Goal: Task Accomplishment & Management: Use online tool/utility

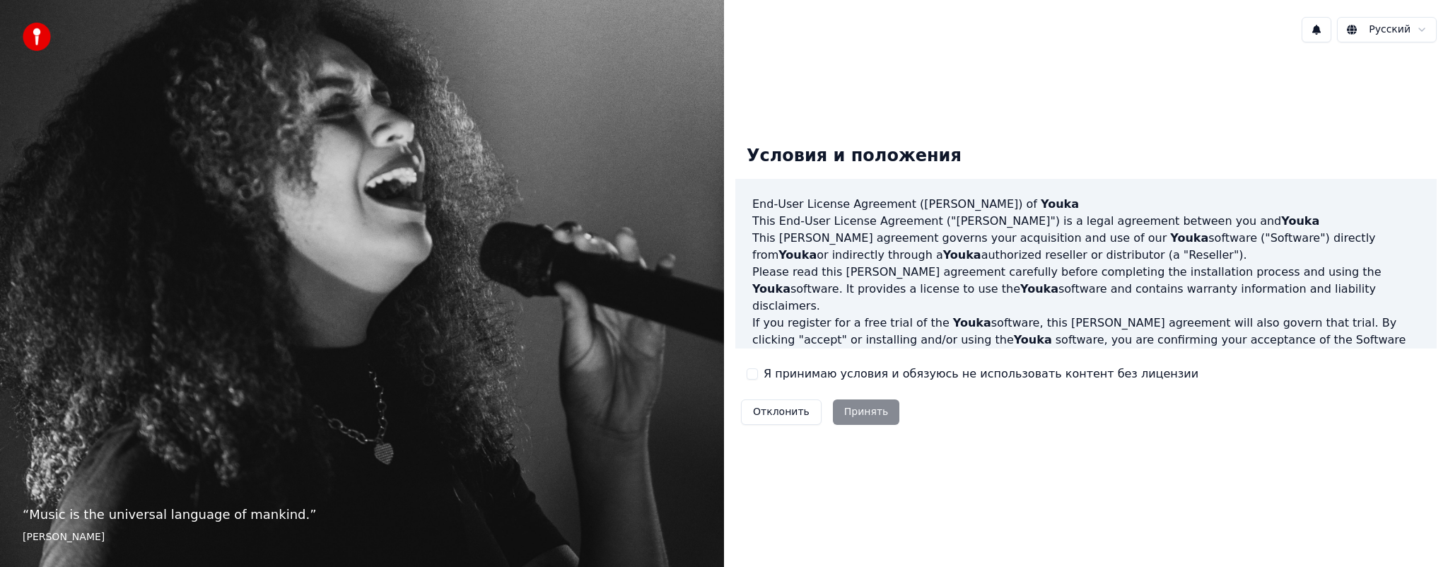
click at [861, 412] on div "Отклонить Принять" at bounding box center [820, 412] width 170 height 37
click at [839, 375] on label "Я принимаю условия и обязуюсь не использовать контент без лицензии" at bounding box center [981, 374] width 435 height 17
click at [758, 375] on button "Я принимаю условия и обязуюсь не использовать контент без лицензии" at bounding box center [752, 373] width 11 height 11
click at [854, 409] on button "Принять" at bounding box center [866, 412] width 67 height 25
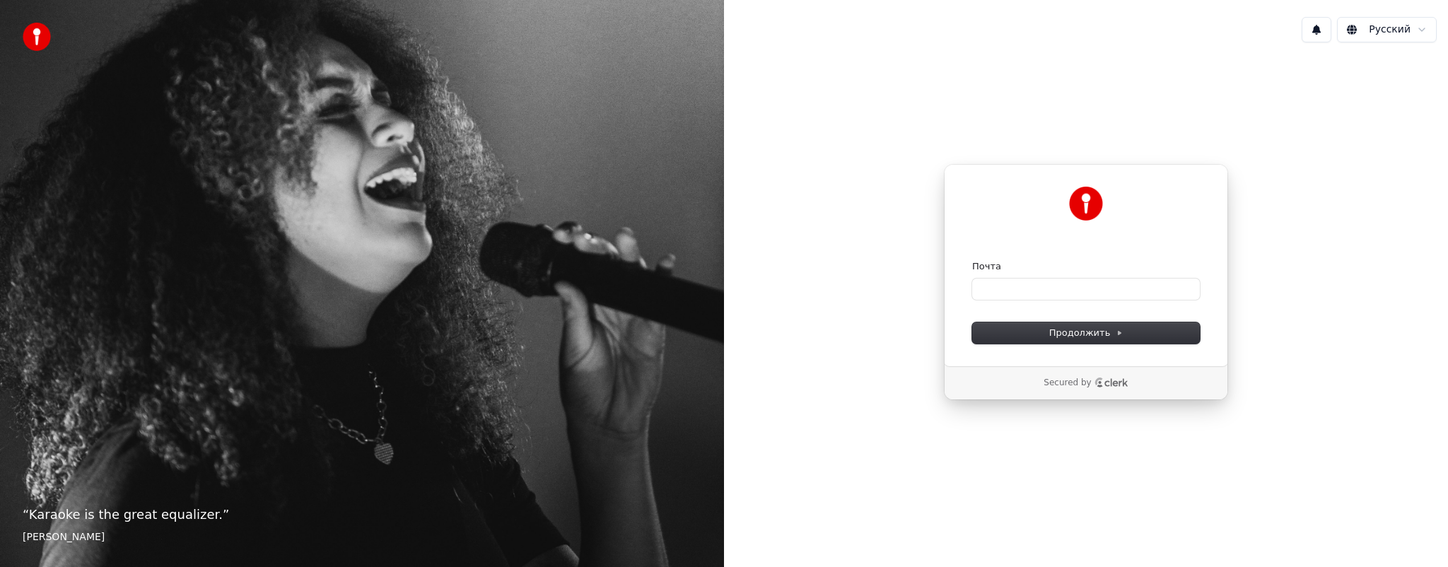
click at [1110, 277] on div "Почта" at bounding box center [1086, 280] width 228 height 40
click at [1107, 281] on input "Почта" at bounding box center [1086, 289] width 228 height 21
click at [972, 260] on button "submit" at bounding box center [972, 260] width 0 height 0
type input "**********"
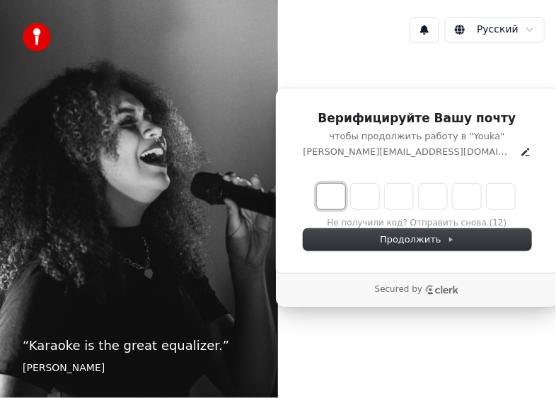
type input "*"
type input "**"
type input "*"
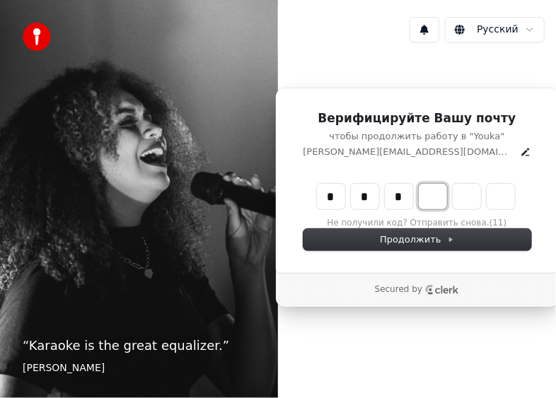
type input "***"
type input "*"
type input "****"
type input "*"
type input "******"
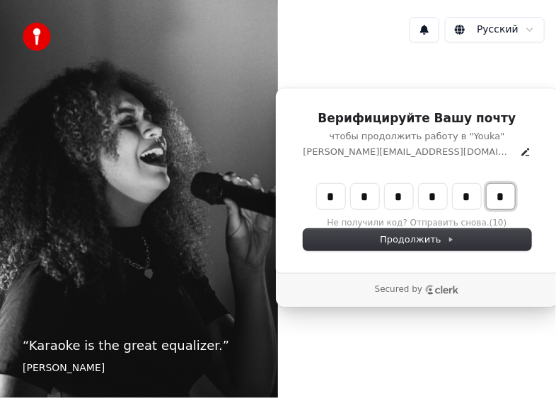
type input "*"
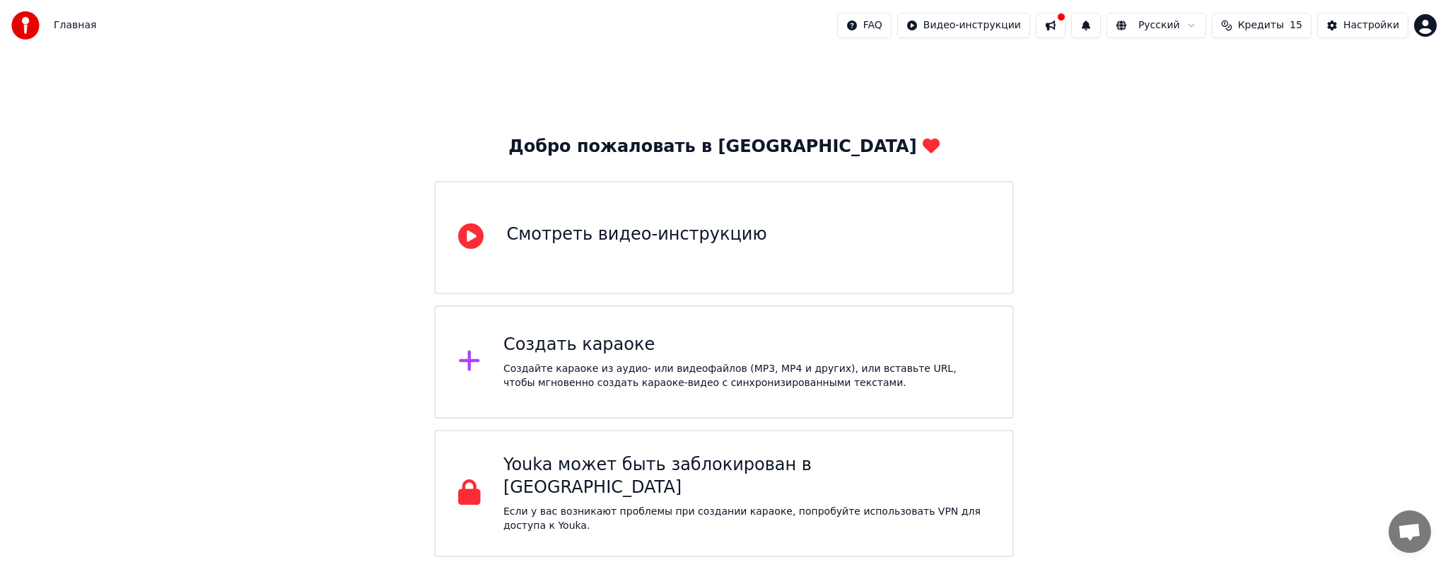
click at [693, 322] on div "Создать караоке Создайте караоке из аудио- или видеофайлов (MP3, MP4 и других),…" at bounding box center [723, 361] width 579 height 113
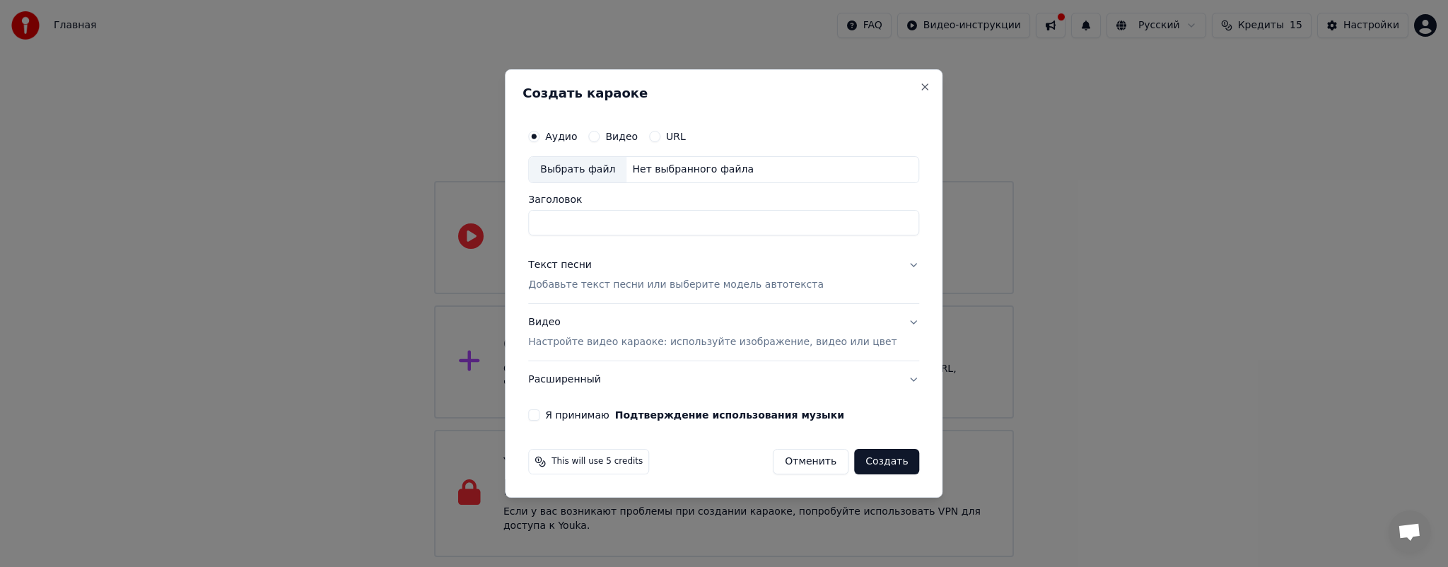
click at [600, 137] on button "Видео" at bounding box center [593, 136] width 11 height 11
click at [576, 137] on label "Аудио" at bounding box center [561, 137] width 32 height 10
click at [540, 137] on button "Аудио" at bounding box center [533, 136] width 11 height 11
click at [591, 165] on div "Выбрать файл" at bounding box center [578, 169] width 98 height 25
type input "**********"
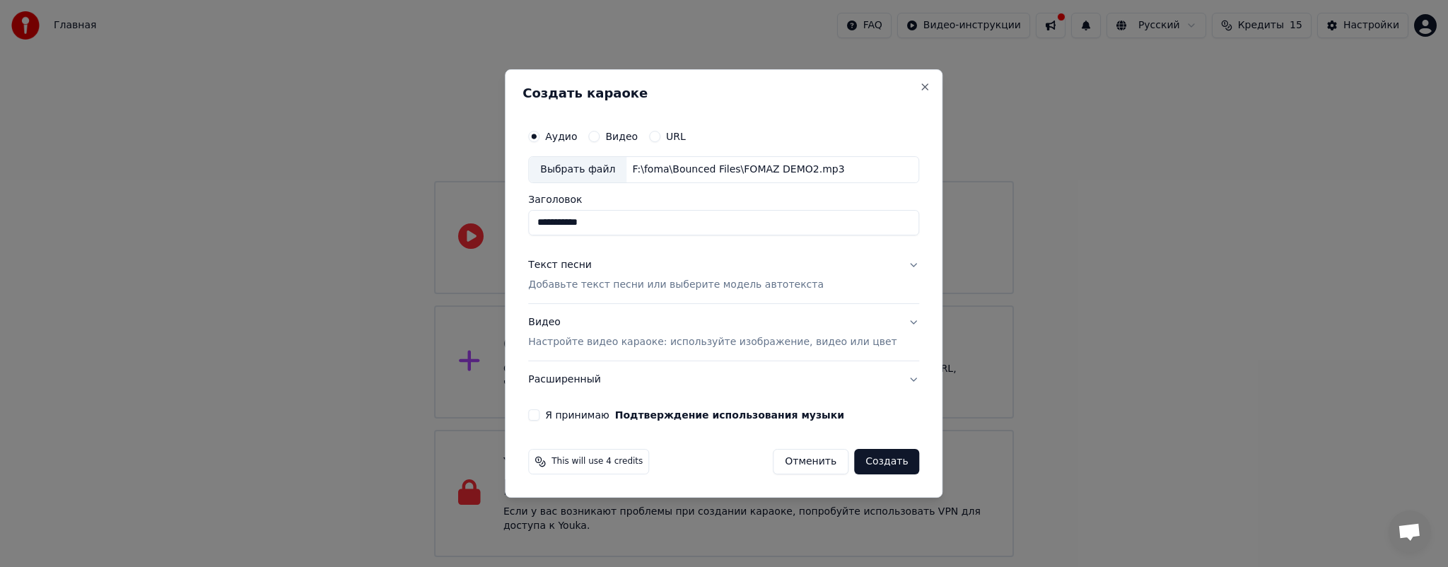
click at [895, 263] on button "Текст песни Добавьте текст песни или выберите модель автотекста" at bounding box center [723, 275] width 391 height 57
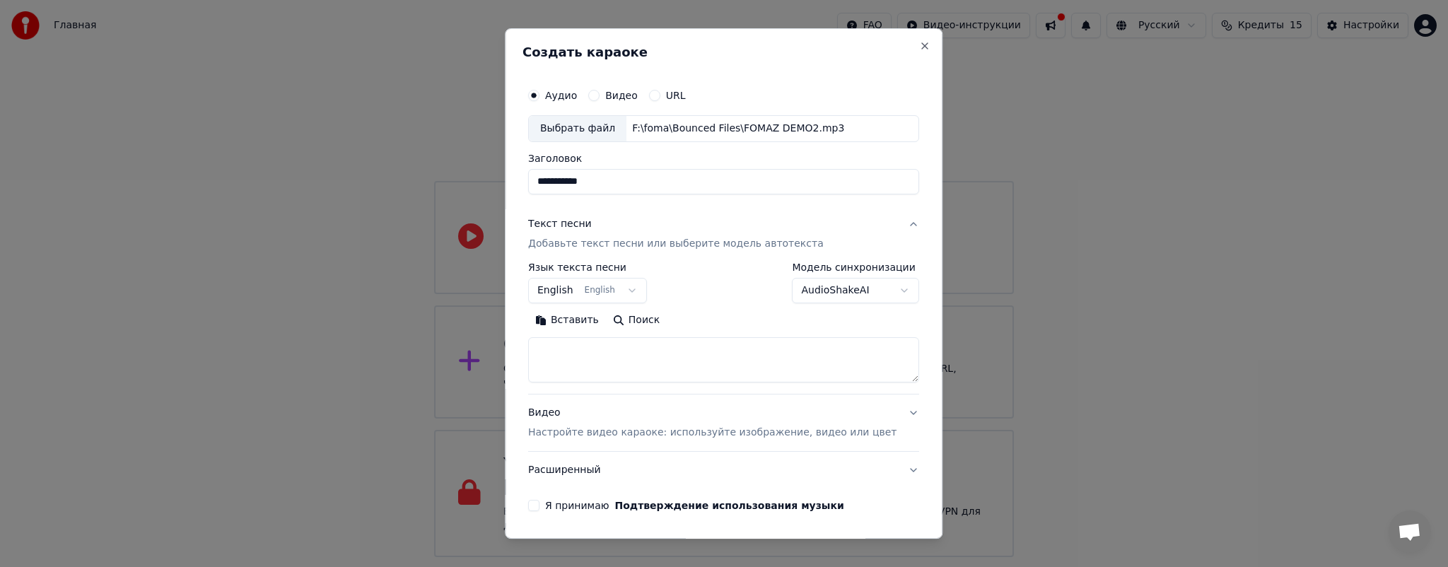
click at [571, 294] on button "English English" at bounding box center [587, 290] width 119 height 25
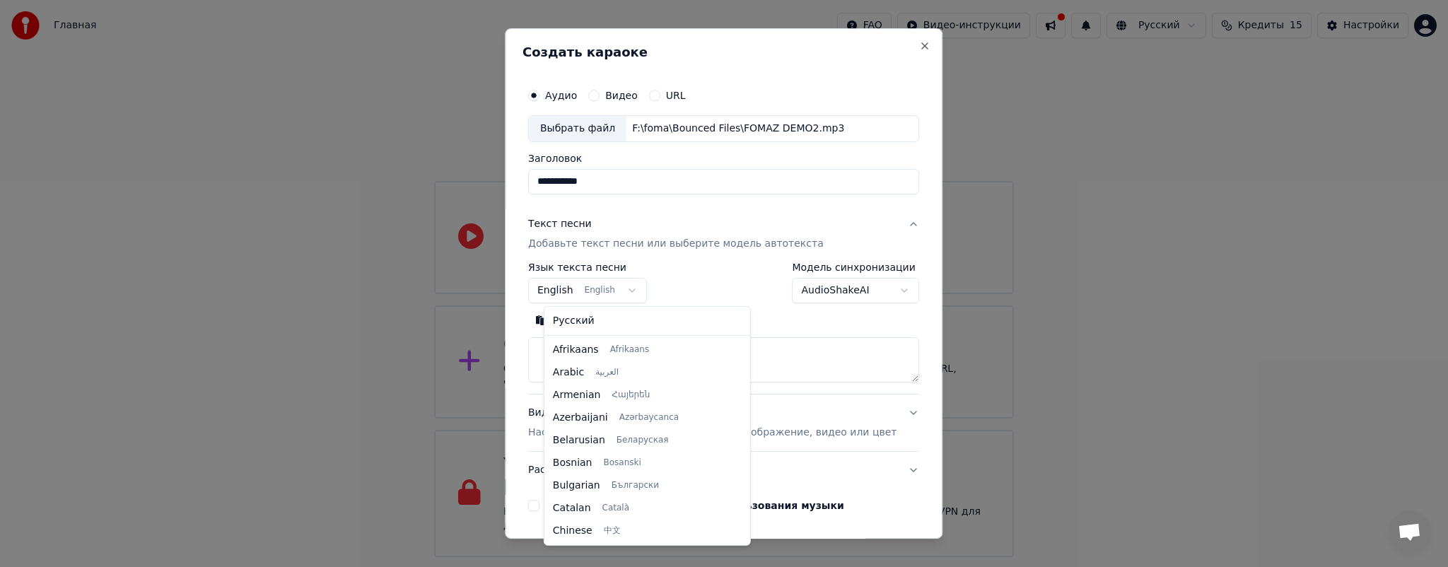
scroll to position [113, 0]
select select "**"
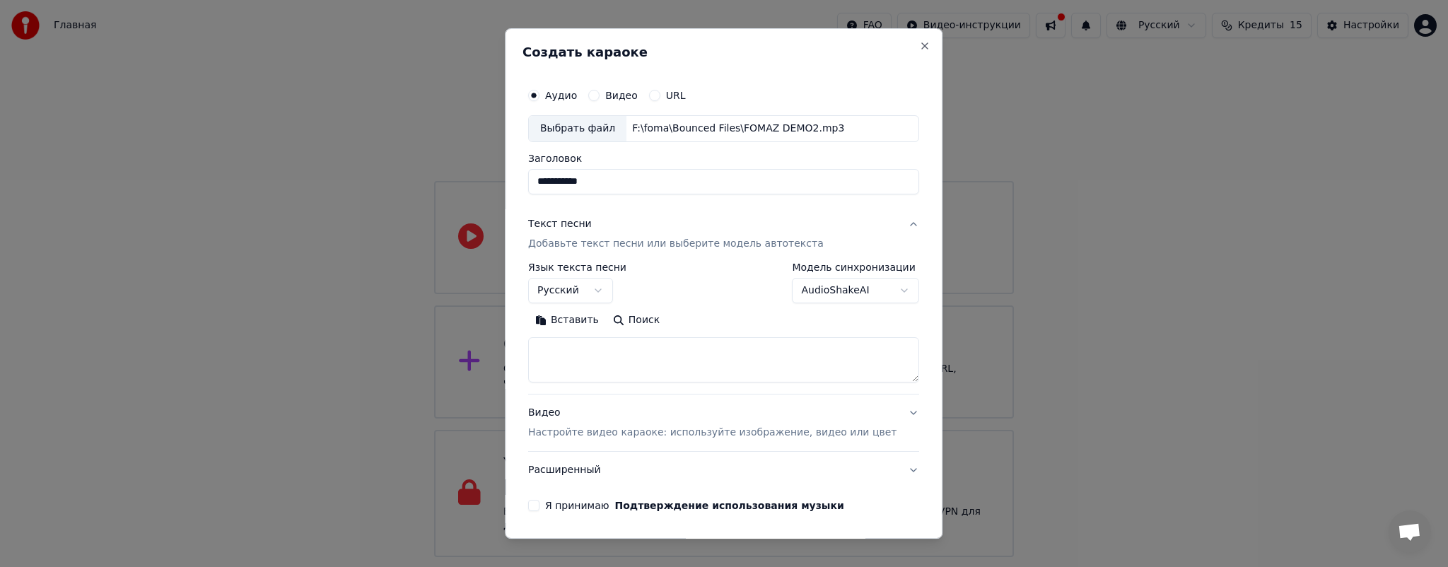
click at [591, 358] on textarea at bounding box center [723, 359] width 391 height 45
paste textarea "**********"
type textarea "**********"
click at [614, 179] on input "**********" at bounding box center [723, 181] width 391 height 25
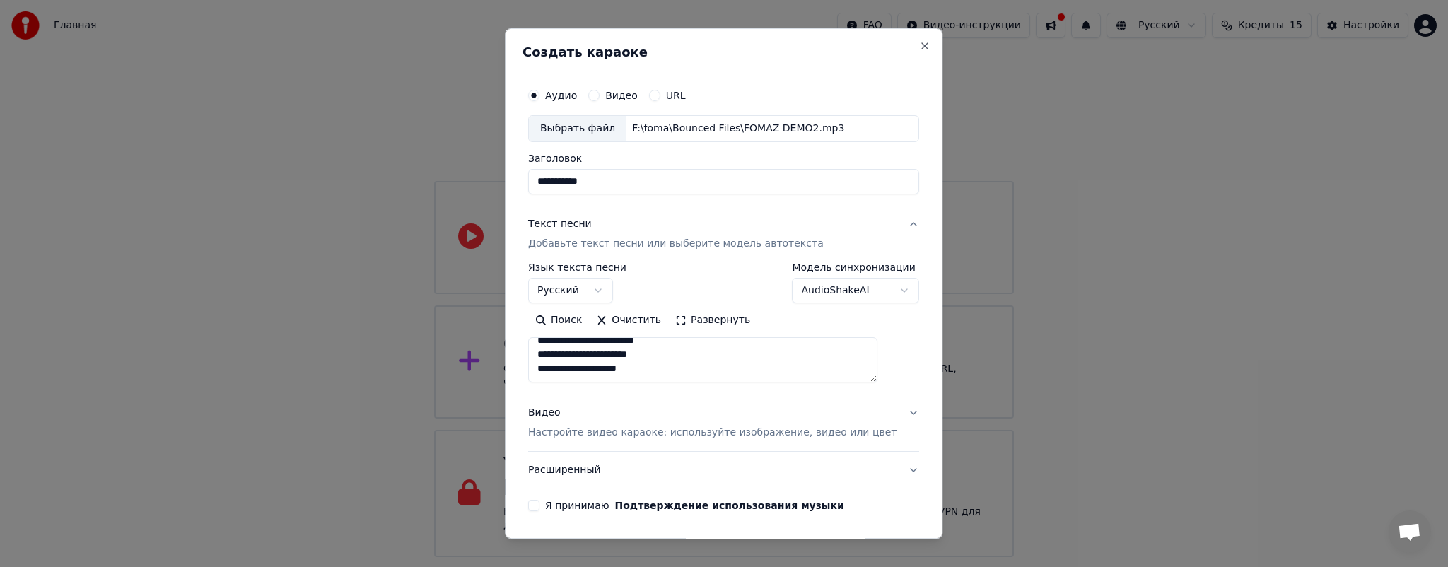
drag, startPoint x: 605, startPoint y: 182, endPoint x: 589, endPoint y: 185, distance: 16.5
click at [589, 185] on input "**********" at bounding box center [723, 181] width 391 height 25
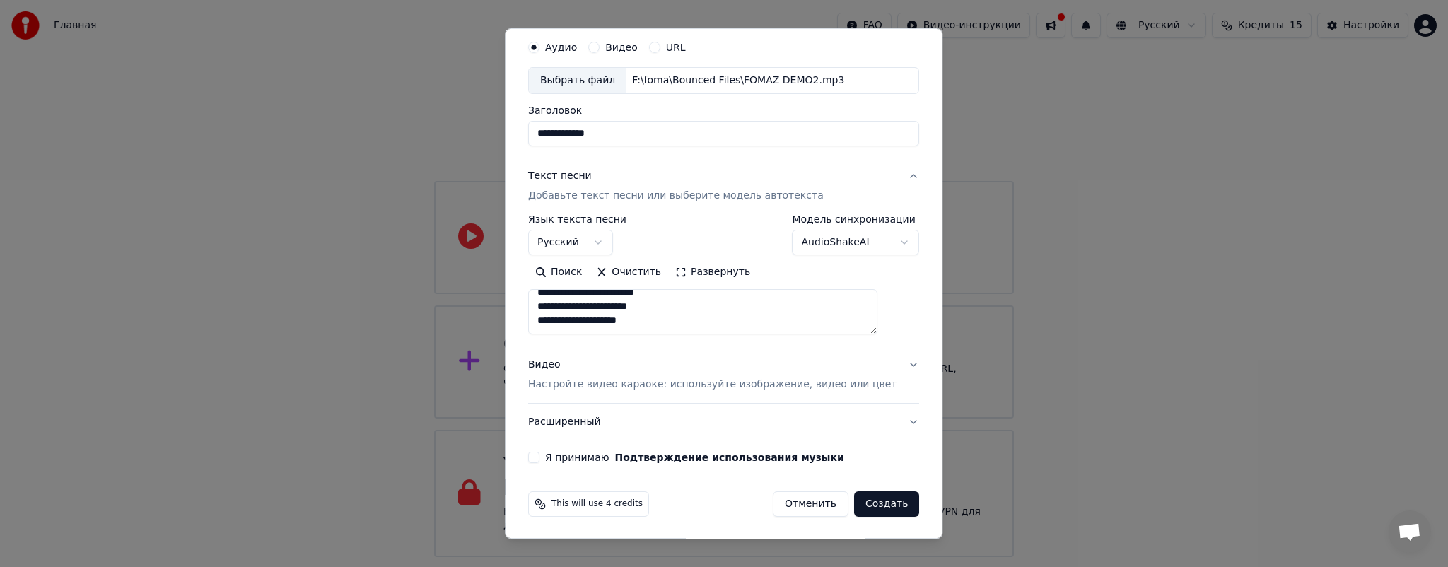
type input "**********"
click at [730, 393] on button "Видео Настройте видео караоке: используйте изображение, видео или цвет" at bounding box center [723, 375] width 391 height 57
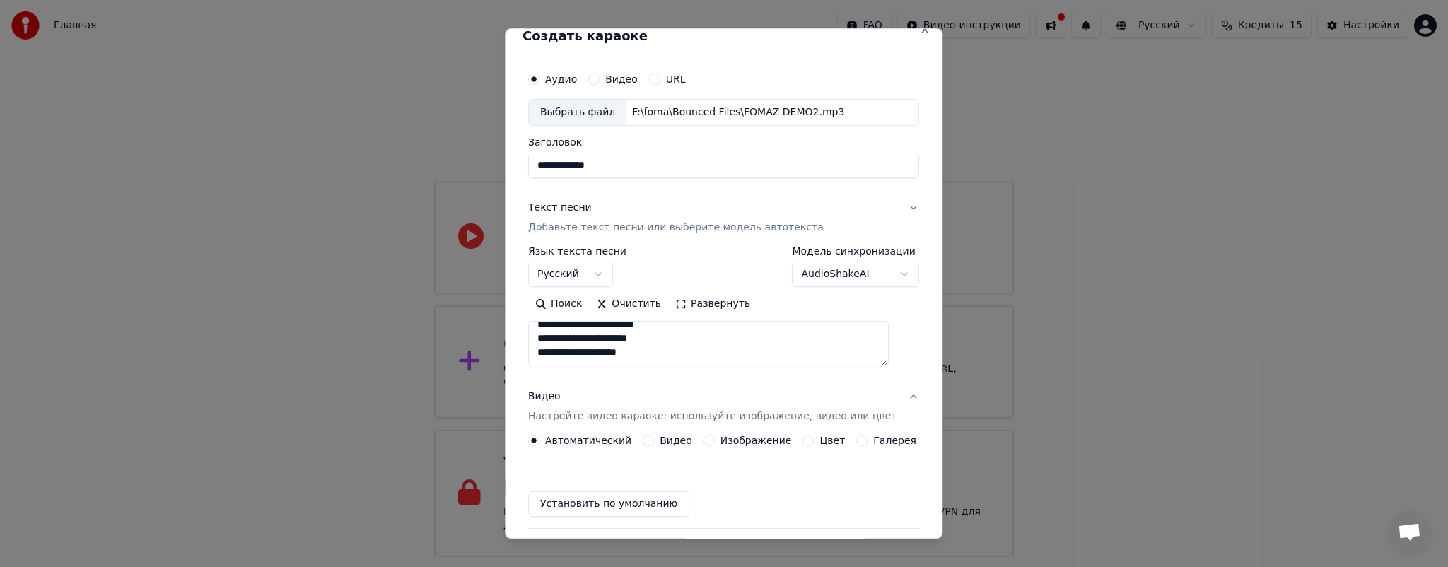
scroll to position [11, 0]
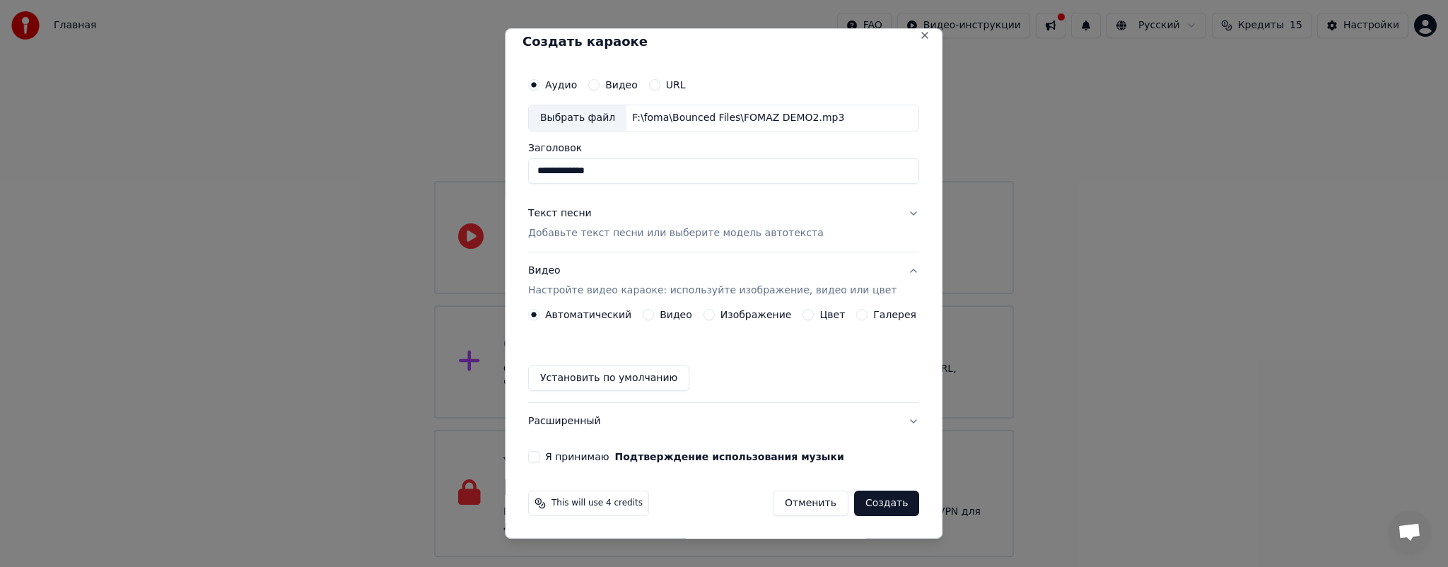
click at [706, 313] on button "Изображение" at bounding box center [709, 314] width 11 height 11
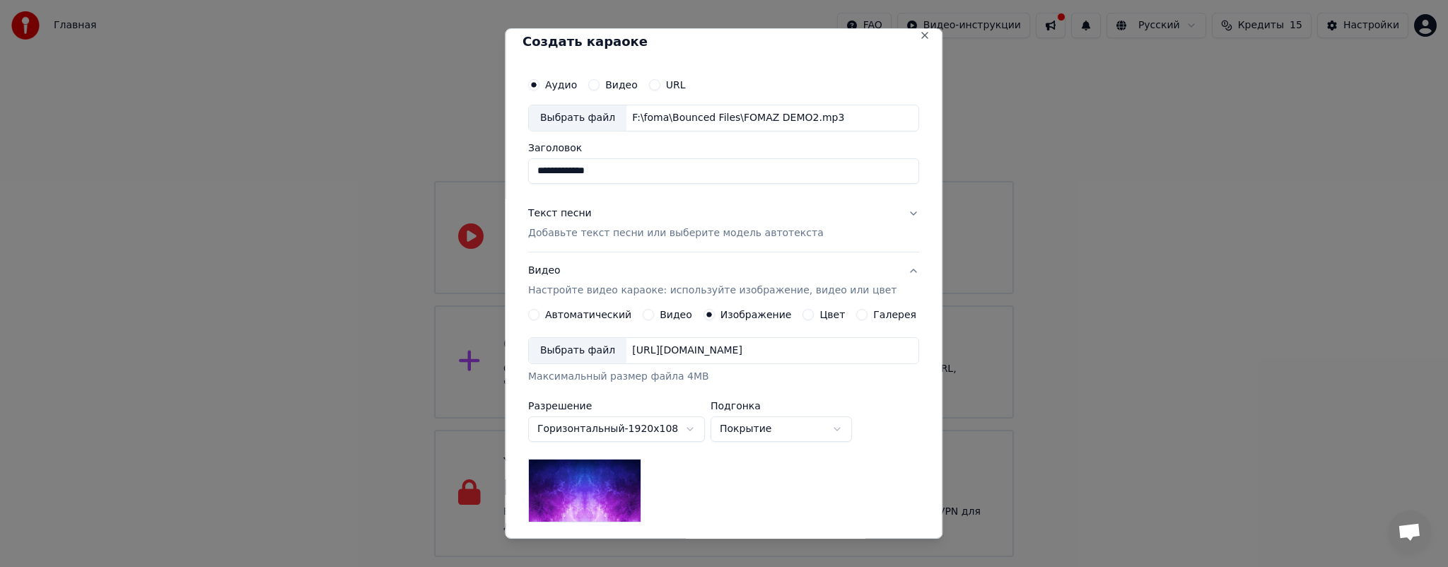
click at [606, 313] on label "Автоматический" at bounding box center [588, 315] width 86 height 10
click at [540, 313] on button "Автоматический" at bounding box center [533, 314] width 11 height 11
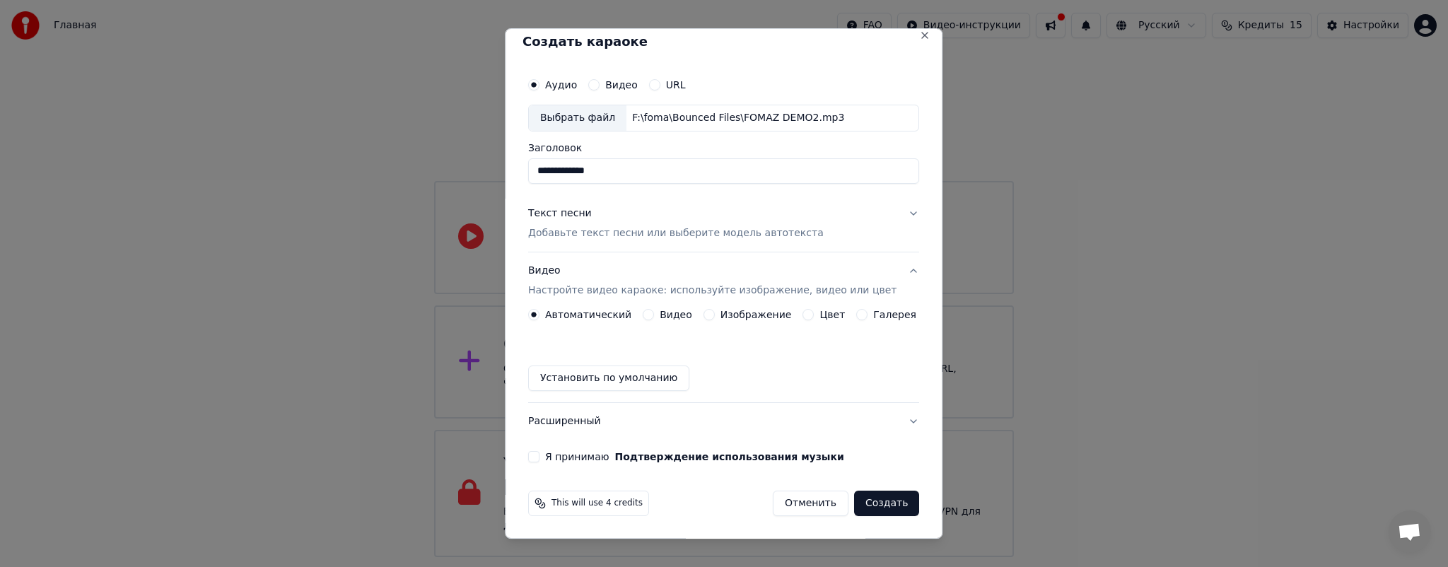
click at [540, 454] on button "Я принимаю Подтверждение использования музыки" at bounding box center [533, 456] width 11 height 11
click at [612, 506] on span "This will use 4 credits" at bounding box center [597, 503] width 91 height 11
click at [677, 506] on div "This will use 4 credits Отменить Создать" at bounding box center [723, 503] width 391 height 25
click at [884, 499] on button "Создать" at bounding box center [886, 503] width 65 height 25
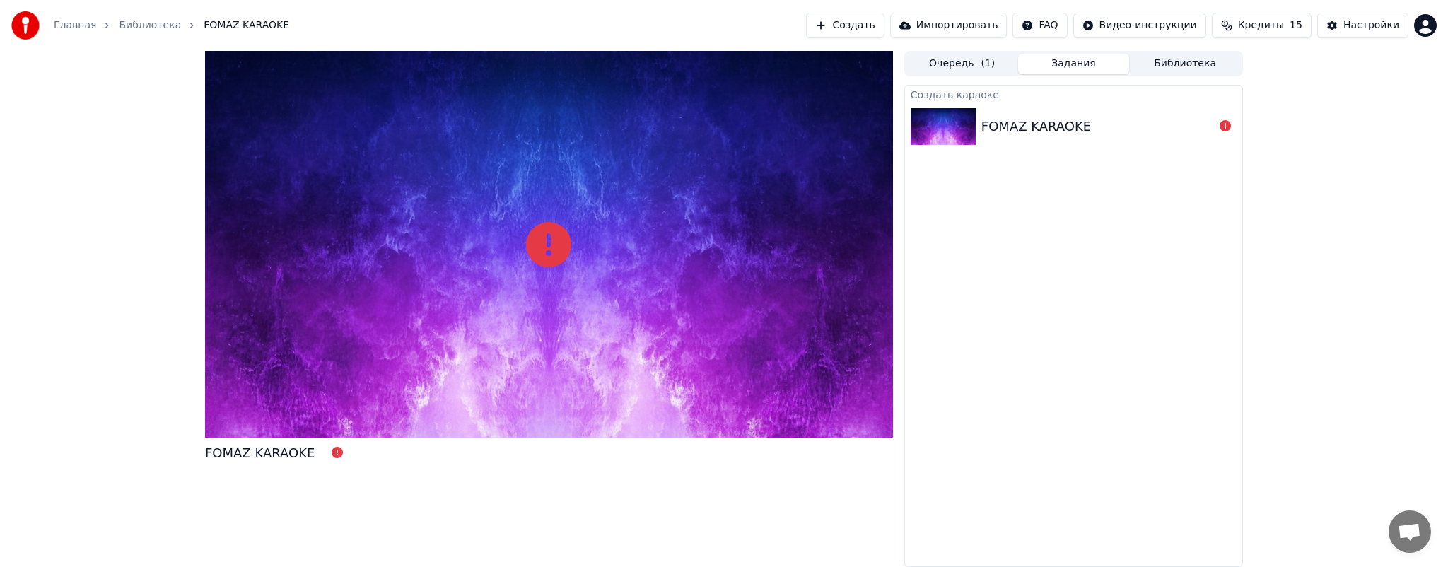
click at [545, 234] on icon at bounding box center [548, 244] width 45 height 45
click at [557, 242] on icon at bounding box center [548, 244] width 45 height 45
click at [1223, 126] on icon at bounding box center [1225, 125] width 11 height 11
click at [1193, 103] on div "FOMAZ KARAOKE" at bounding box center [1073, 127] width 337 height 48
click at [1016, 133] on div "FOMAZ KARAOKE" at bounding box center [1037, 127] width 110 height 20
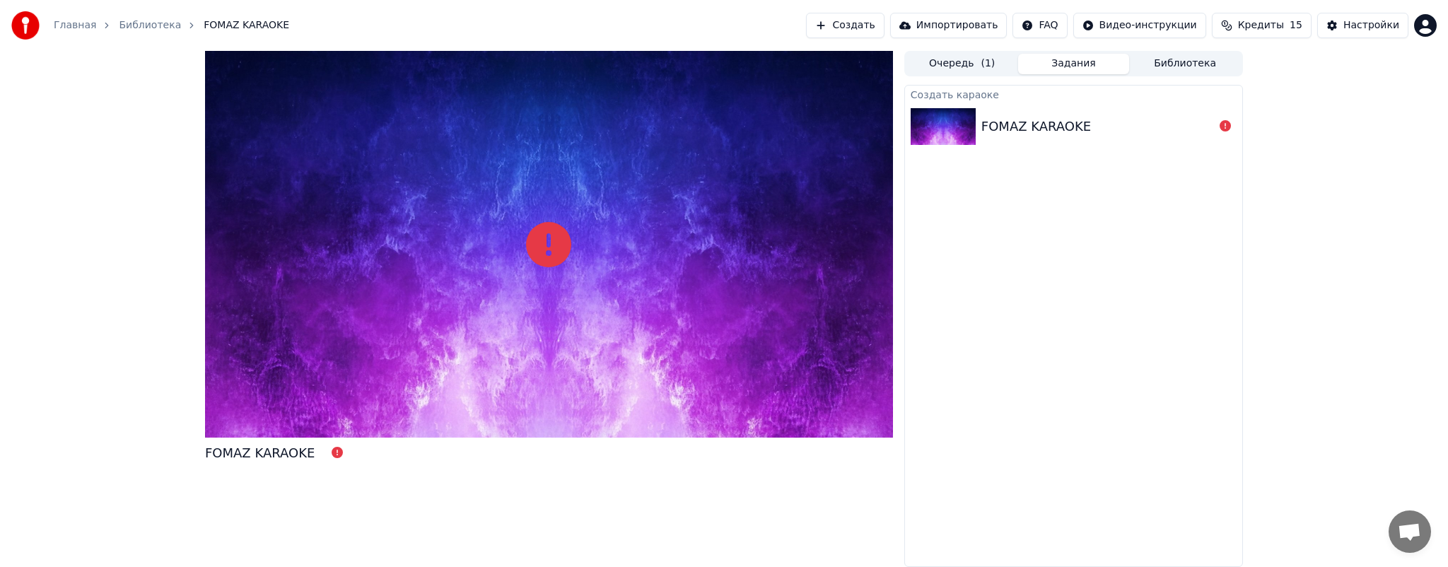
click at [965, 65] on button "Очередь ( 1 )" at bounding box center [963, 64] width 112 height 21
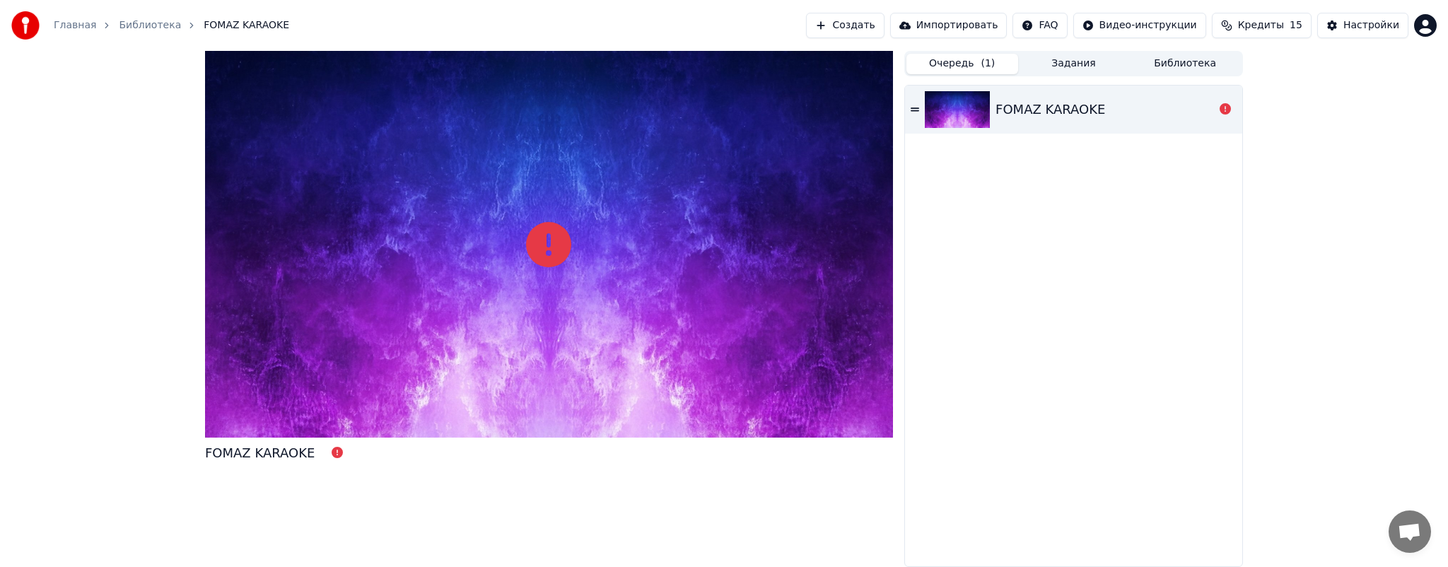
click at [1030, 103] on div "FOMAZ KARAOKE" at bounding box center [1051, 110] width 110 height 20
click at [923, 105] on div "FOMAZ KARAOKE" at bounding box center [1073, 110] width 337 height 48
click at [1093, 264] on div "FOMAZ KARAOKE" at bounding box center [1073, 326] width 337 height 481
click at [1092, 264] on div "FOMAZ KARAOKE" at bounding box center [1073, 326] width 337 height 481
click at [322, 454] on div "FOMAZ KARAOKE" at bounding box center [279, 453] width 149 height 20
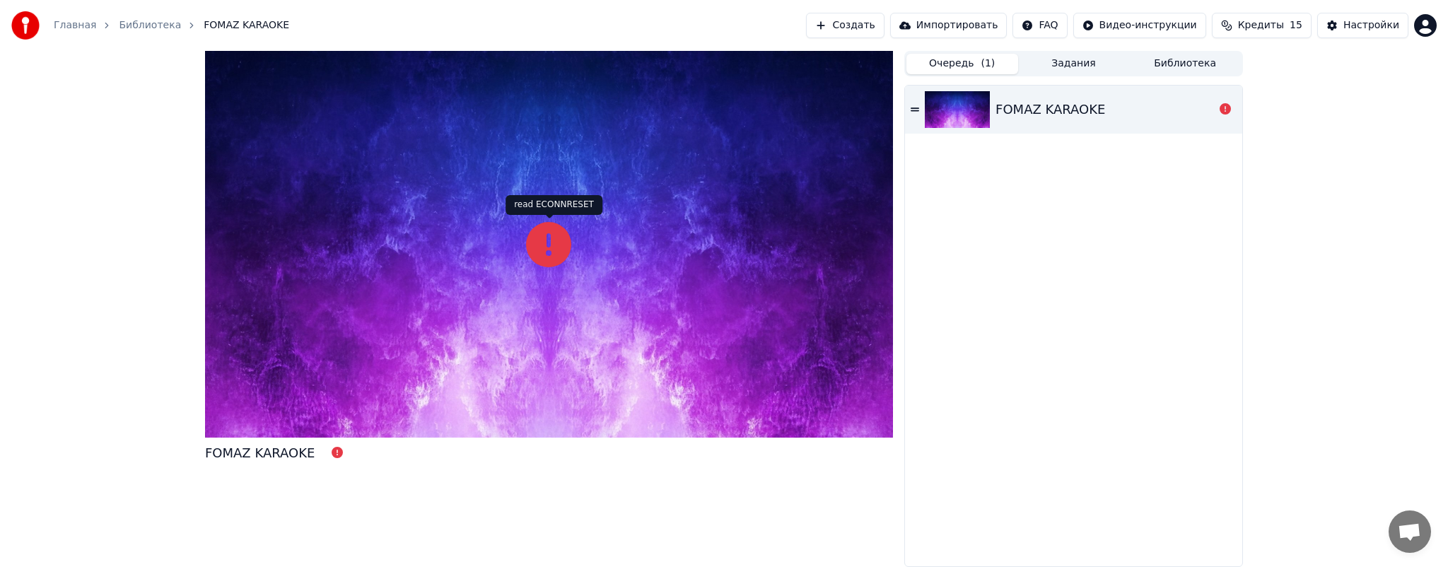
click at [559, 240] on icon at bounding box center [548, 244] width 45 height 45
click at [884, 31] on button "Создать" at bounding box center [845, 25] width 78 height 25
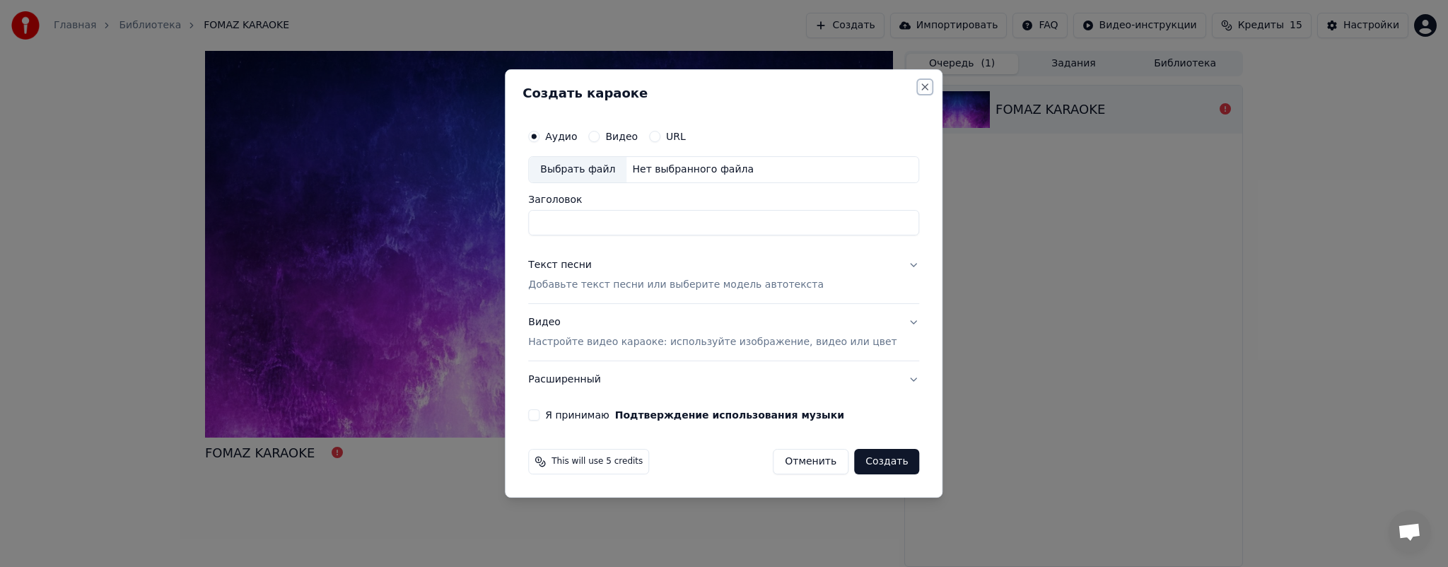
click at [920, 88] on button "Close" at bounding box center [925, 86] width 11 height 11
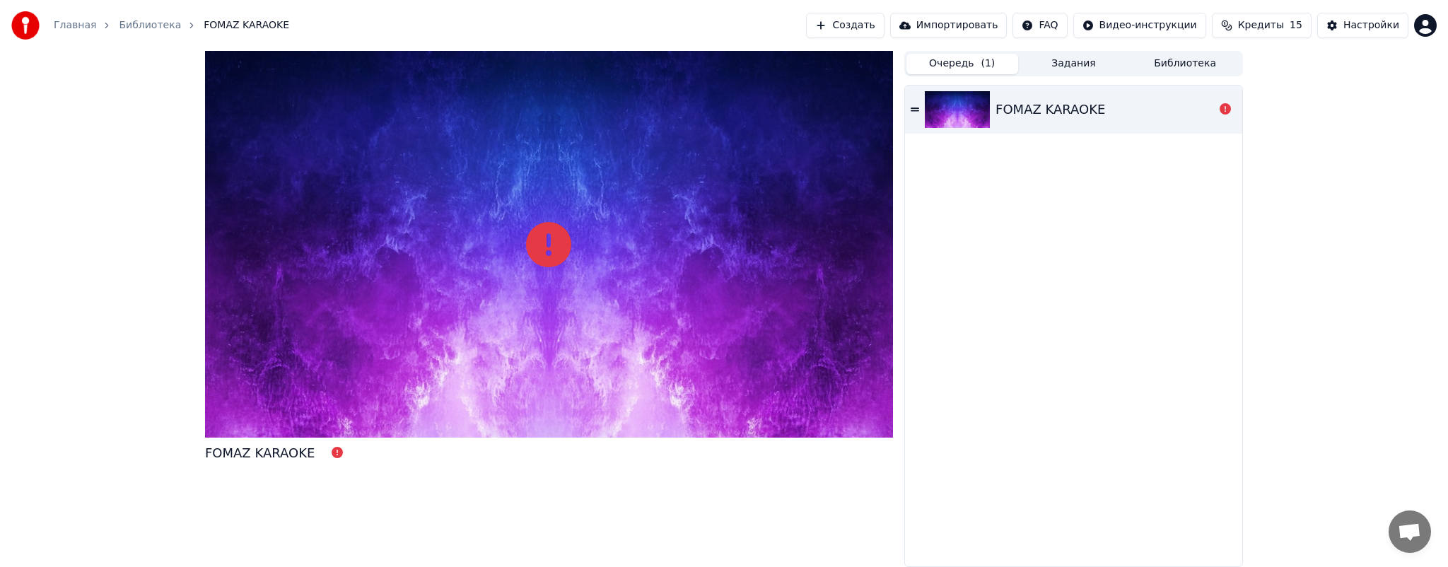
click at [884, 31] on button "Создать" at bounding box center [845, 25] width 78 height 25
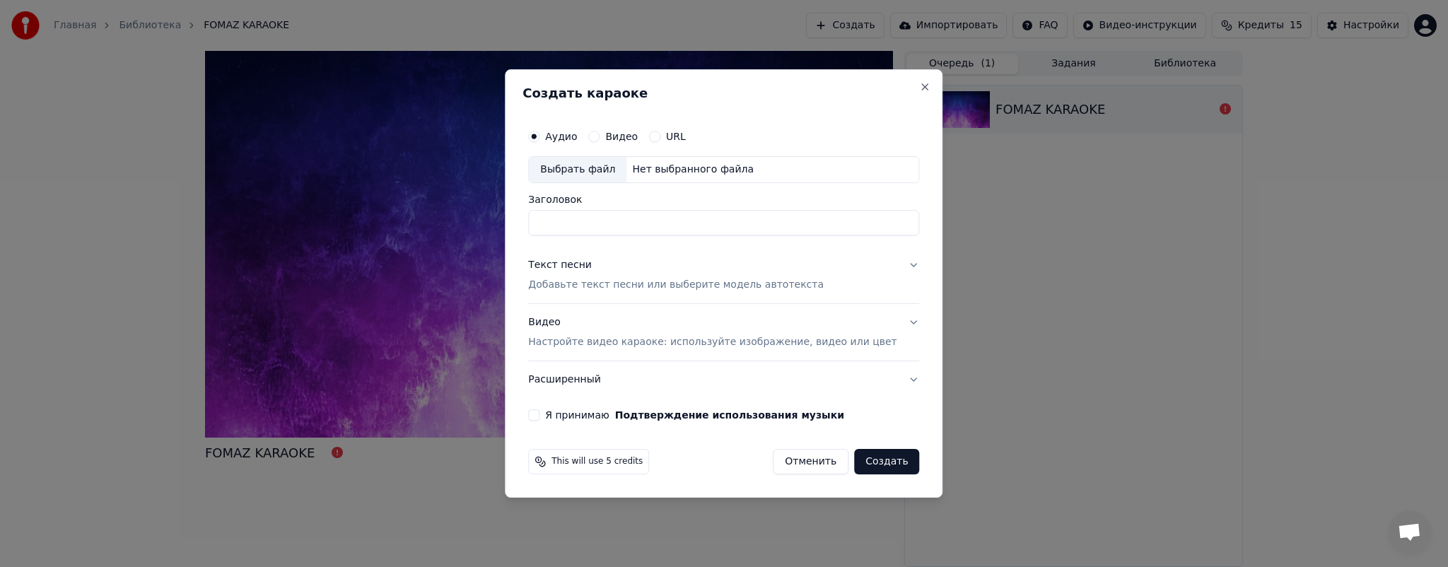
click at [610, 219] on input "Заголовок" at bounding box center [723, 222] width 391 height 25
click at [676, 171] on div "Нет выбранного файла" at bounding box center [693, 170] width 133 height 14
type input "**********"
click at [711, 288] on p "Добавьте текст песни или выберите модель автотекста" at bounding box center [676, 285] width 296 height 14
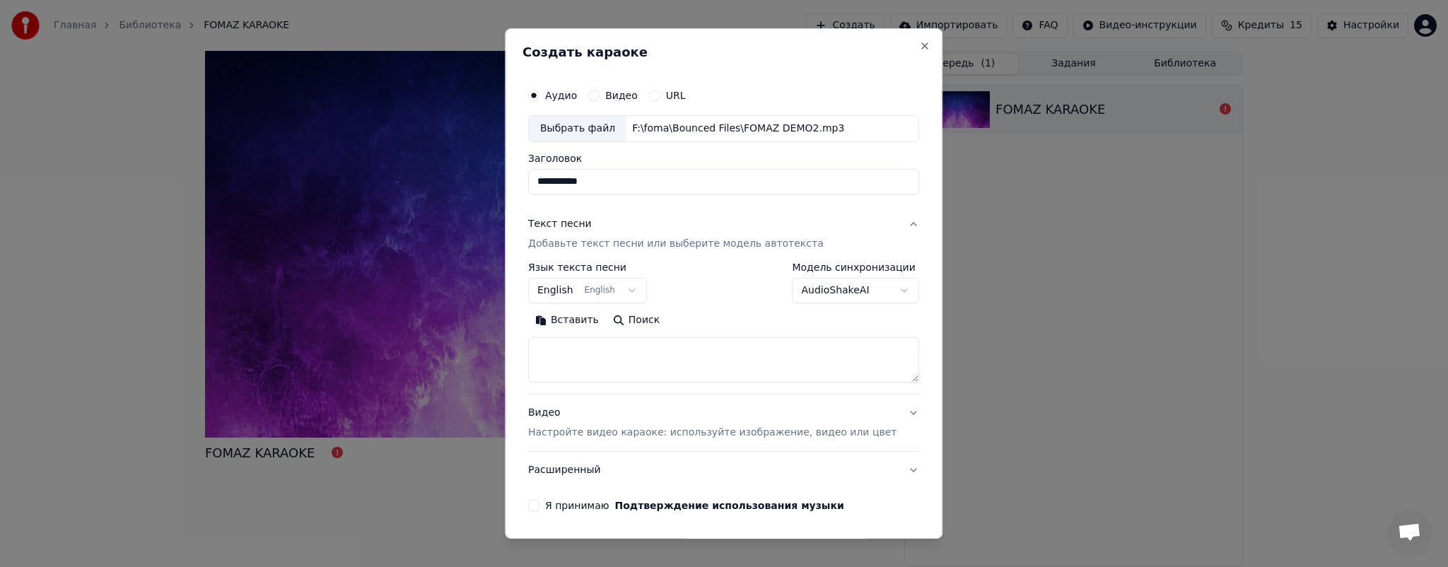
click at [665, 365] on textarea at bounding box center [723, 359] width 391 height 45
paste textarea "**********"
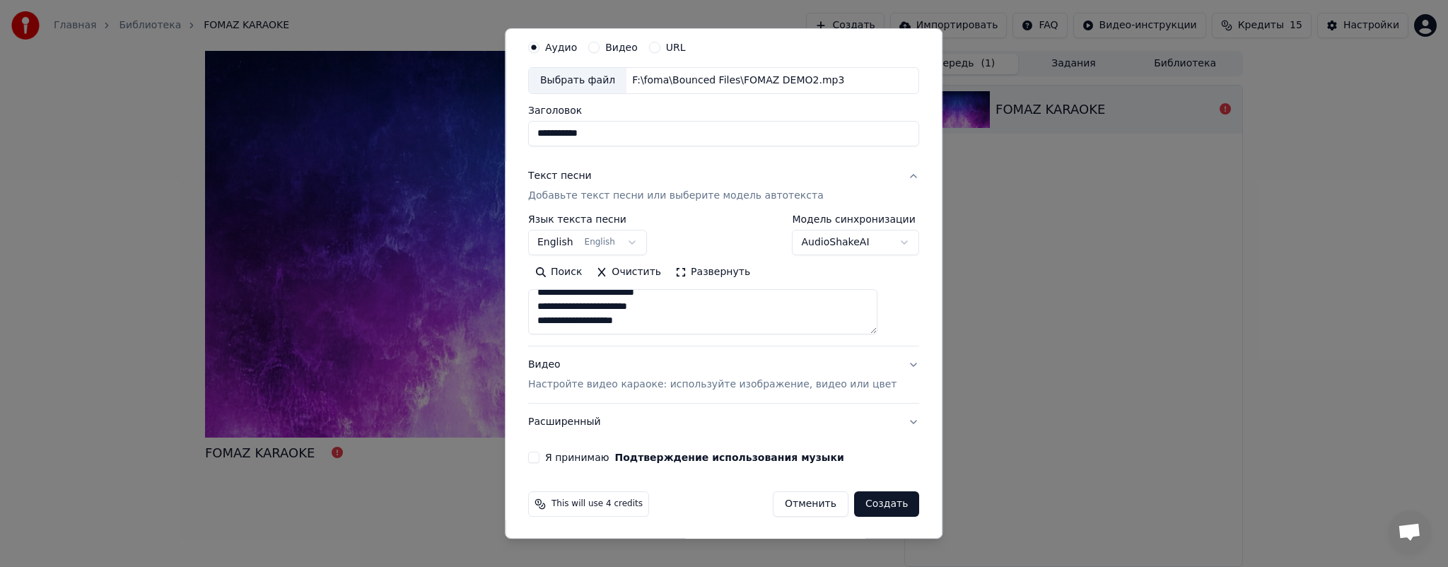
scroll to position [744, 0]
type textarea "**********"
click at [540, 457] on button "Я принимаю Подтверждение использования музыки" at bounding box center [533, 457] width 11 height 11
click at [675, 388] on p "Настройте видео караоке: используйте изображение, видео или цвет" at bounding box center [712, 385] width 368 height 14
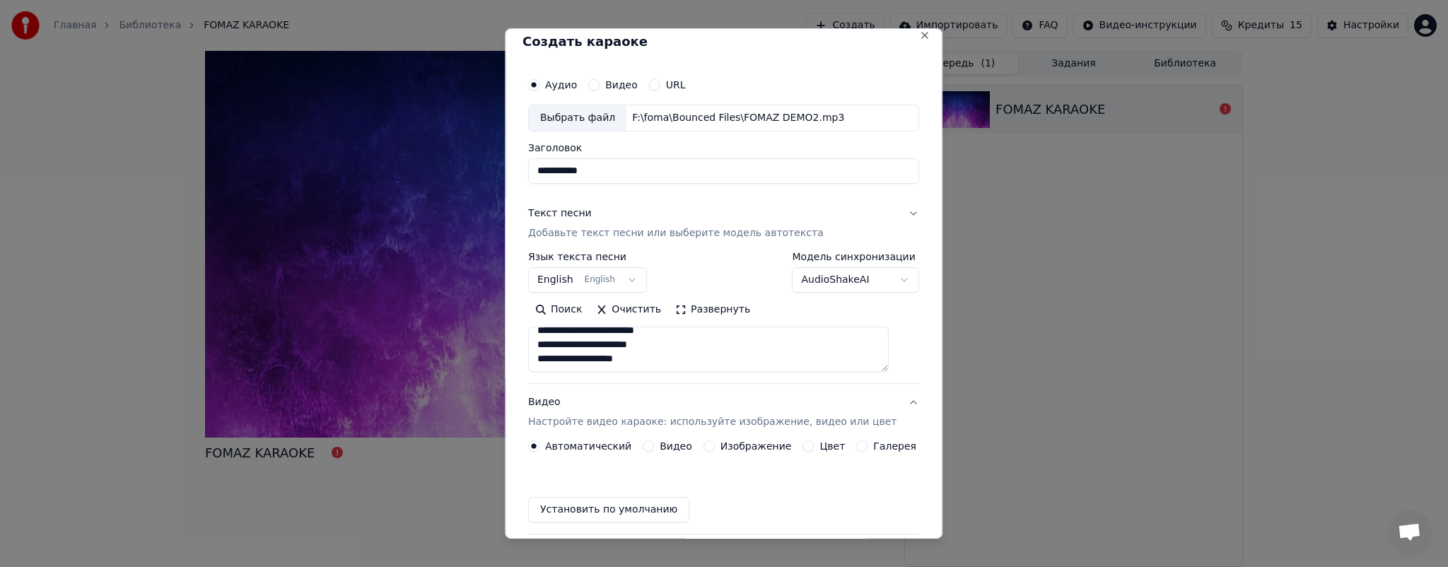
scroll to position [11, 0]
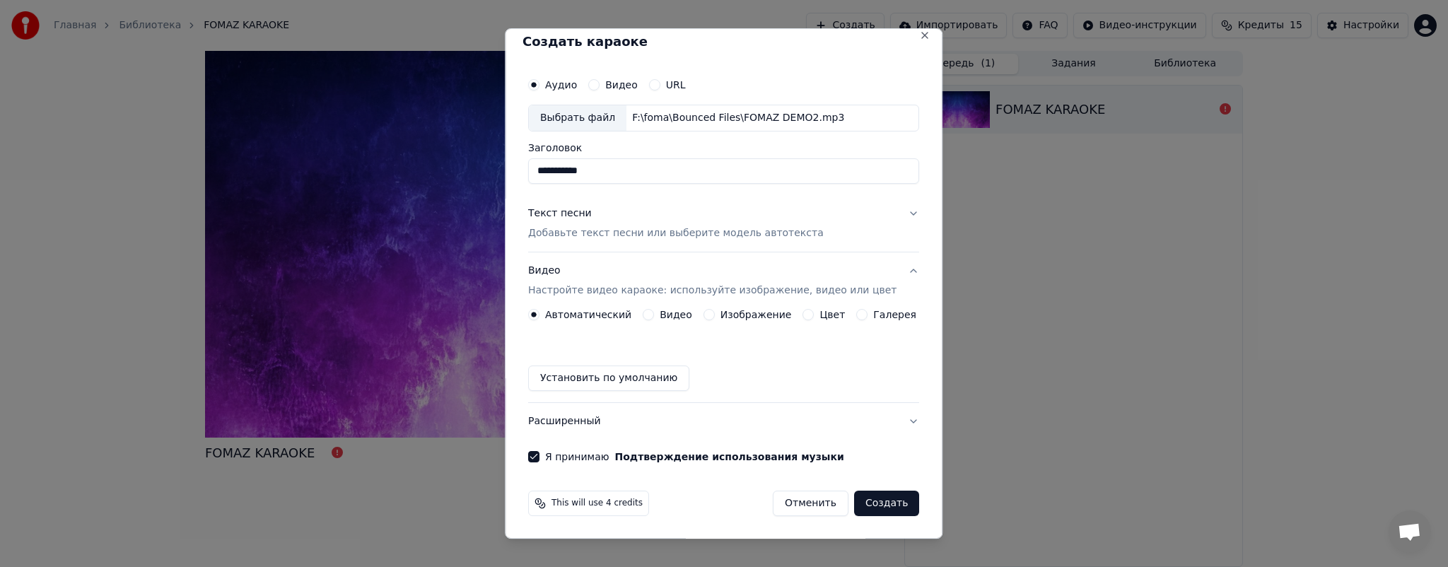
click at [803, 318] on button "Цвет" at bounding box center [808, 314] width 11 height 11
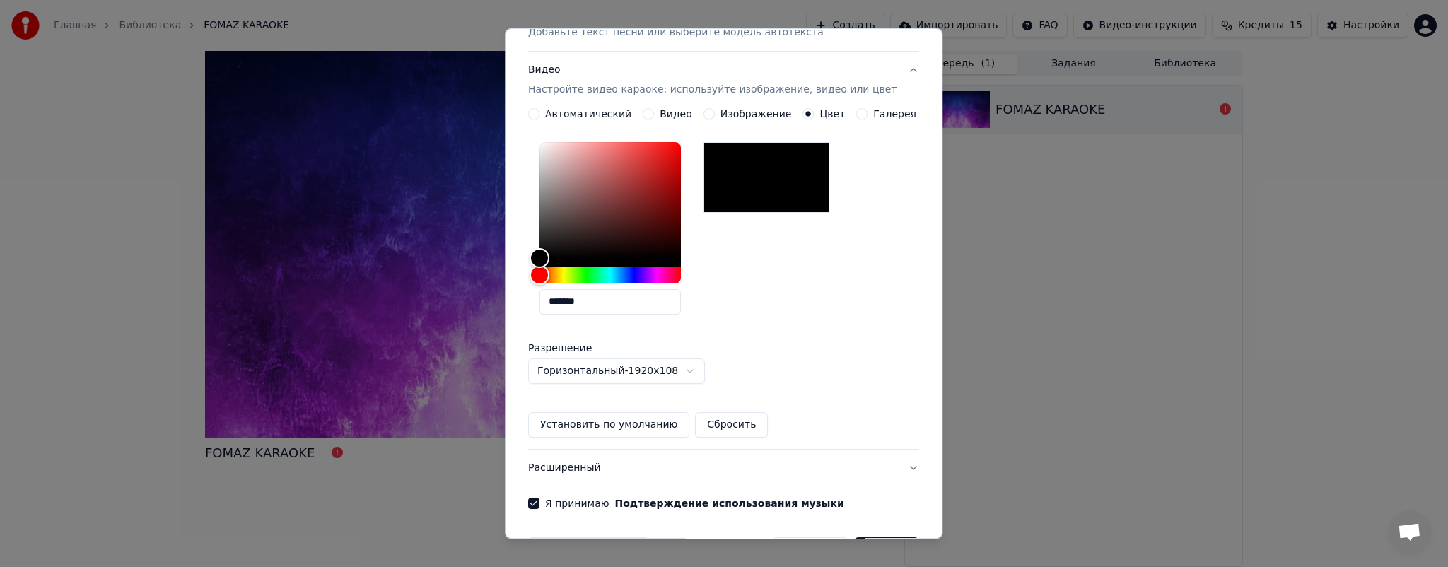
scroll to position [187, 0]
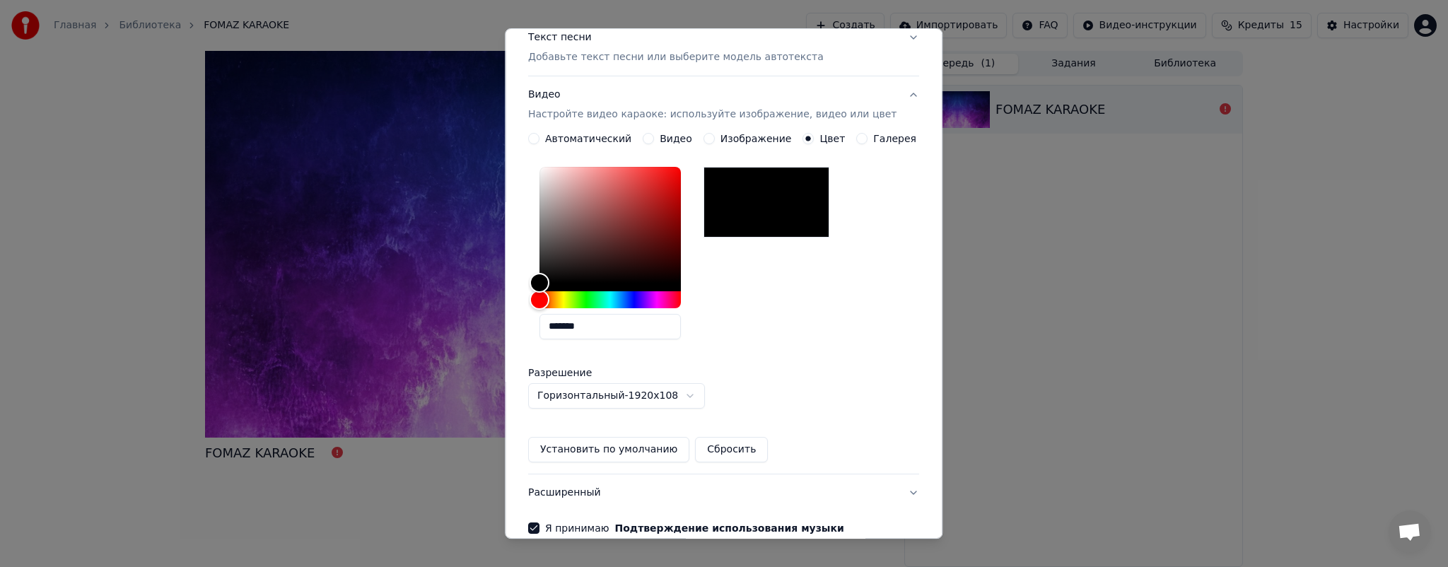
click at [857, 139] on button "Галерея" at bounding box center [862, 138] width 11 height 11
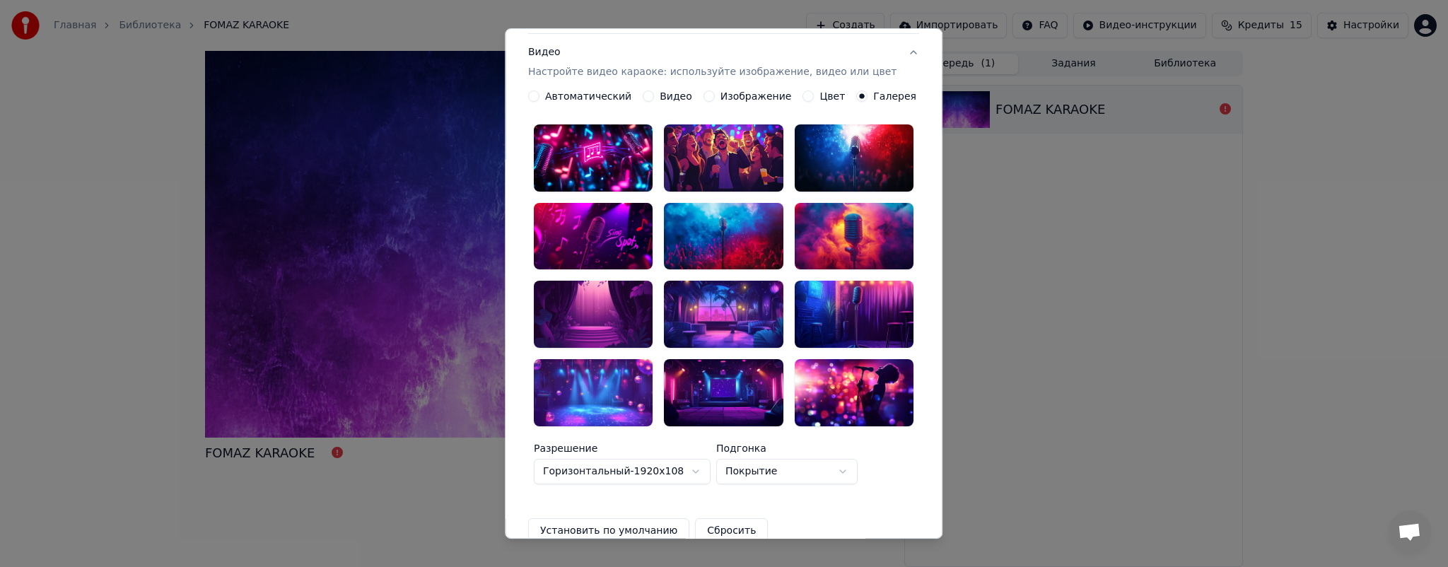
scroll to position [217, 0]
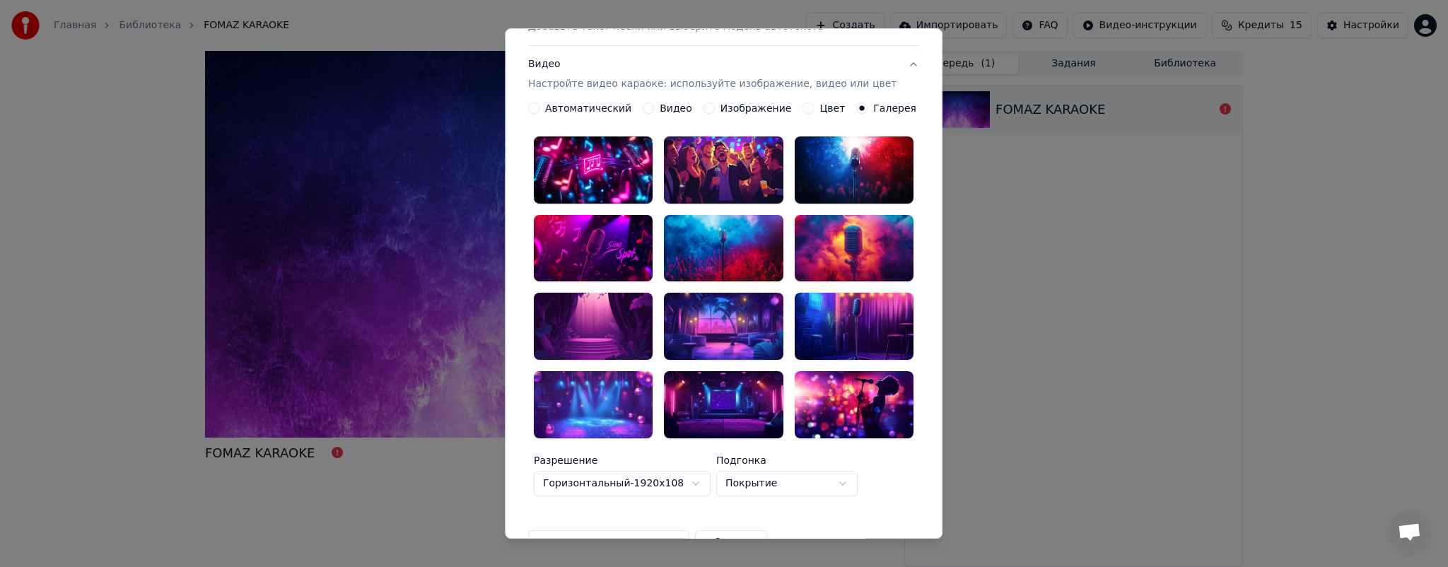
click at [675, 248] on div at bounding box center [724, 248] width 119 height 67
click at [836, 235] on div at bounding box center [854, 248] width 119 height 67
drag, startPoint x: 830, startPoint y: 306, endPoint x: 795, endPoint y: 286, distance: 40.5
click at [829, 306] on div at bounding box center [854, 326] width 119 height 67
click at [609, 163] on div at bounding box center [593, 169] width 119 height 67
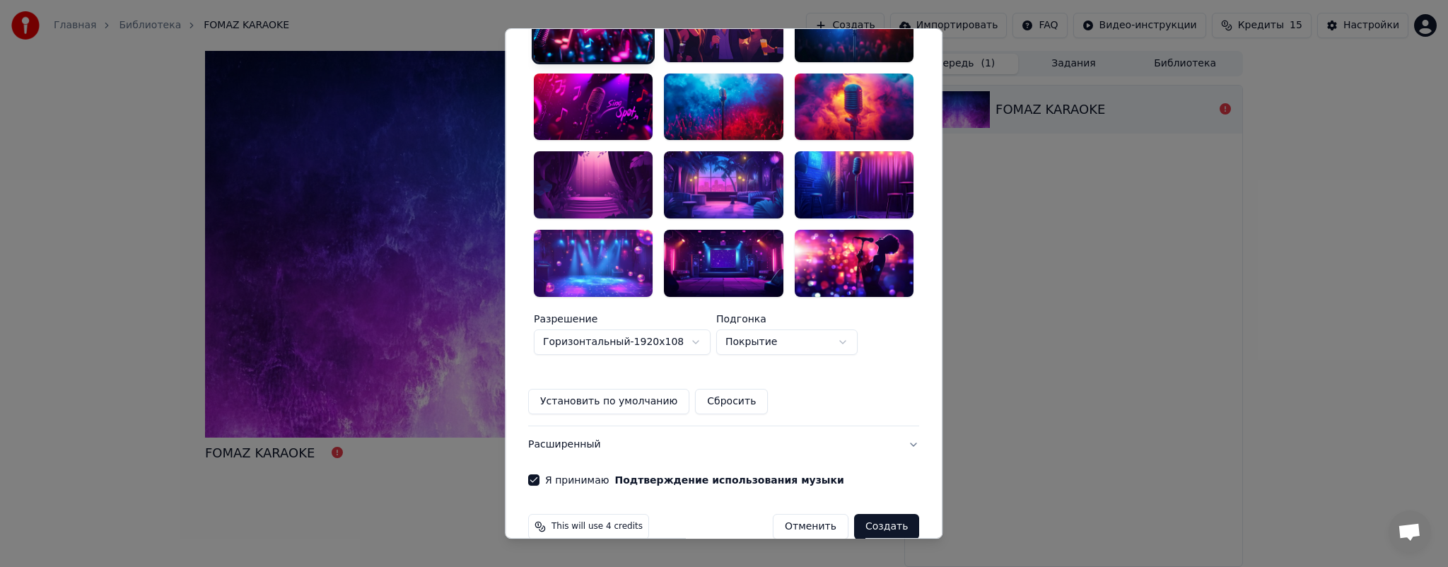
scroll to position [0, 0]
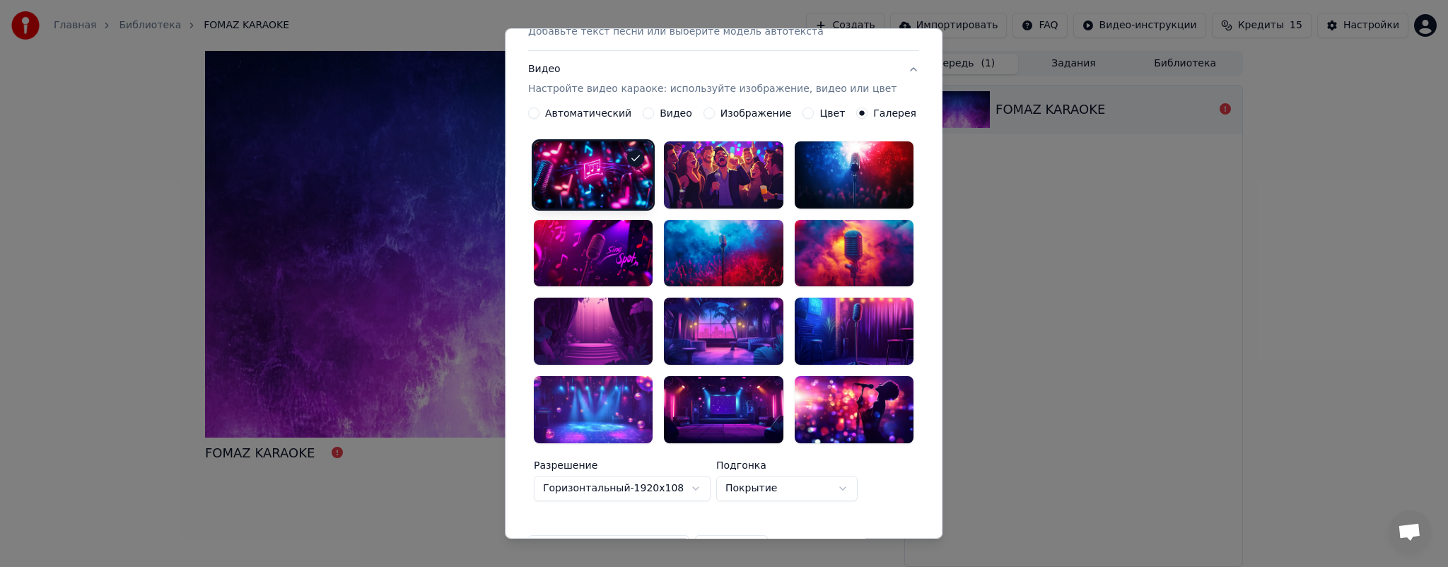
click at [704, 107] on button "Изображение" at bounding box center [709, 112] width 11 height 11
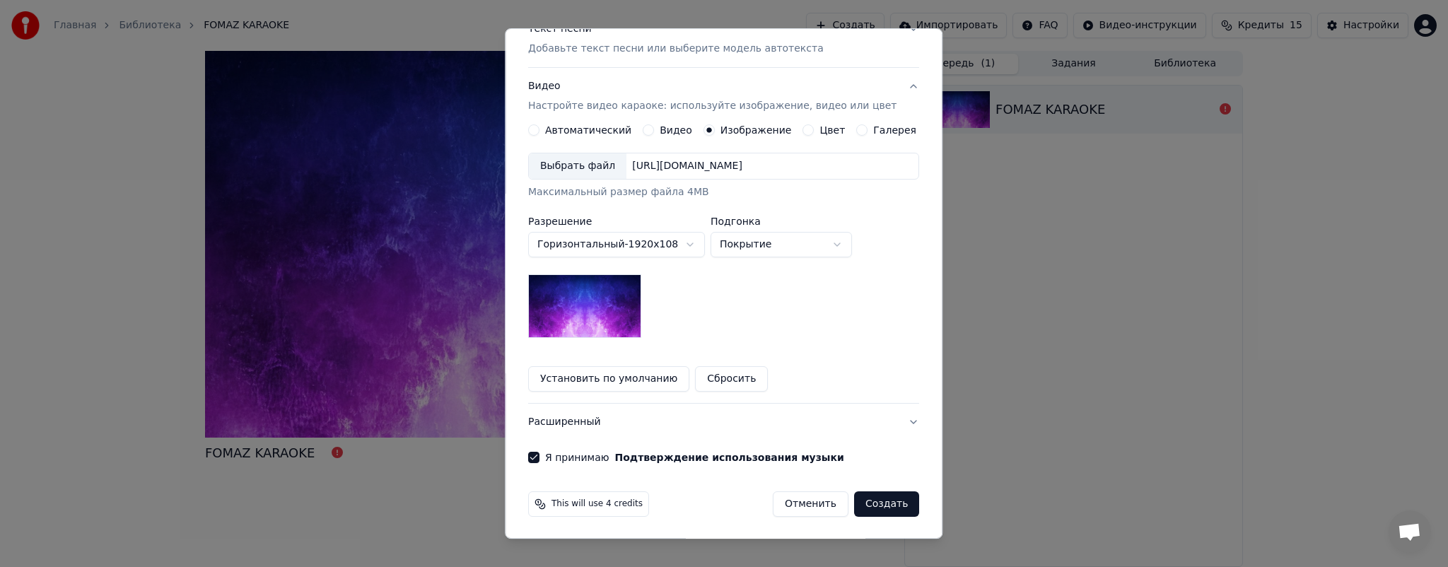
click at [805, 132] on div "Цвет" at bounding box center [824, 129] width 42 height 11
click at [803, 132] on button "Цвет" at bounding box center [808, 129] width 11 height 11
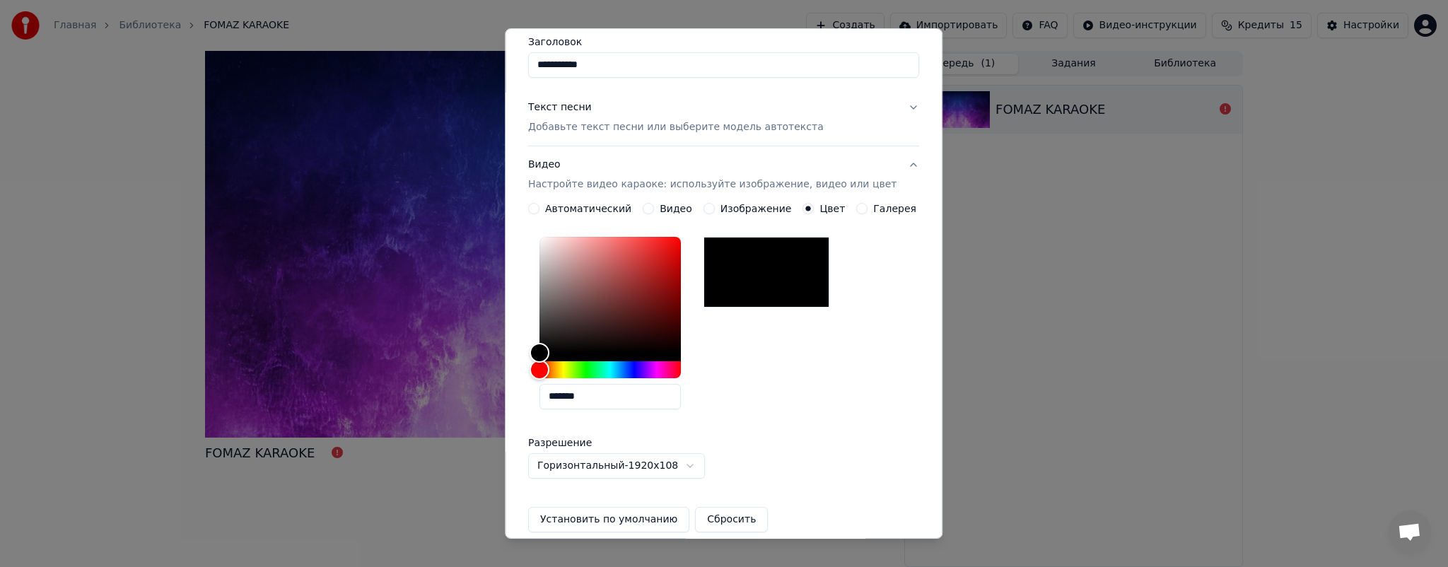
scroll to position [116, 0]
click at [857, 209] on button "Галерея" at bounding box center [862, 209] width 11 height 11
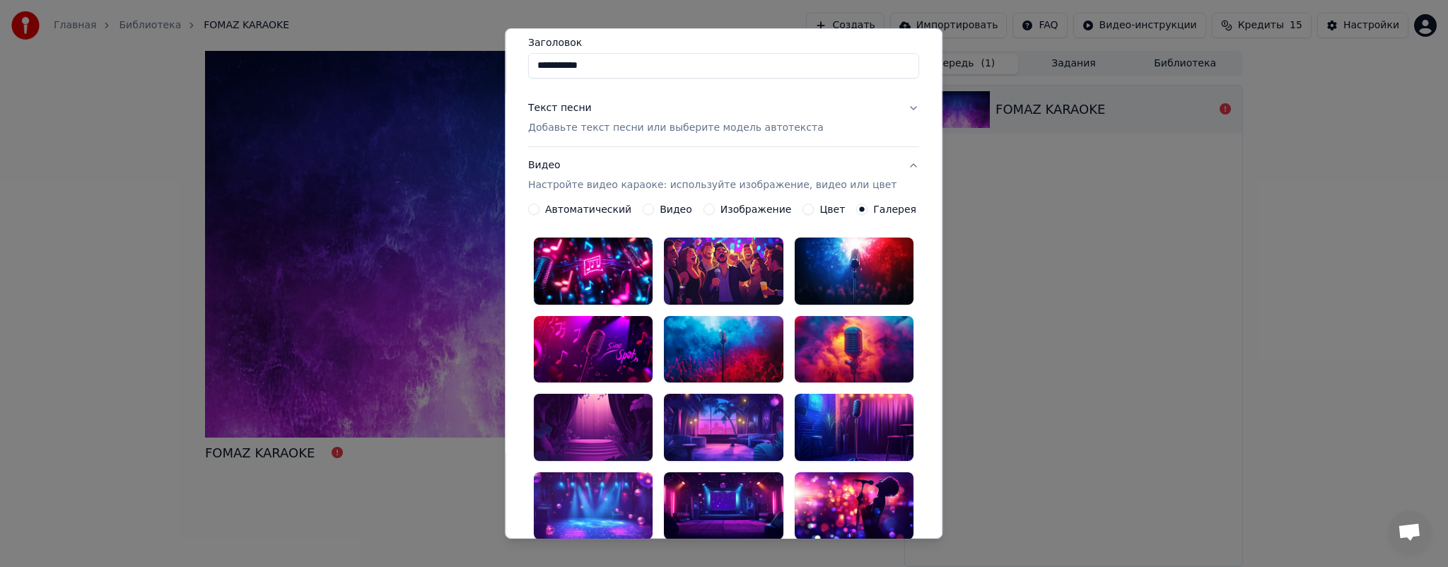
click at [803, 209] on button "Цвет" at bounding box center [808, 209] width 11 height 11
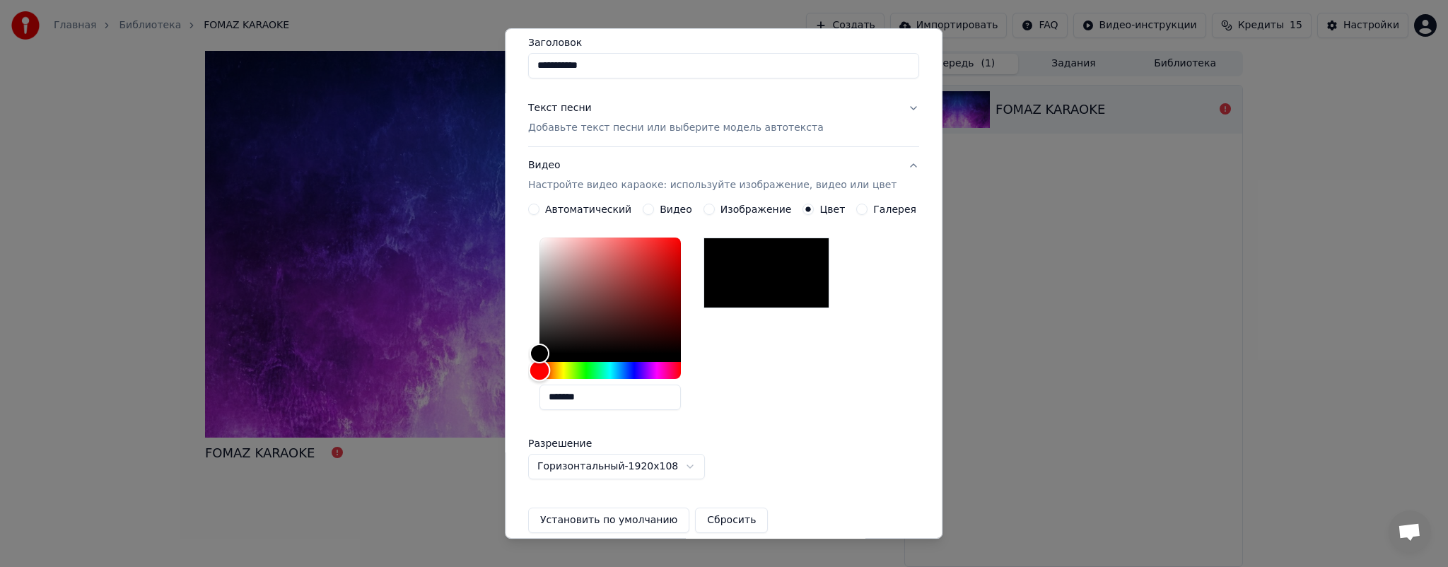
click at [668, 366] on div "Hue" at bounding box center [610, 370] width 141 height 17
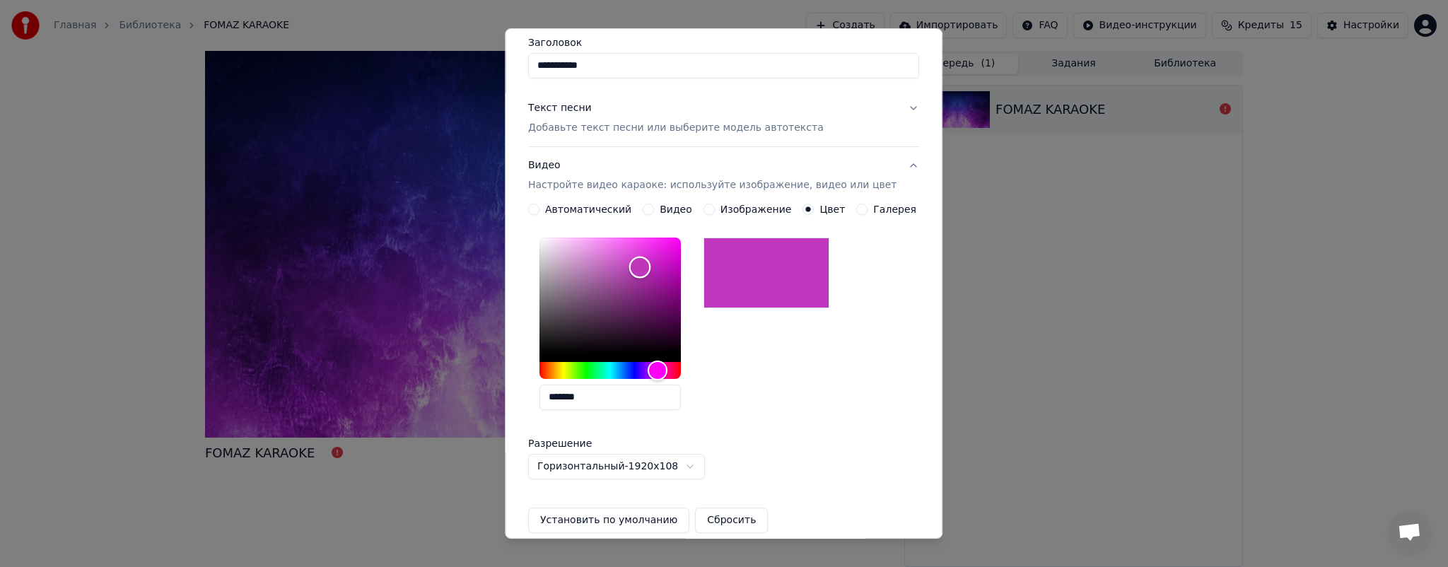
type input "*******"
drag, startPoint x: 652, startPoint y: 236, endPoint x: 650, endPoint y: 267, distance: 30.5
click at [650, 267] on div "Color" at bounding box center [610, 296] width 141 height 116
click at [857, 212] on button "Галерея" at bounding box center [862, 209] width 11 height 11
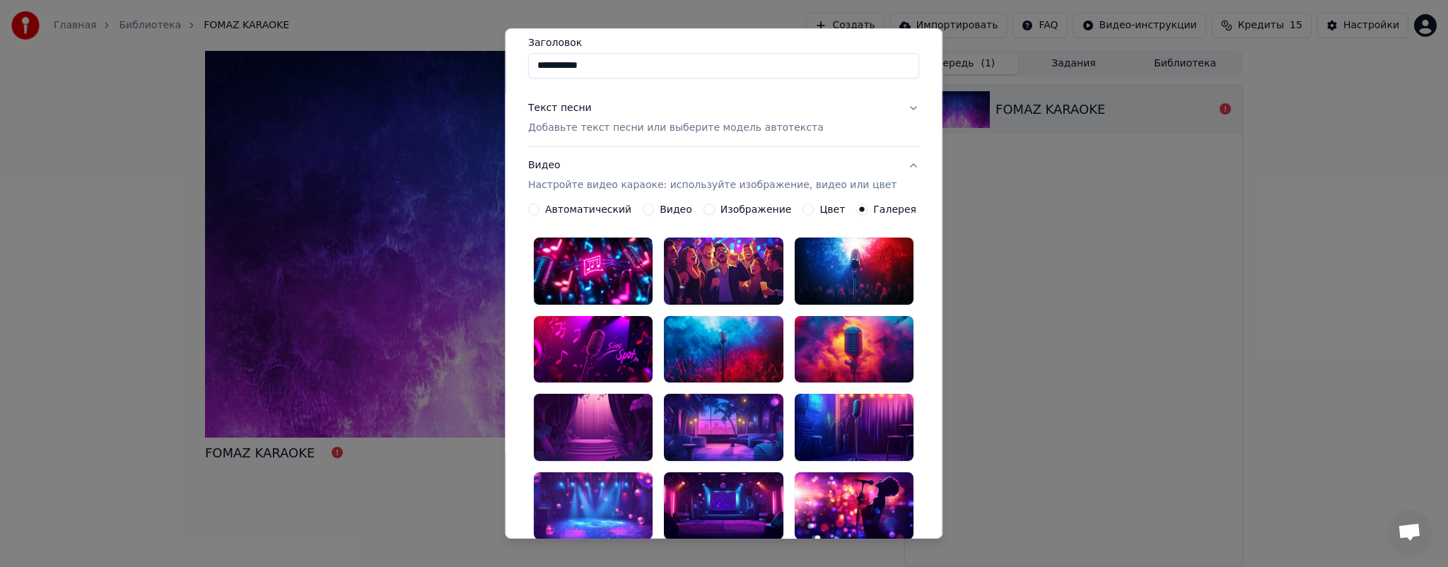
click at [842, 272] on div at bounding box center [854, 271] width 119 height 67
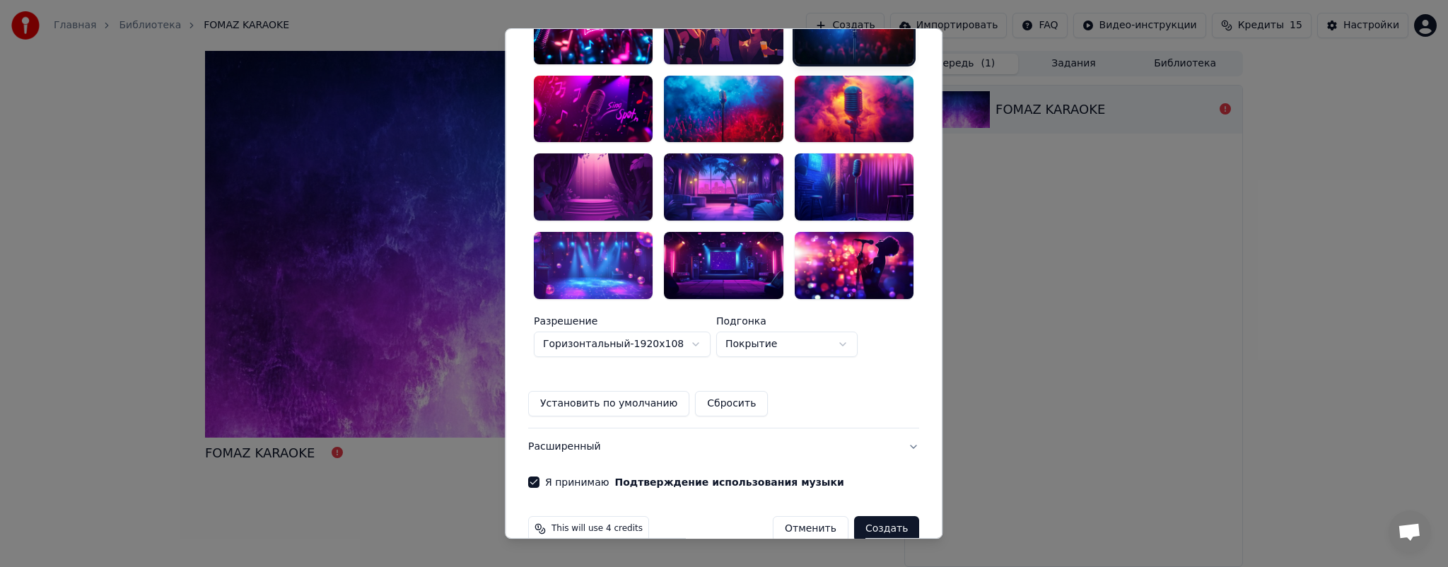
scroll to position [359, 0]
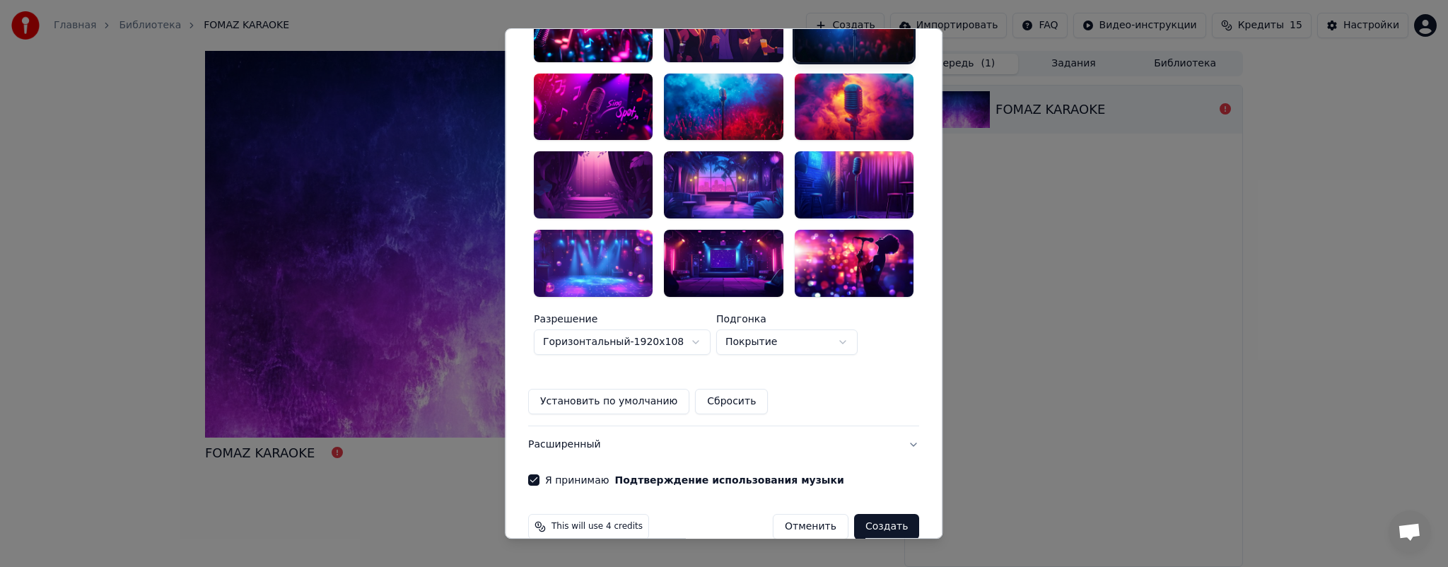
click at [573, 427] on button "Расширенный" at bounding box center [723, 444] width 391 height 37
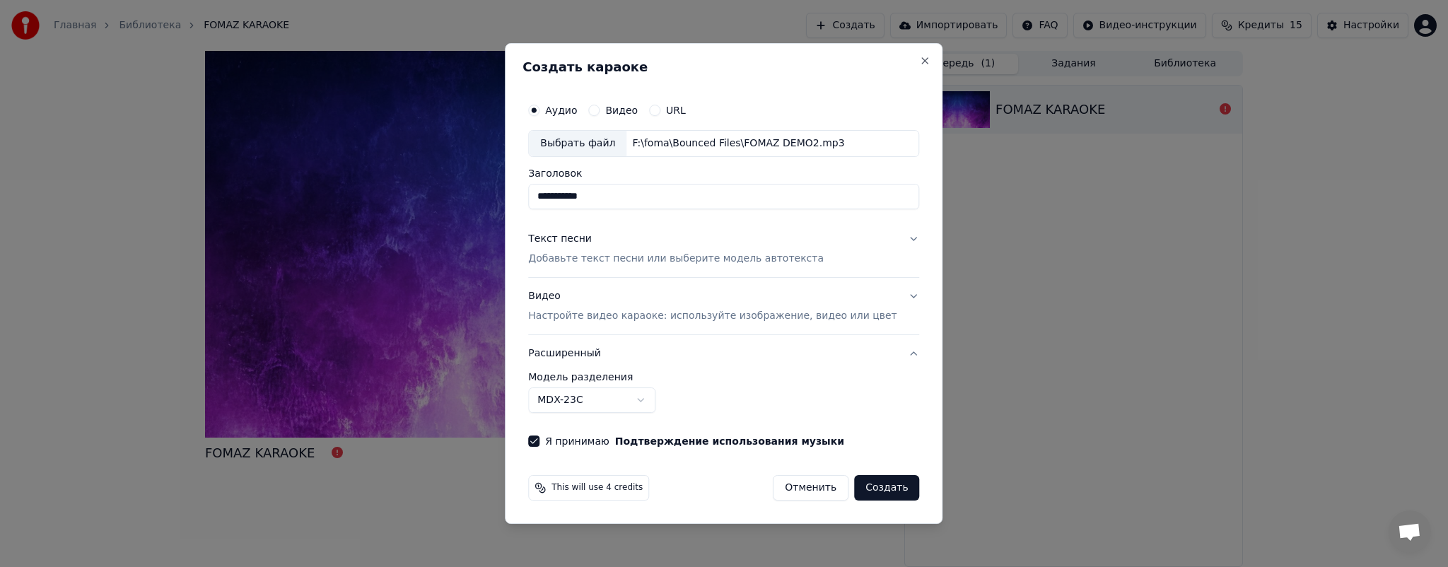
scroll to position [0, 0]
click at [761, 315] on p "Настройте видео караоке: используйте изображение, видео или цвет" at bounding box center [712, 316] width 368 height 14
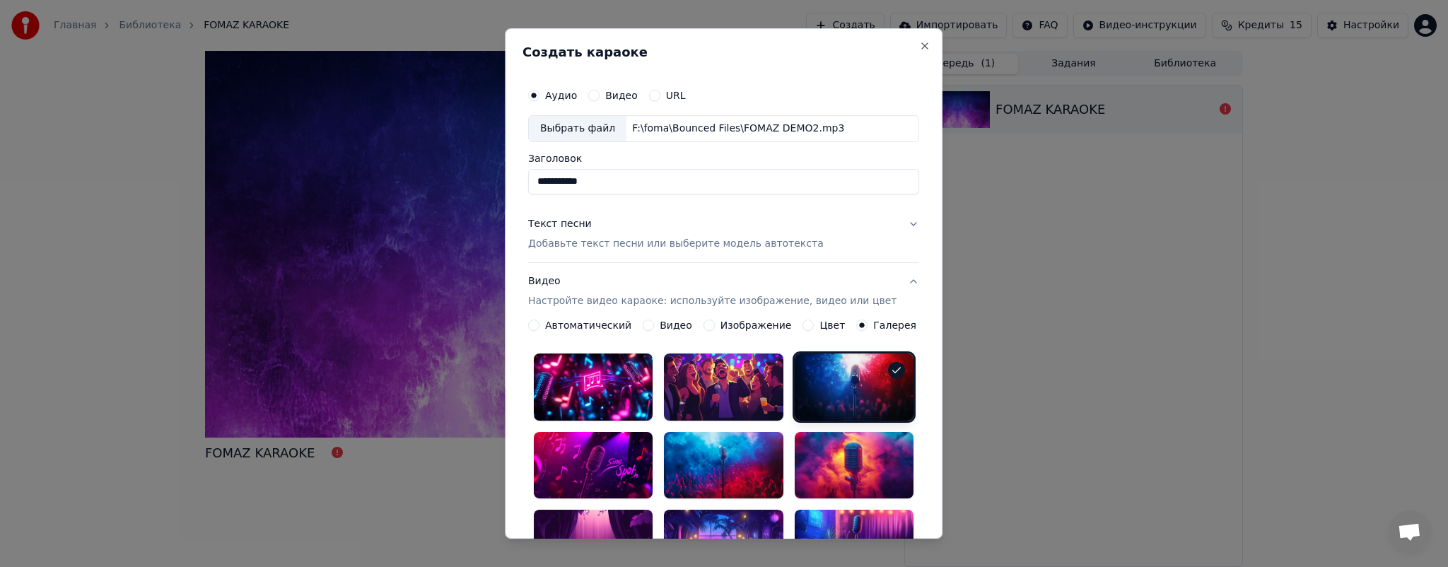
click at [805, 226] on button "Текст песни Добавьте текст песни или выберите модель автотекста" at bounding box center [723, 234] width 391 height 57
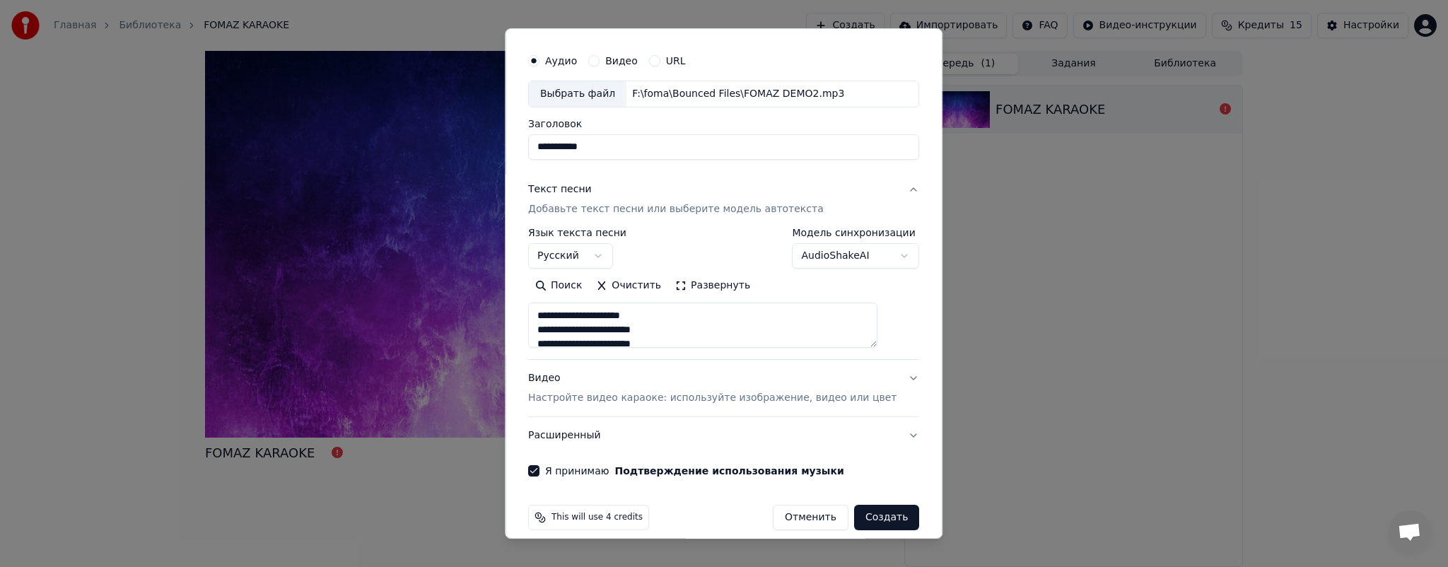
scroll to position [48, 0]
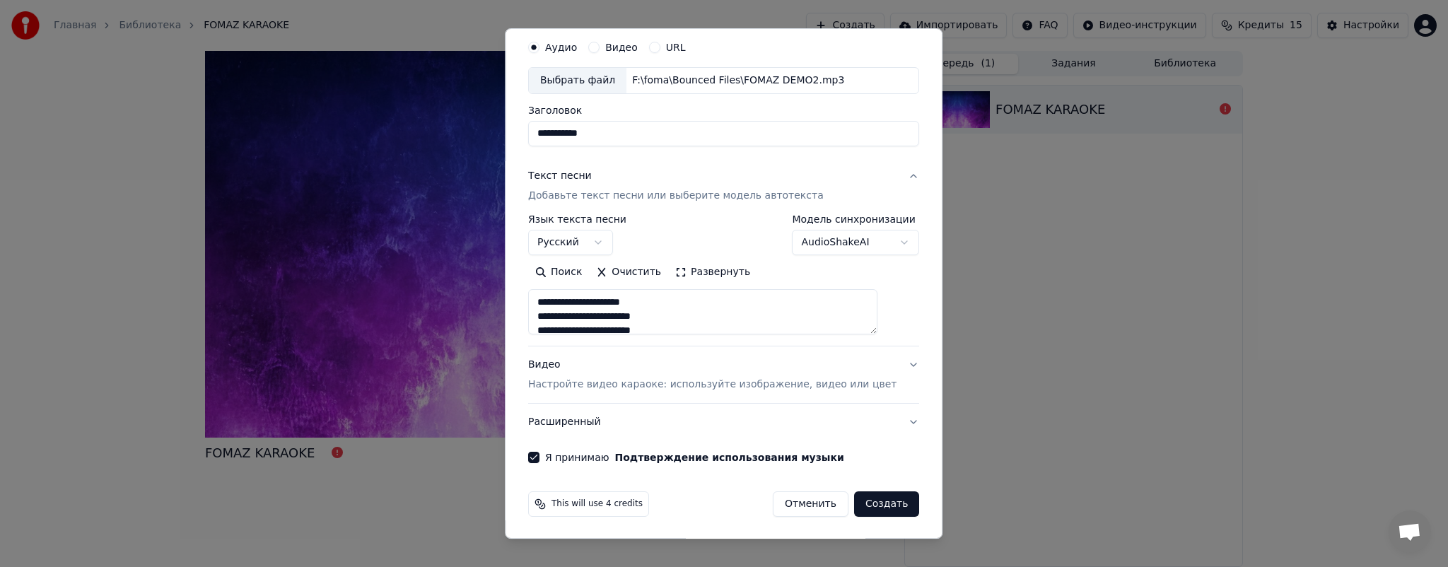
click at [771, 371] on div "Видео Настройте видео караоке: используйте изображение, видео или цвет" at bounding box center [712, 375] width 368 height 34
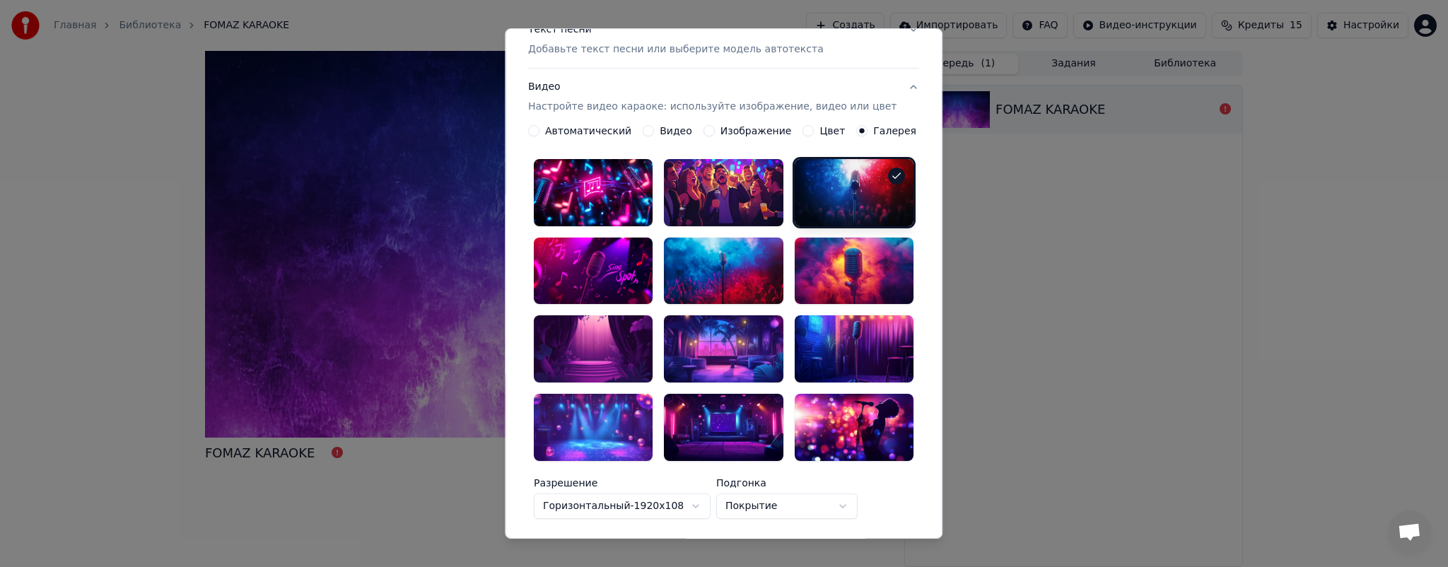
scroll to position [260, 0]
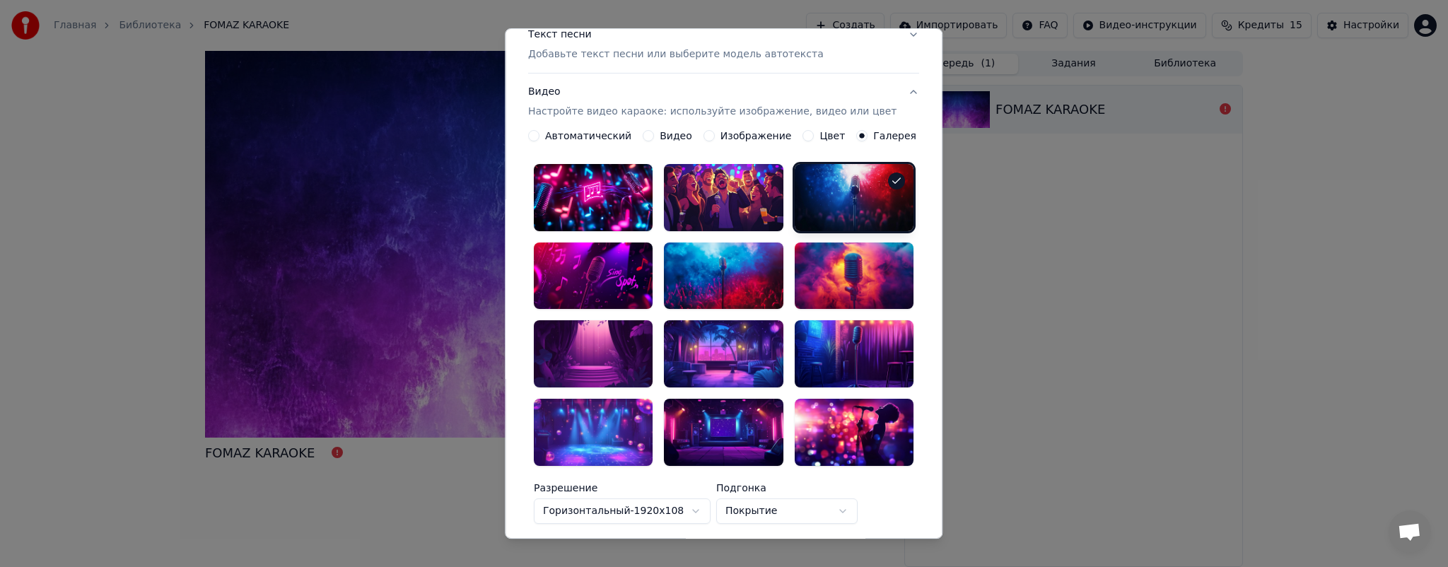
click at [573, 139] on label "Автоматический" at bounding box center [588, 136] width 86 height 10
click at [540, 139] on button "Автоматический" at bounding box center [533, 135] width 11 height 11
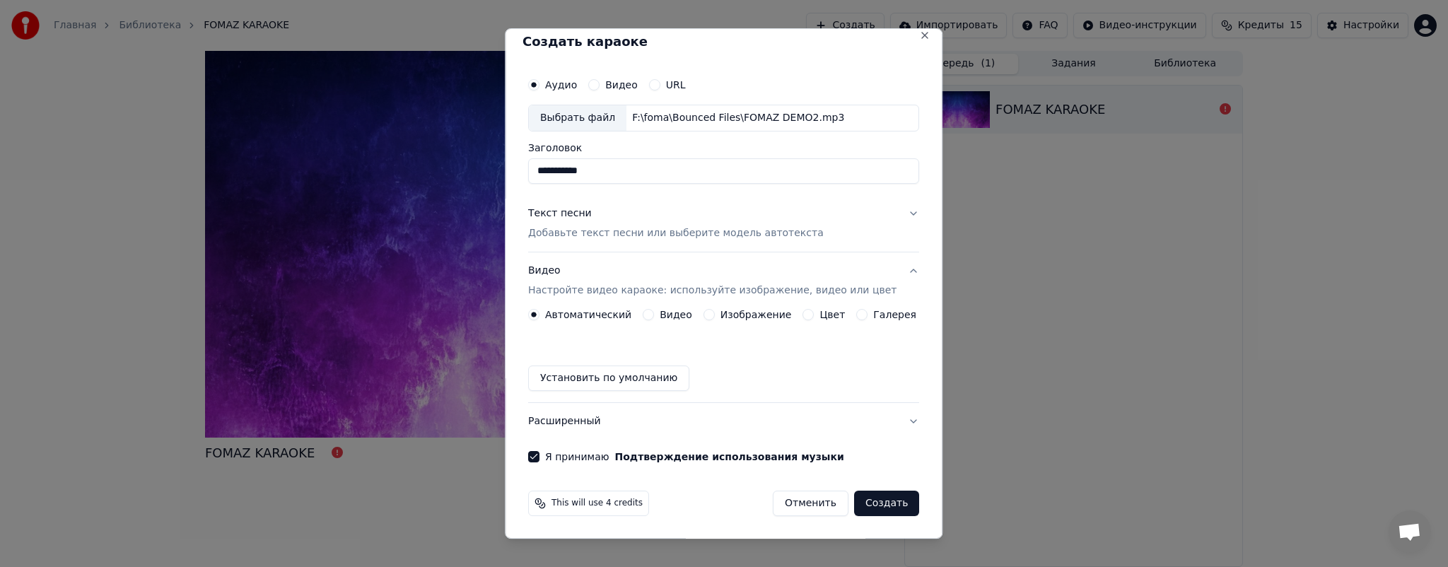
click at [820, 318] on label "Цвет" at bounding box center [832, 315] width 25 height 10
click at [815, 318] on button "Цвет" at bounding box center [808, 314] width 11 height 11
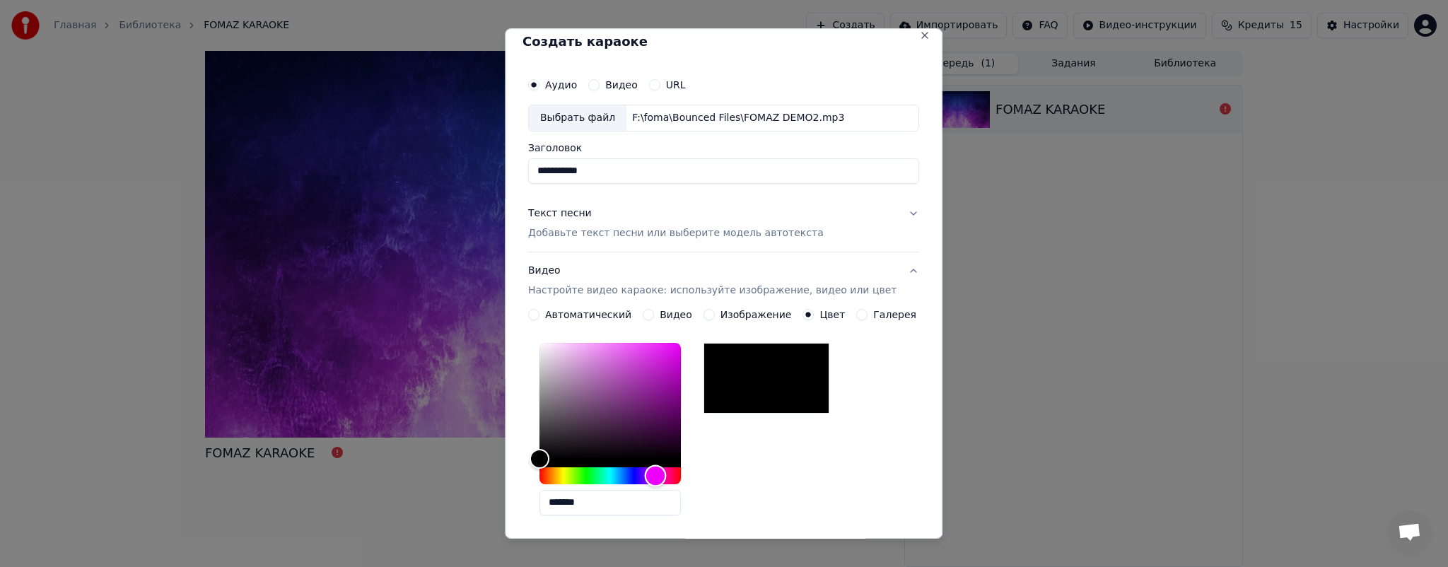
click at [665, 474] on div "Hue" at bounding box center [610, 475] width 141 height 17
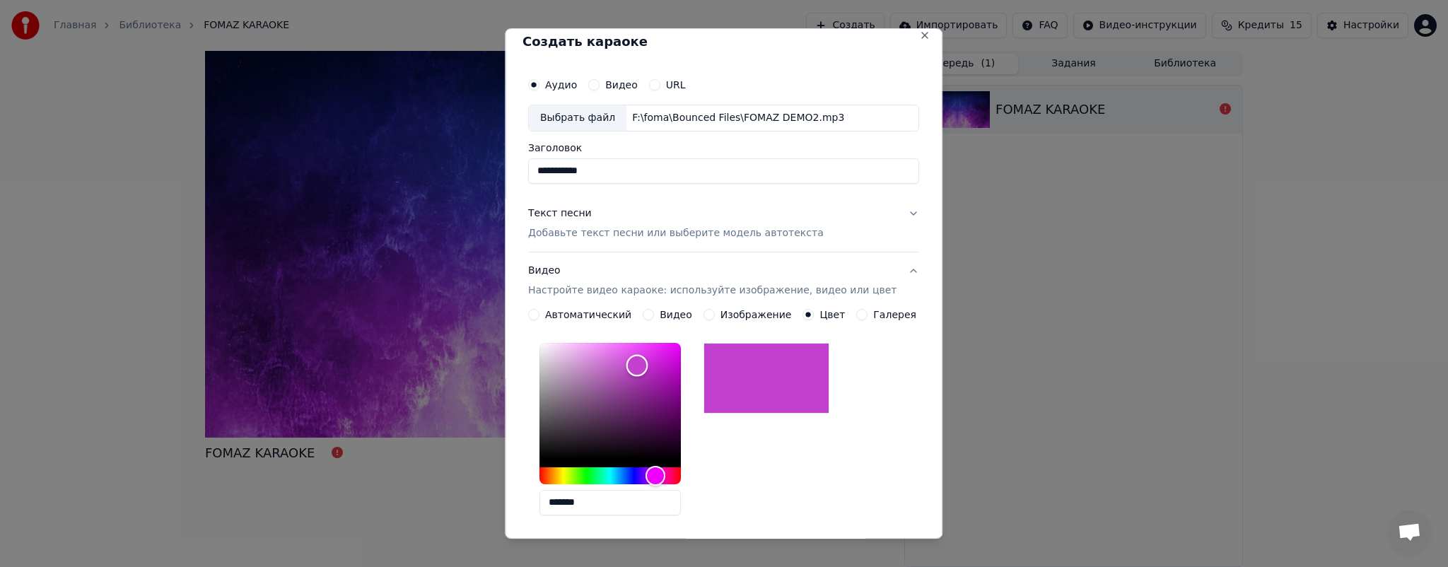
type input "*******"
drag, startPoint x: 643, startPoint y: 383, endPoint x: 650, endPoint y: 366, distance: 19.0
click at [650, 366] on div "Color" at bounding box center [610, 401] width 141 height 116
click at [857, 318] on button "Галерея" at bounding box center [862, 314] width 11 height 11
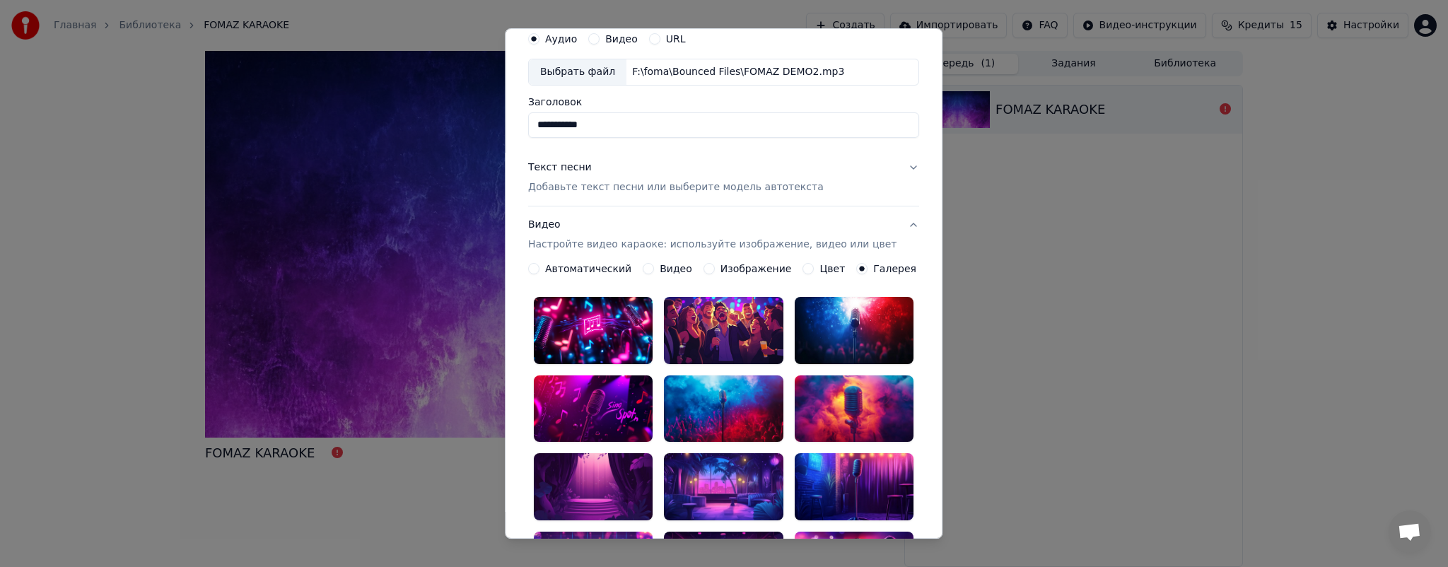
scroll to position [81, 0]
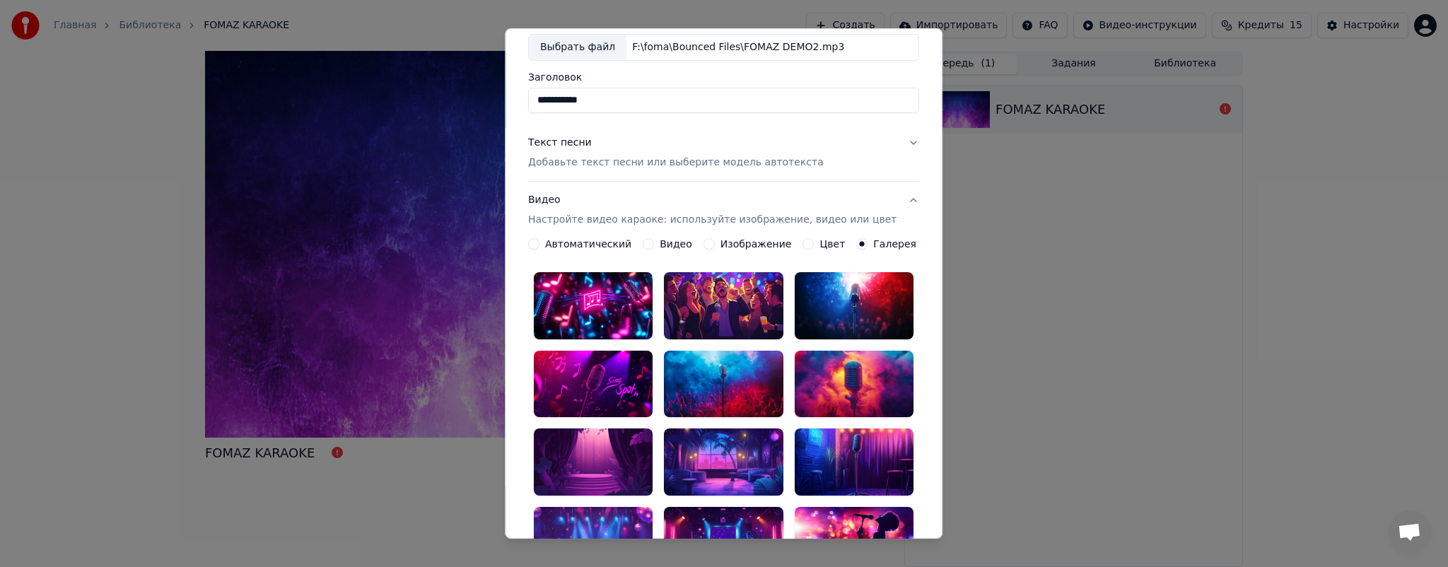
click at [624, 308] on div at bounding box center [593, 305] width 119 height 67
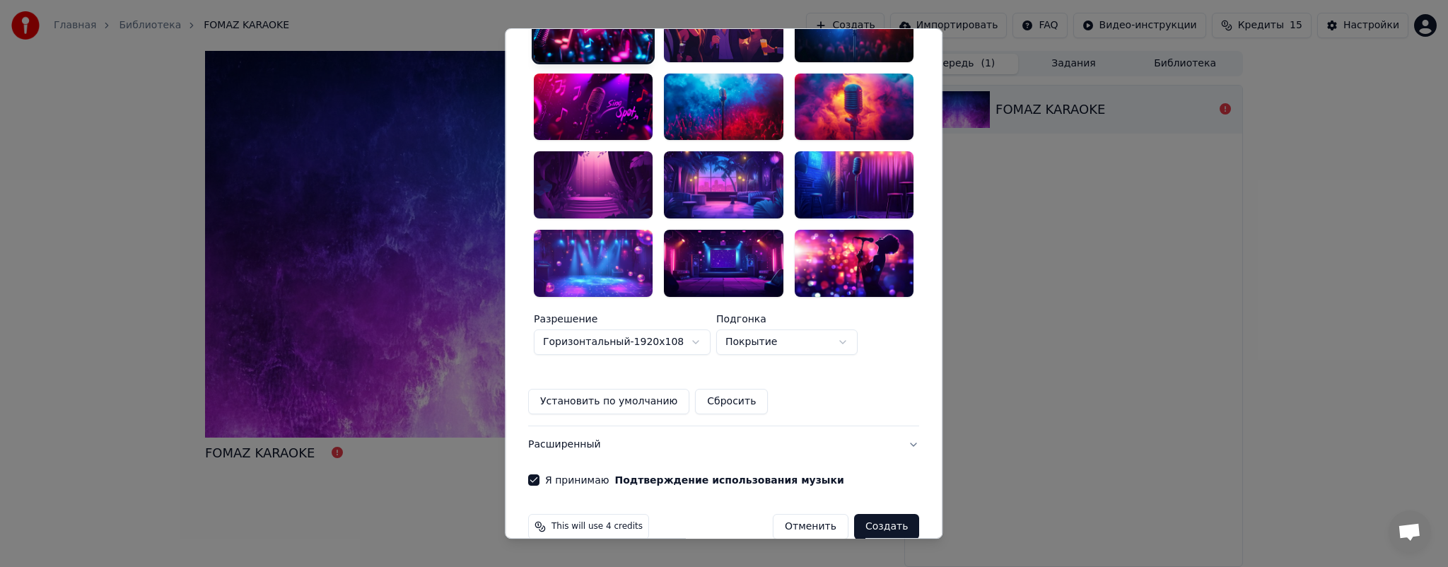
click at [885, 520] on div "This will use 4 credits Отменить Создать" at bounding box center [724, 526] width 402 height 37
click at [871, 514] on button "Создать" at bounding box center [886, 526] width 65 height 25
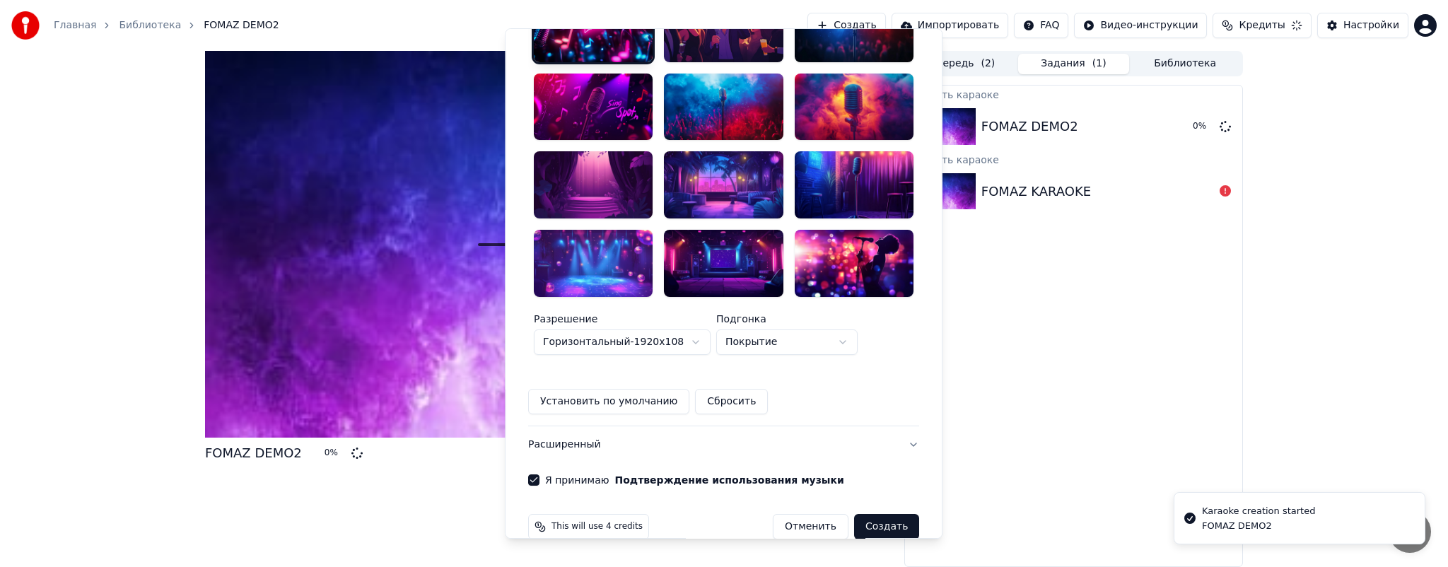
scroll to position [11, 0]
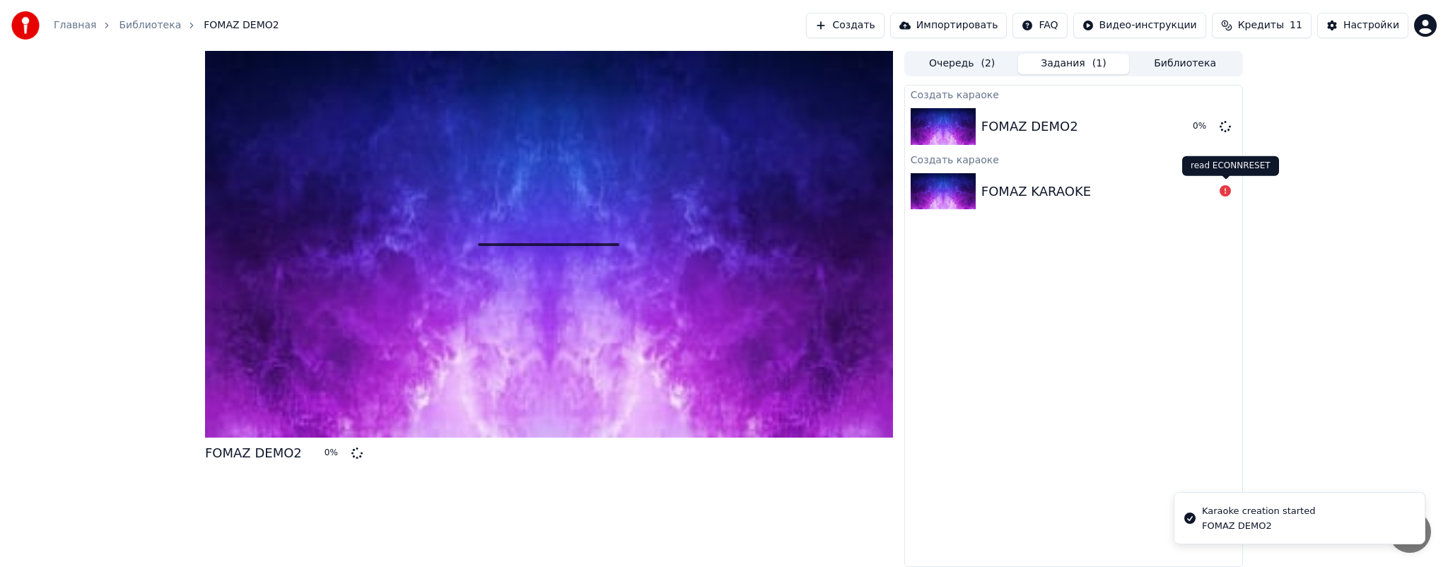
click at [1225, 190] on icon at bounding box center [1225, 190] width 11 height 11
click at [1182, 197] on div "FOMAZ KARAOKE" at bounding box center [1098, 192] width 233 height 20
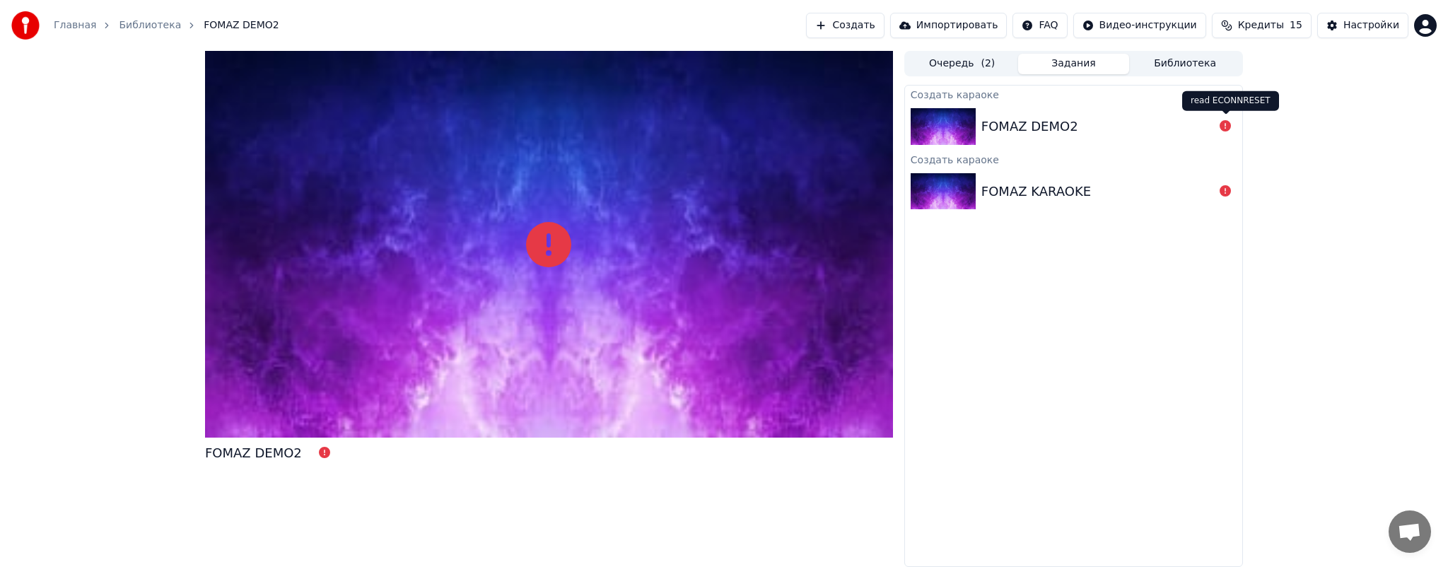
click at [1221, 126] on icon at bounding box center [1225, 125] width 11 height 11
click at [1228, 127] on icon at bounding box center [1225, 125] width 11 height 11
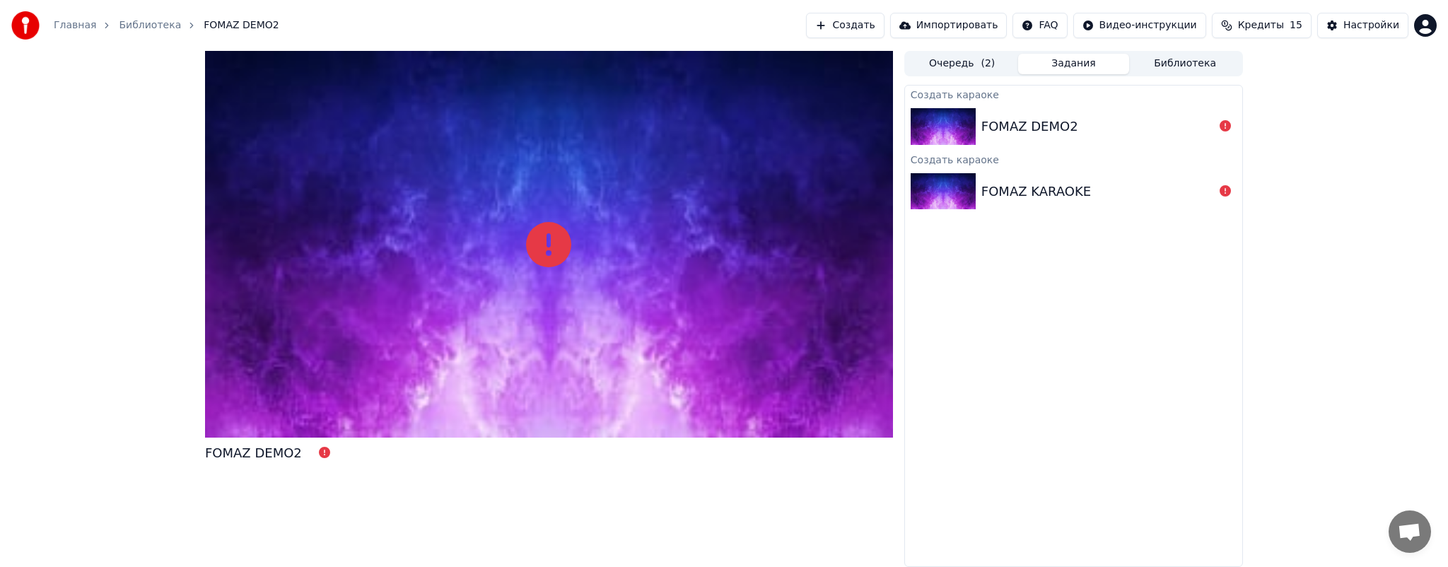
click at [1370, 83] on div "FOMAZ DEMO2 Очередь ( 2 ) Задания Библиотека Создать караоке FOMAZ DEMO2 Создат…" at bounding box center [724, 309] width 1448 height 516
click at [1358, 11] on div "Главная Библиотека FOMAZ DEMO2 Создать Импортировать FAQ Видео-инструкции Креди…" at bounding box center [724, 25] width 1448 height 51
click at [1358, 29] on div "Настройки" at bounding box center [1372, 25] width 56 height 14
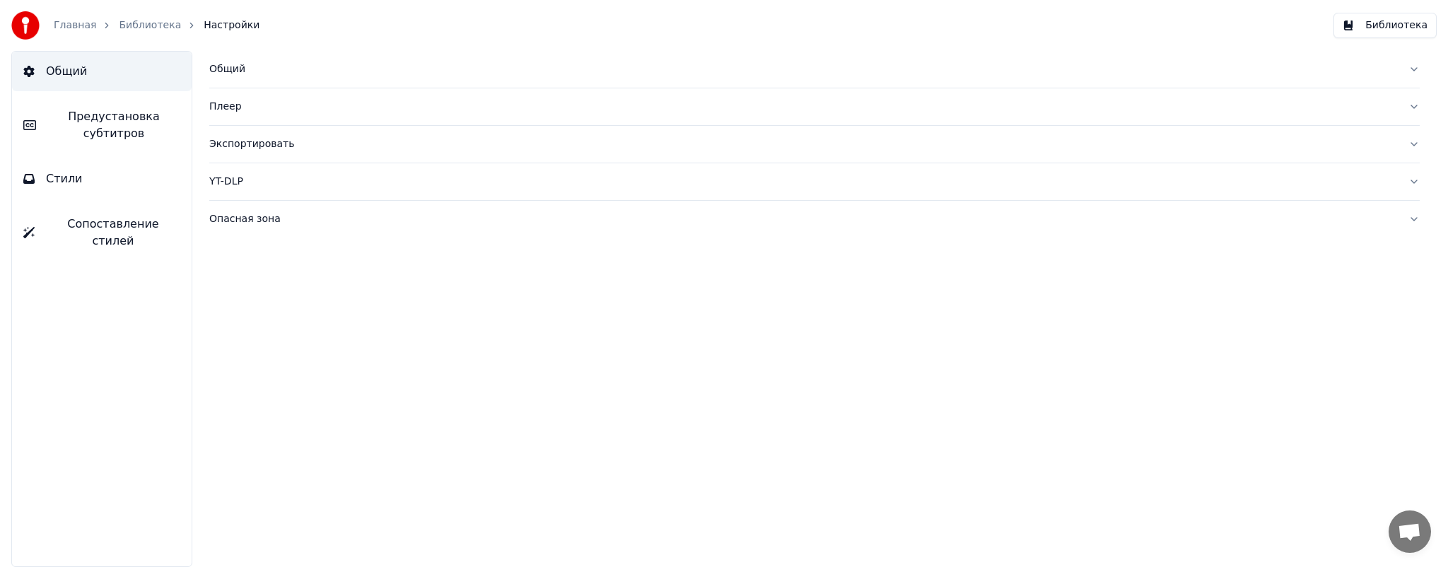
click at [67, 174] on span "Стили" at bounding box center [64, 178] width 37 height 17
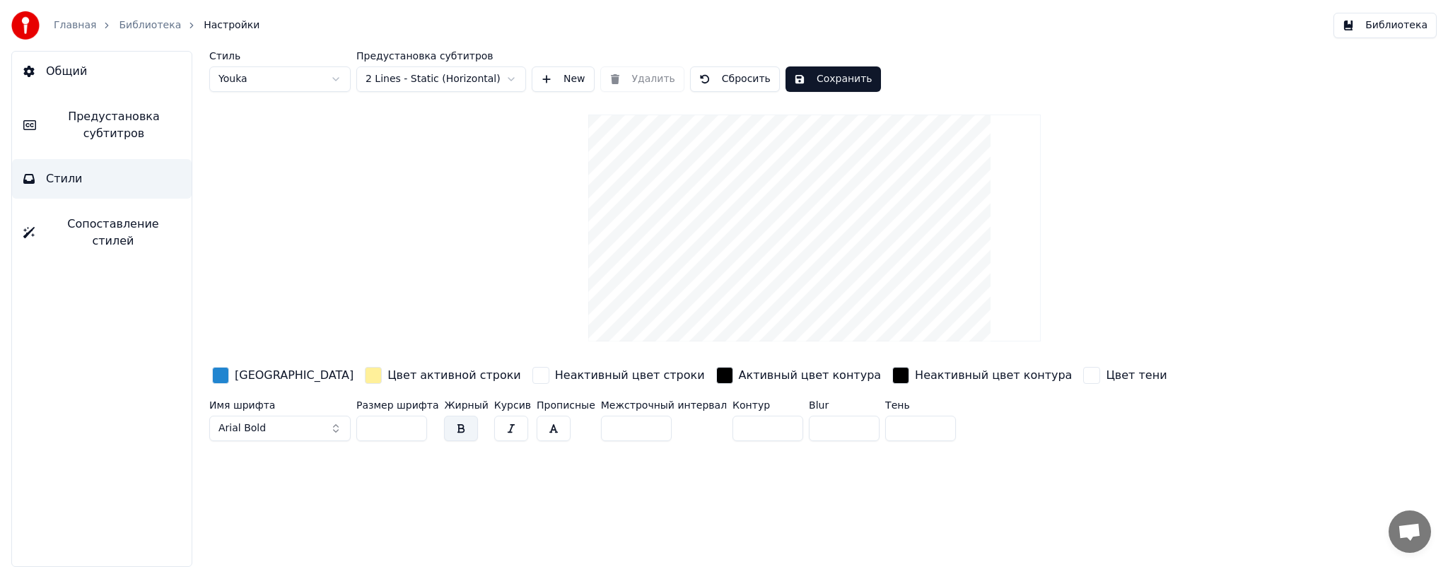
click at [308, 79] on html "Главная Библиотека Настройки Библиотека Общий Предустановка субтитров Стили Соп…" at bounding box center [724, 283] width 1448 height 567
click at [421, 71] on html "Главная Библиотека Настройки Библиотека Общий Предустановка субтитров Стили Соп…" at bounding box center [724, 283] width 1448 height 567
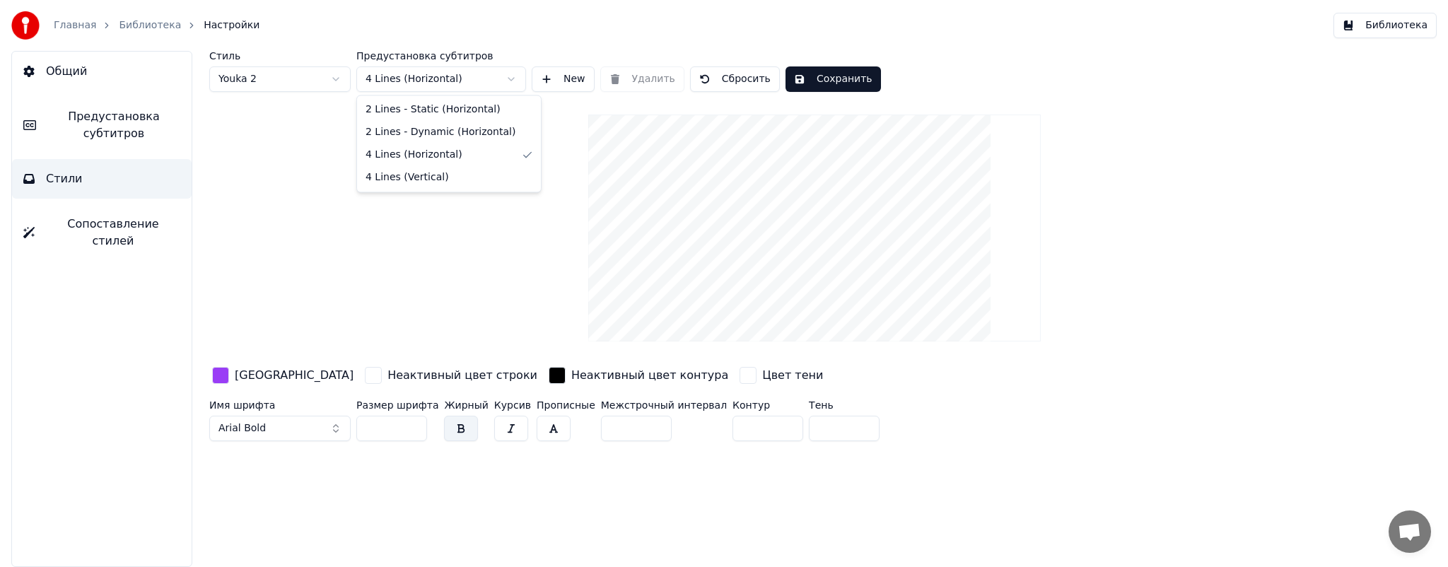
click at [462, 73] on html "Главная Библиотека Настройки Библиотека Общий Предустановка субтитров Стили Соп…" at bounding box center [724, 283] width 1448 height 567
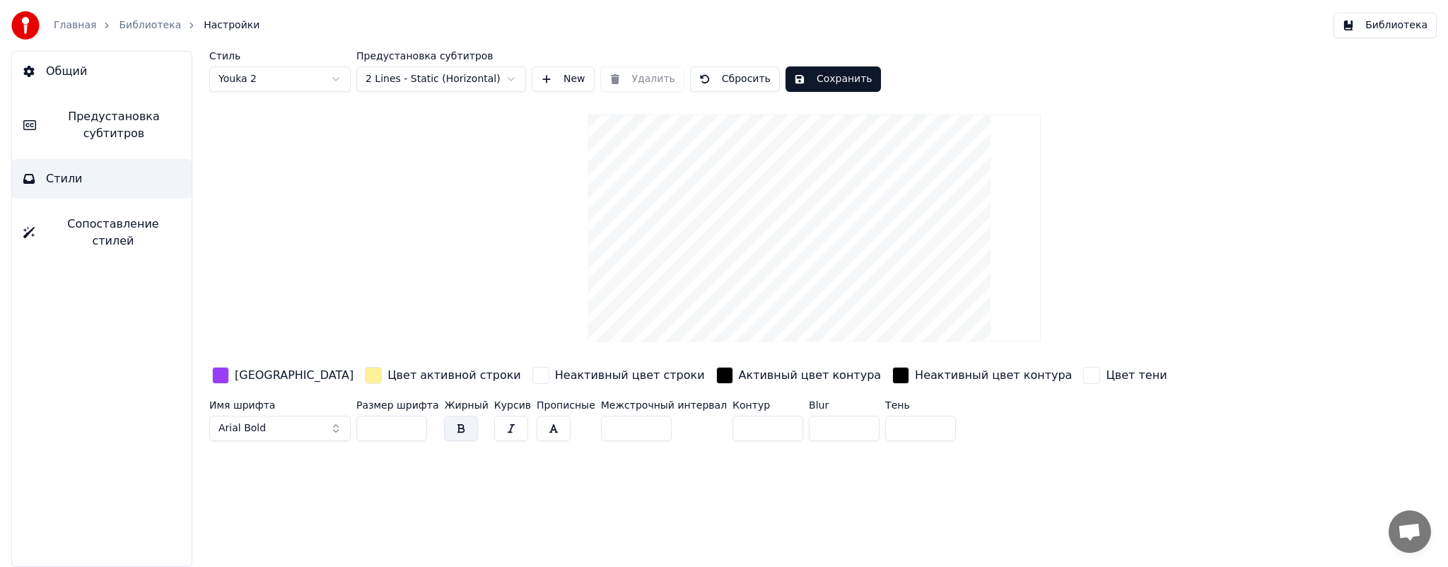
click at [89, 238] on button "Сопоставление стилей" at bounding box center [102, 232] width 180 height 57
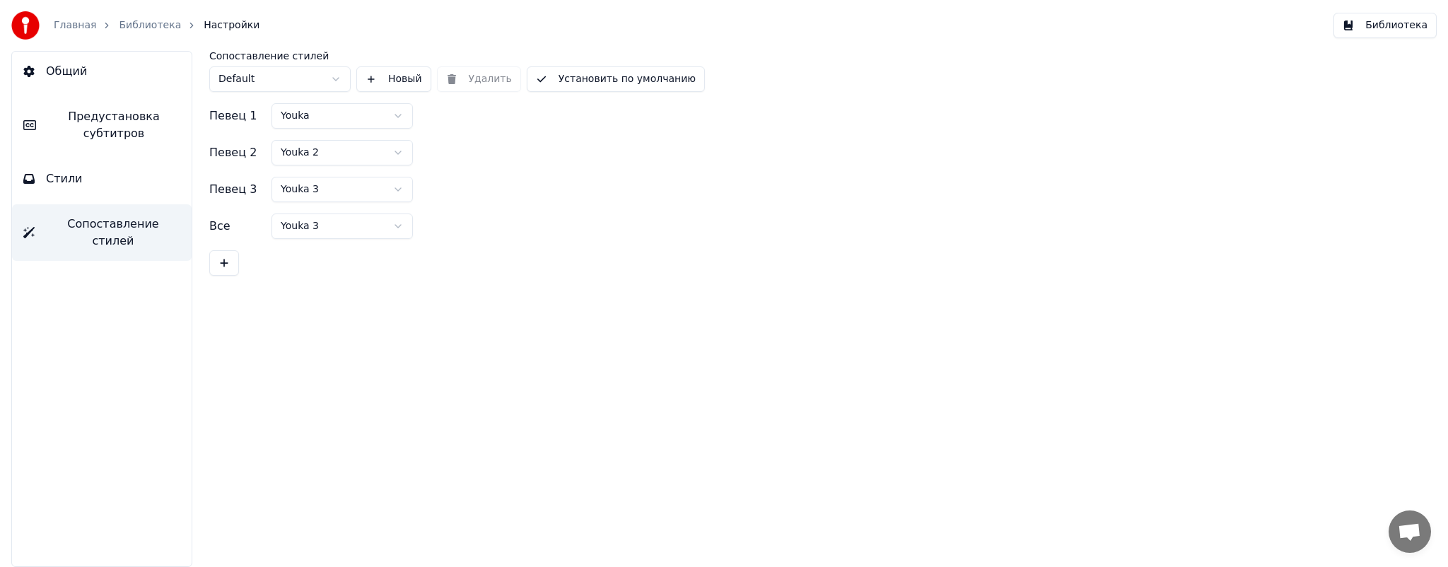
click at [106, 194] on button "Стили" at bounding box center [102, 179] width 180 height 40
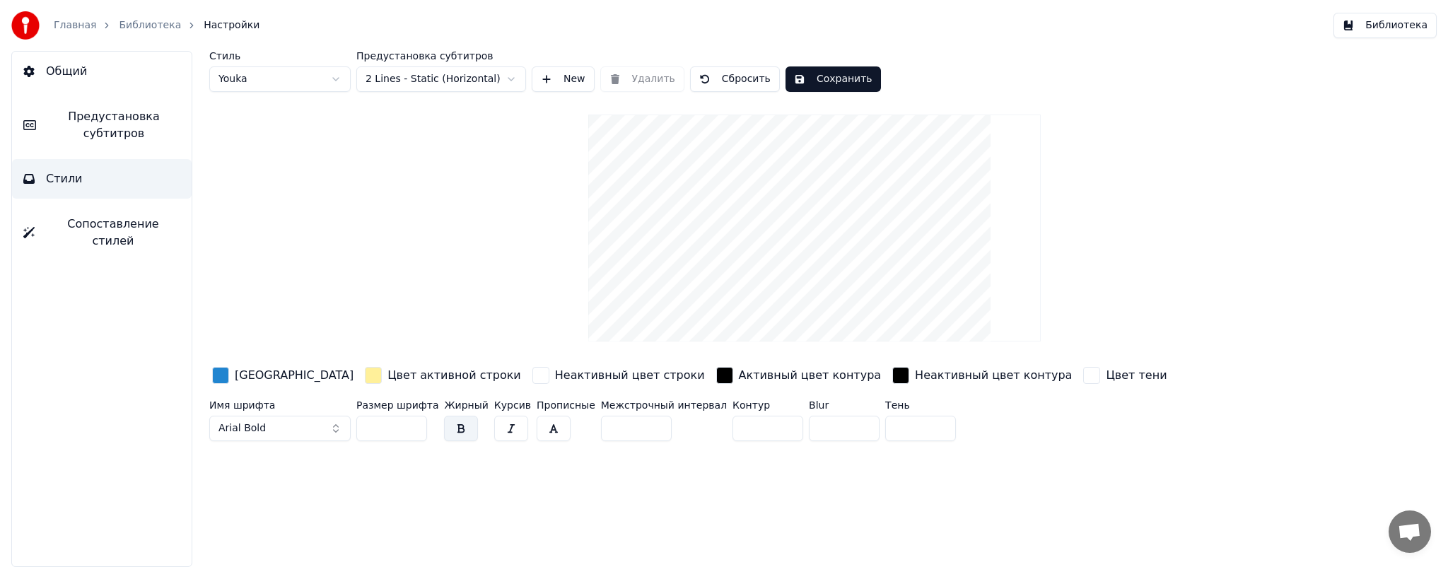
click at [381, 190] on div "Стиль Youka Предустановка субтитров 2 Lines - Static (Horizontal) New Удалить С…" at bounding box center [814, 249] width 1211 height 396
click at [141, 25] on link "Библиотека" at bounding box center [150, 25] width 62 height 14
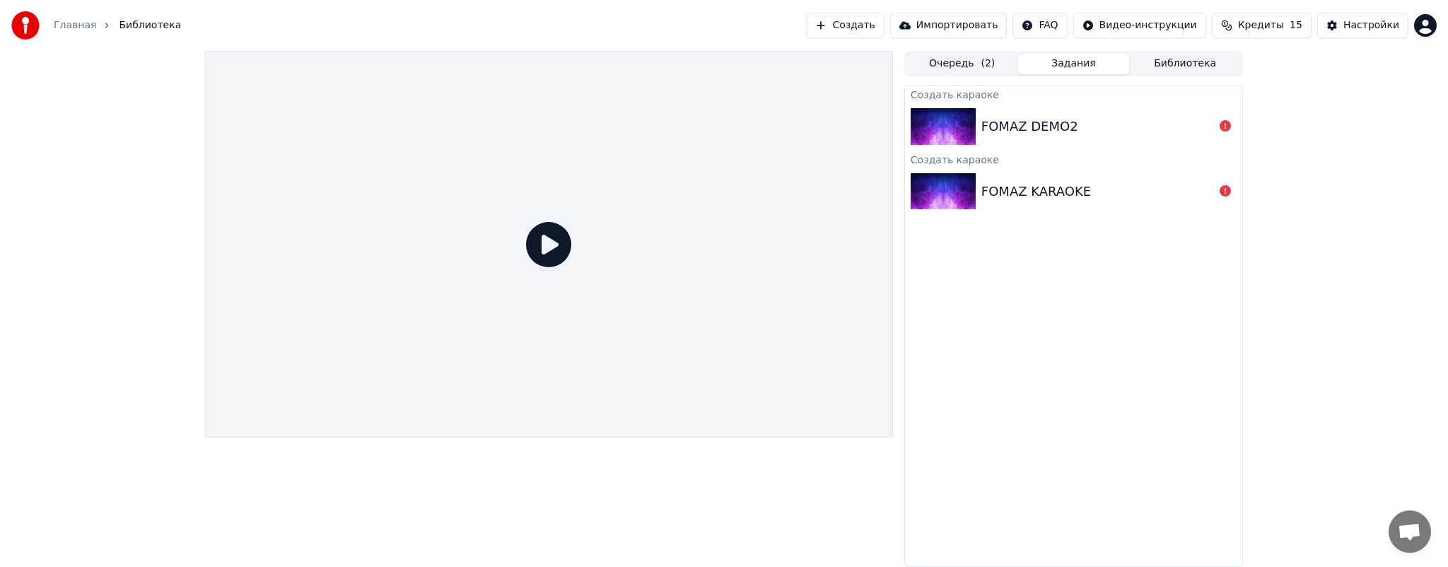
click at [89, 25] on link "Главная" at bounding box center [75, 25] width 42 height 14
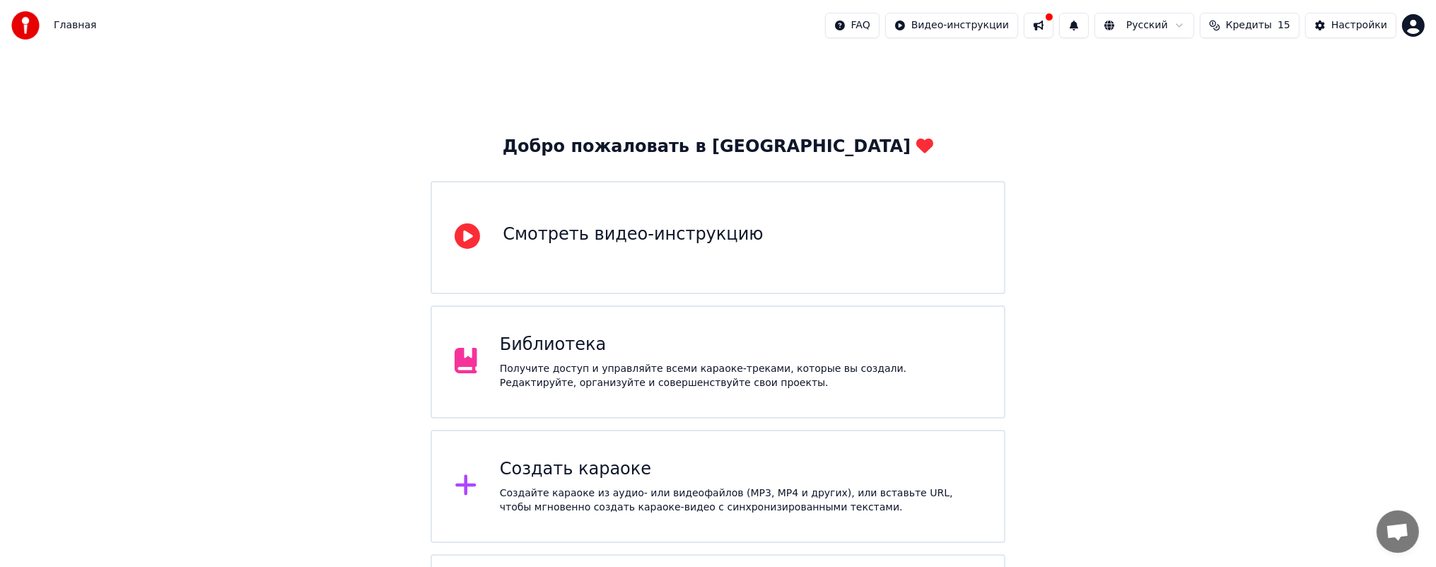
click at [589, 264] on div "Смотреть видео-инструкцию" at bounding box center [718, 237] width 574 height 113
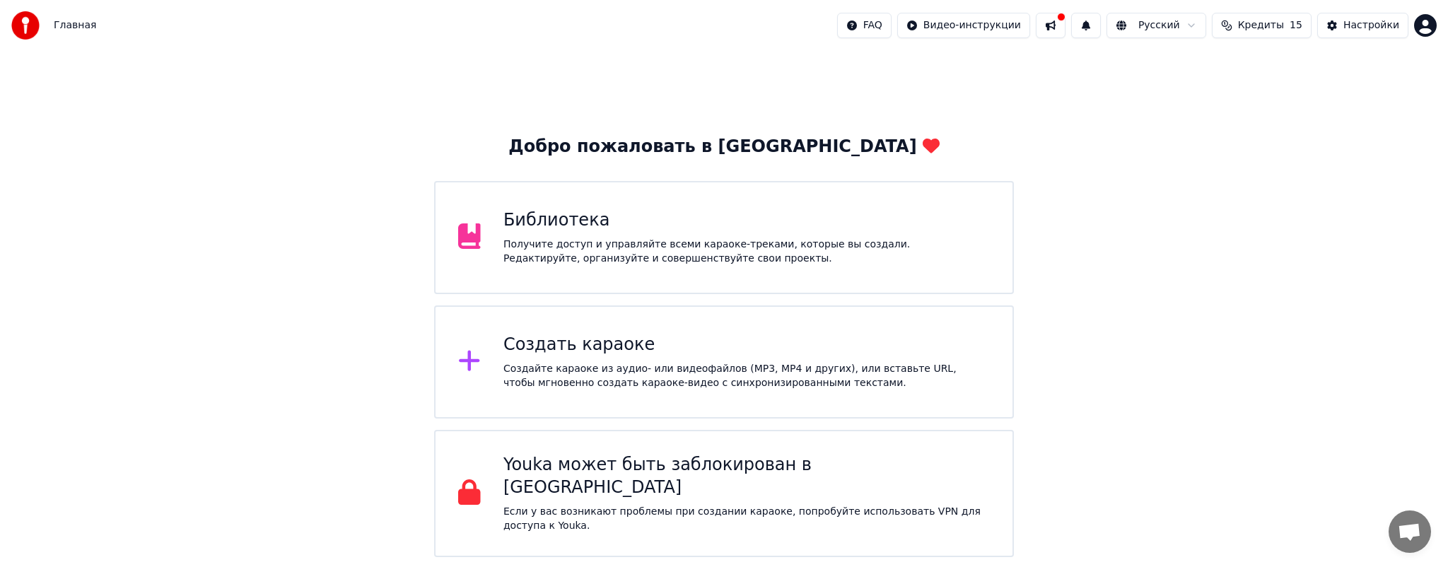
click at [565, 479] on div "Youka может быть заблокирован в России" at bounding box center [746, 476] width 487 height 45
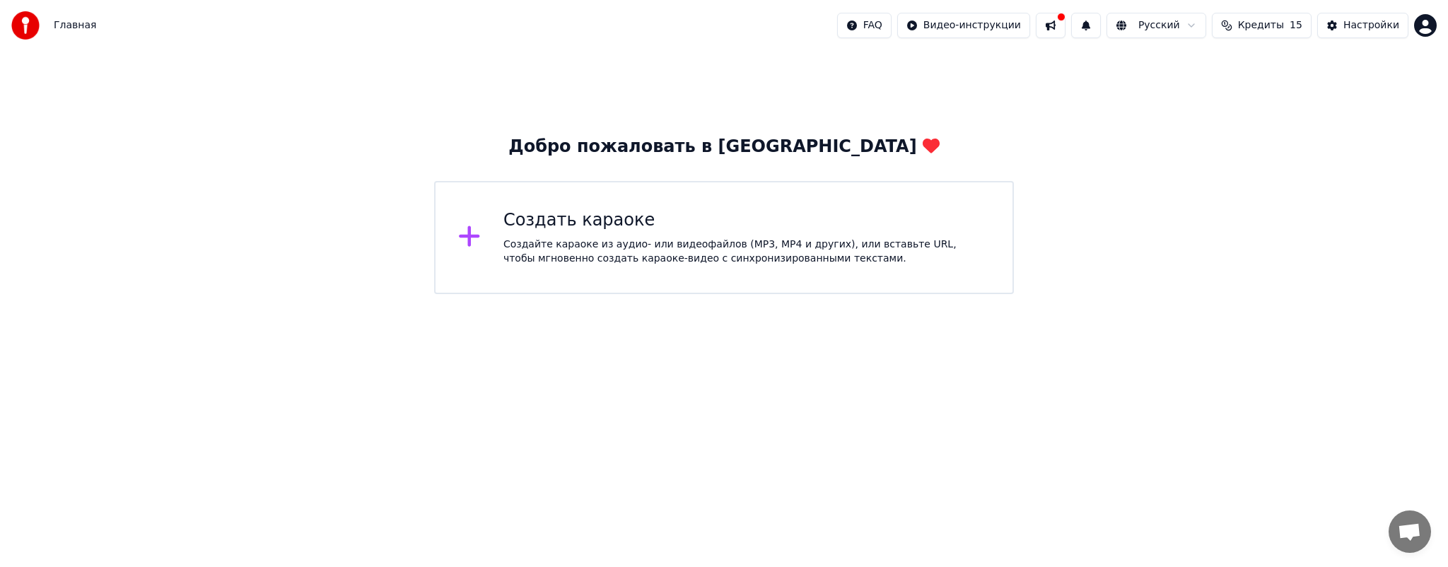
click at [735, 238] on div "Создайте караоке из аудио- или видеофайлов (MP3, MP4 и других), или вставьте UR…" at bounding box center [746, 252] width 487 height 28
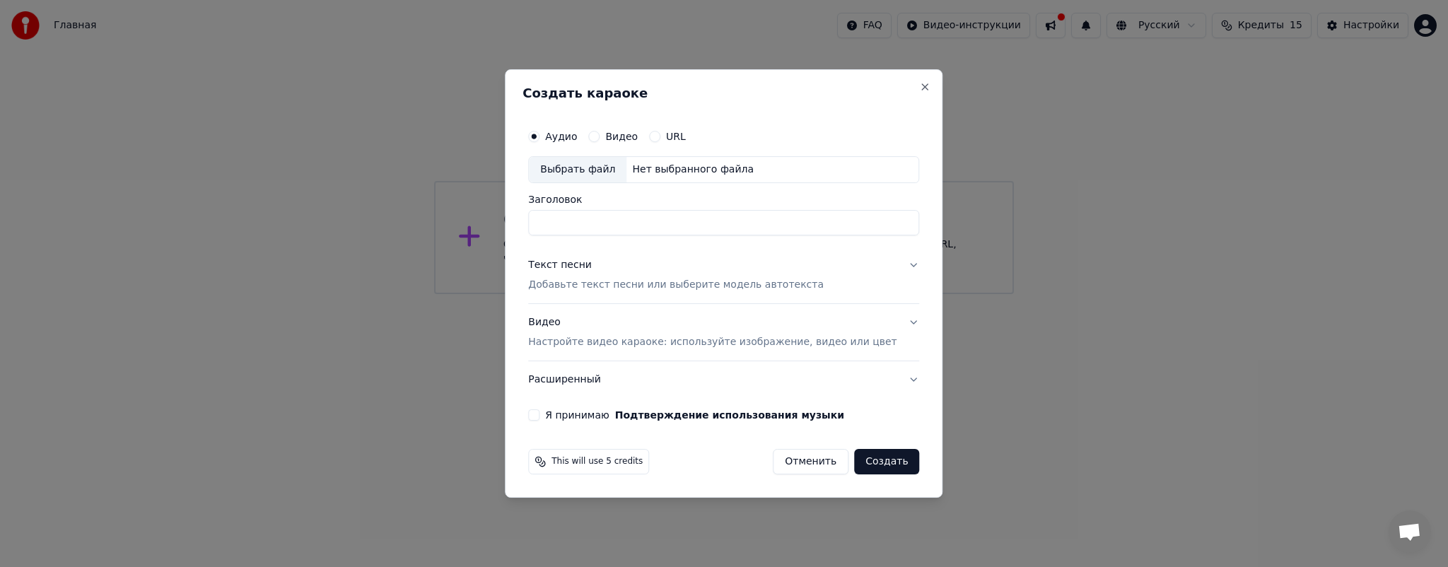
click at [610, 171] on div "Выбрать файл" at bounding box center [578, 169] width 98 height 25
click at [573, 210] on input "Заголовок" at bounding box center [723, 222] width 391 height 25
type input "**********"
click at [623, 282] on p "Добавьте текст песни или выберите модель автотекста" at bounding box center [676, 285] width 296 height 14
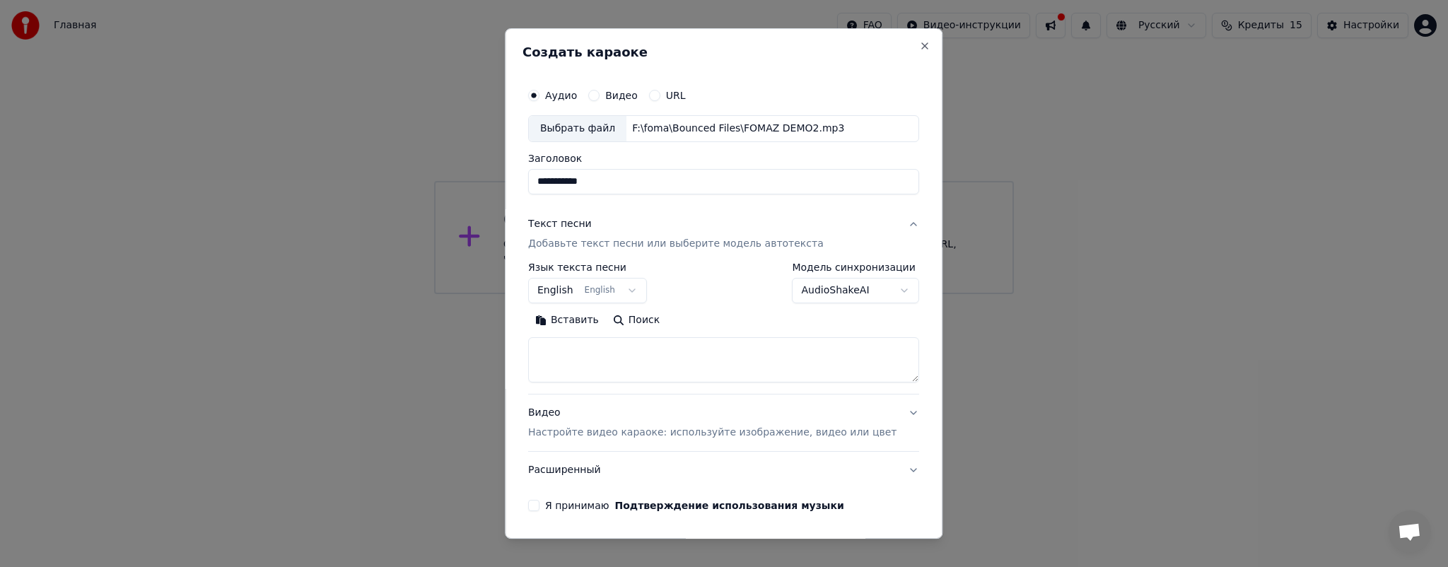
click at [617, 359] on textarea at bounding box center [723, 359] width 391 height 45
paste textarea "**********"
type textarea "**********"
click at [666, 431] on p "Настройте видео караоке: используйте изображение, видео или цвет" at bounding box center [712, 433] width 368 height 14
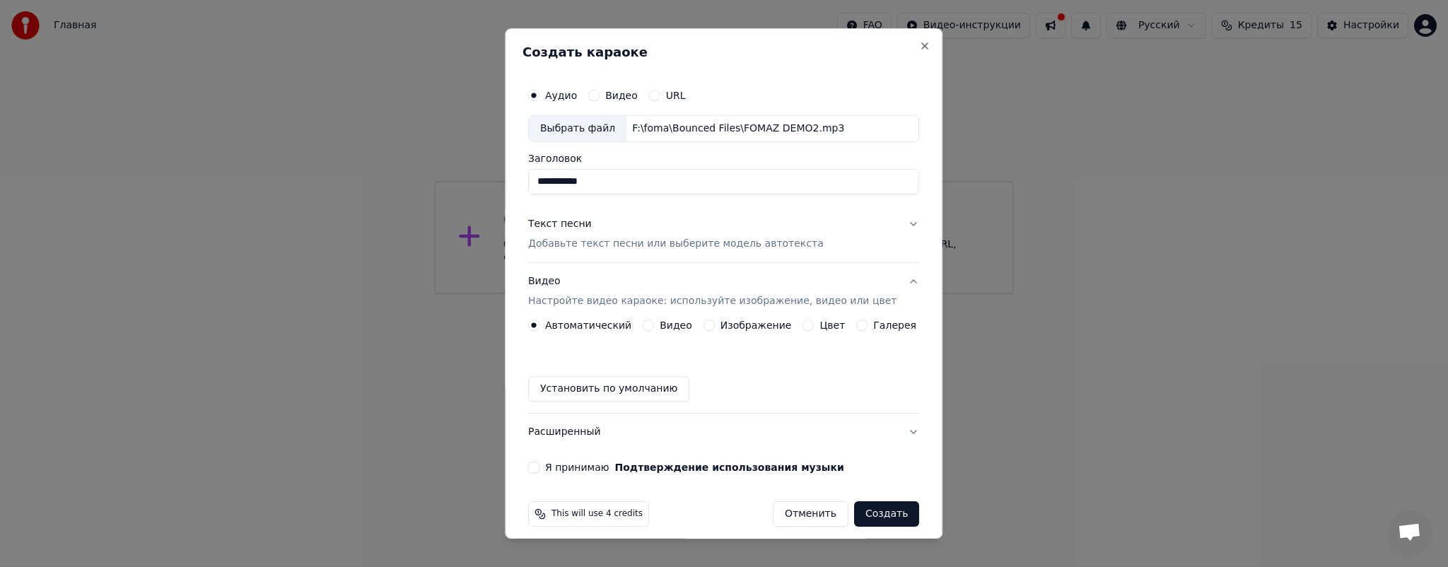
click at [857, 327] on button "Галерея" at bounding box center [862, 325] width 11 height 11
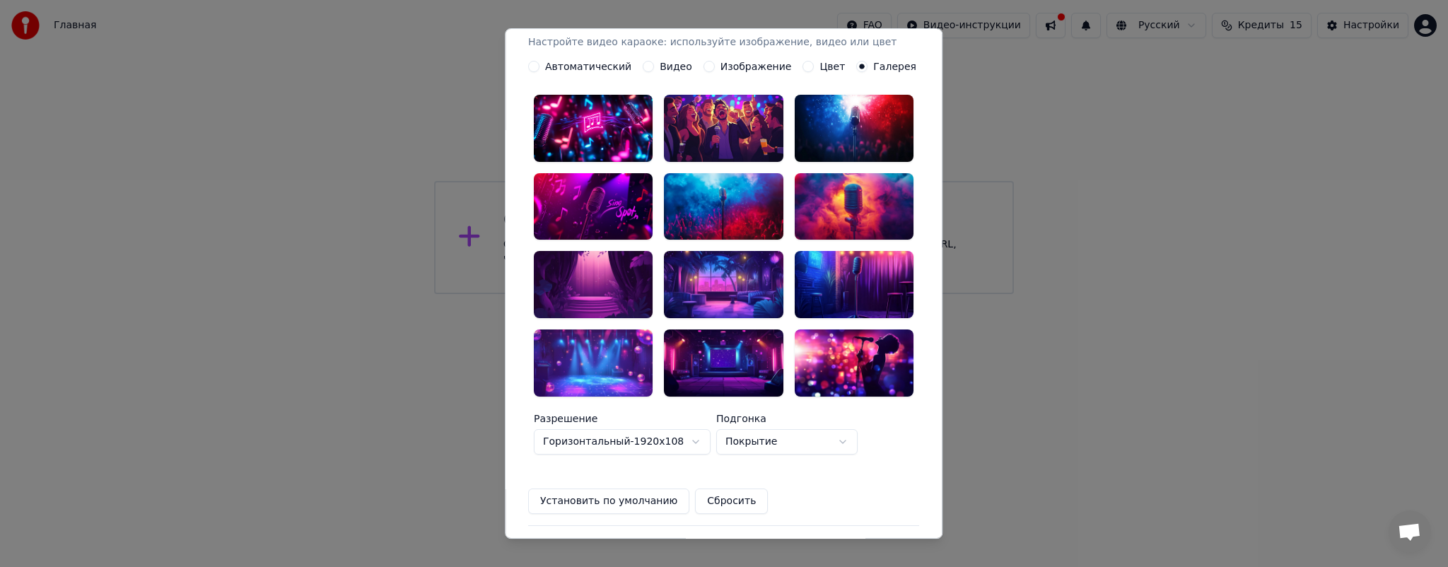
scroll to position [212, 0]
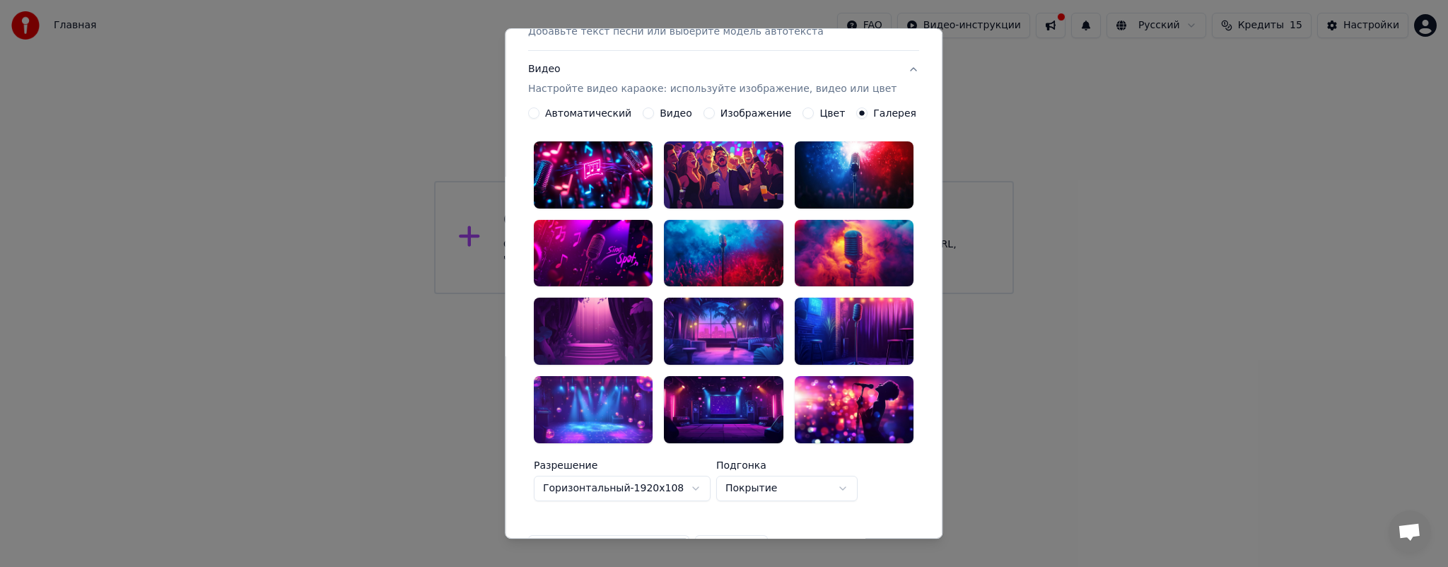
click at [733, 325] on div at bounding box center [724, 331] width 119 height 67
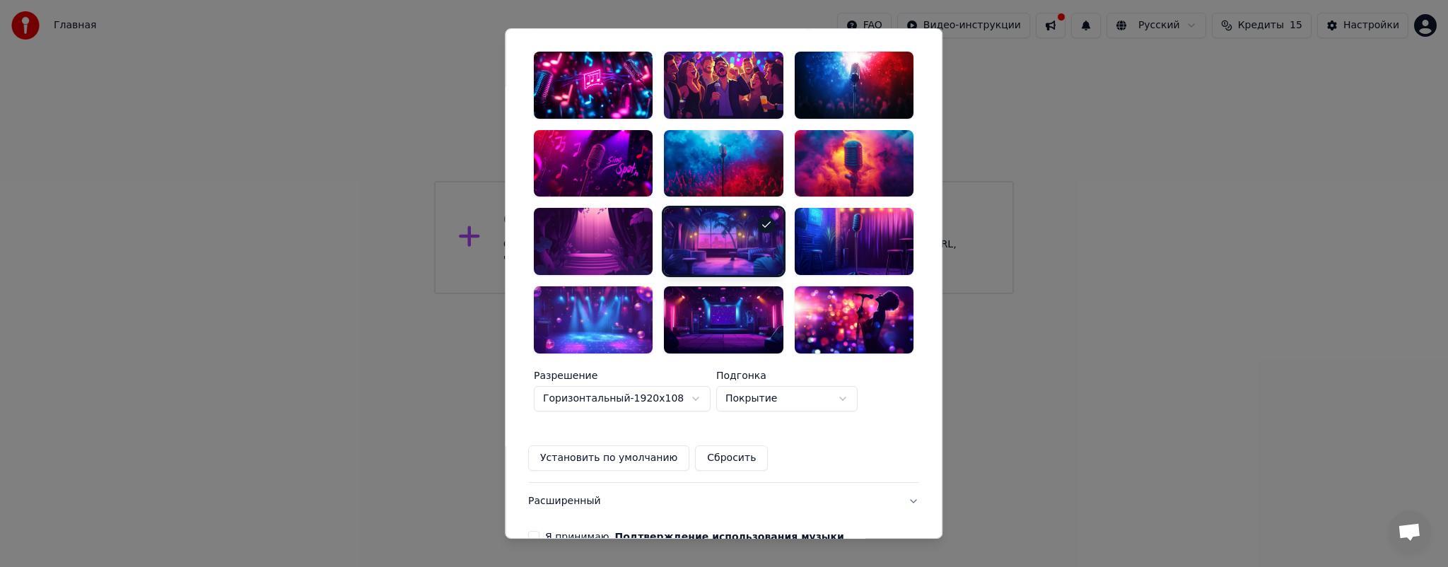
scroll to position [359, 0]
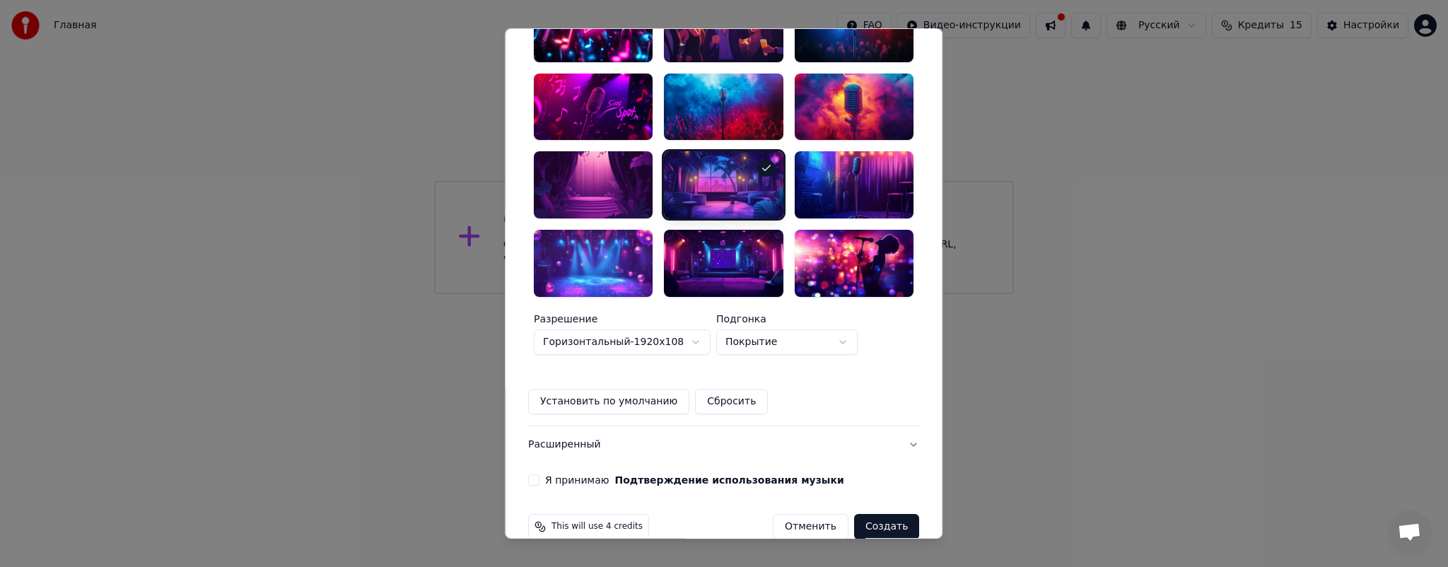
click at [875, 514] on button "Создать" at bounding box center [886, 526] width 65 height 25
click at [540, 474] on button "Я принимаю Подтверждение использования музыки" at bounding box center [533, 479] width 11 height 11
click at [883, 514] on button "Создать" at bounding box center [886, 526] width 65 height 25
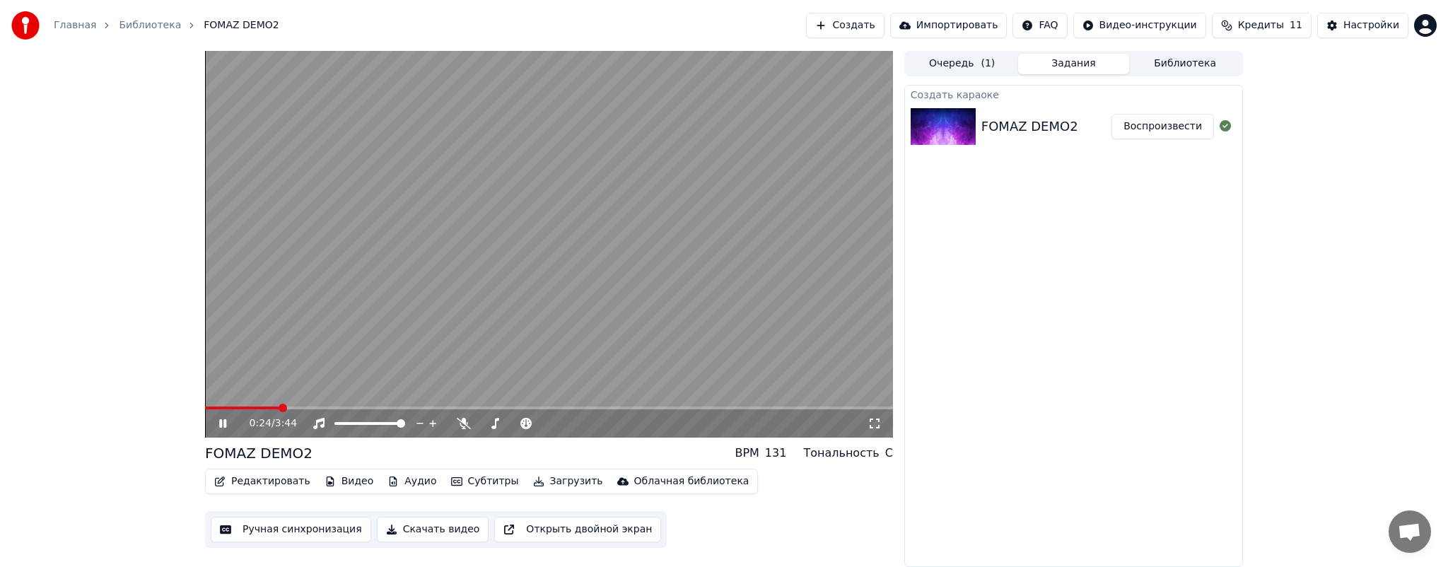
click at [223, 419] on icon at bounding box center [232, 423] width 33 height 11
click at [269, 484] on button "Редактировать" at bounding box center [262, 482] width 107 height 20
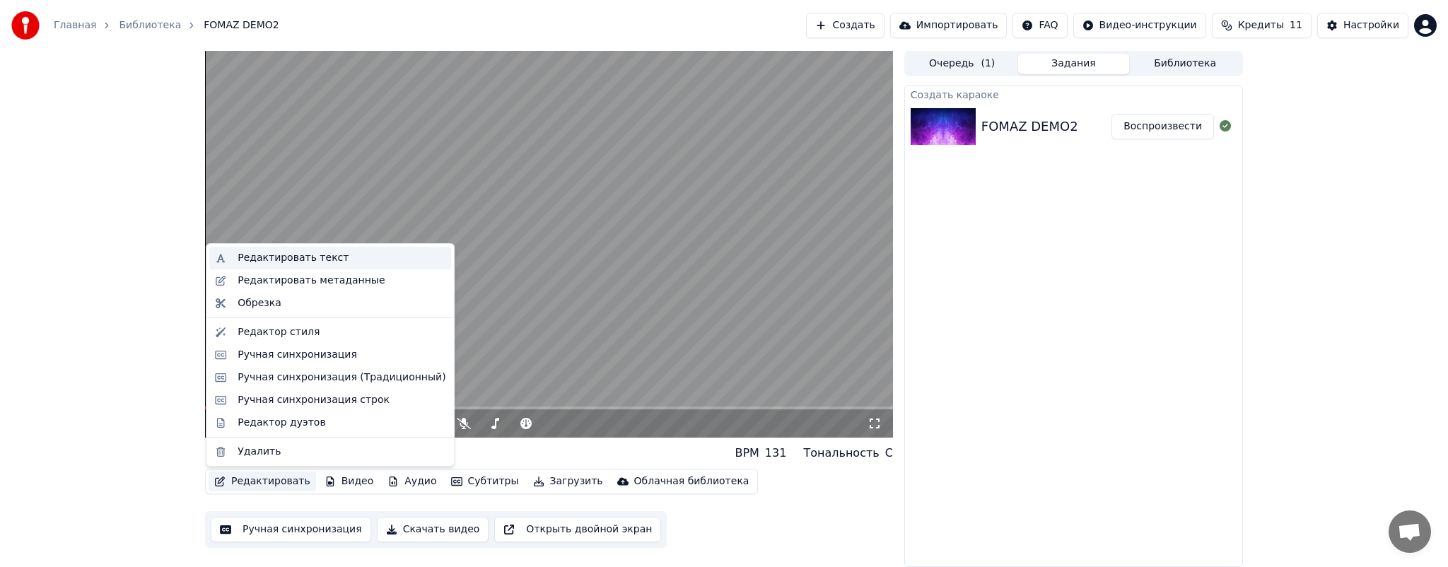
click at [326, 257] on div "Редактировать текст" at bounding box center [293, 258] width 111 height 14
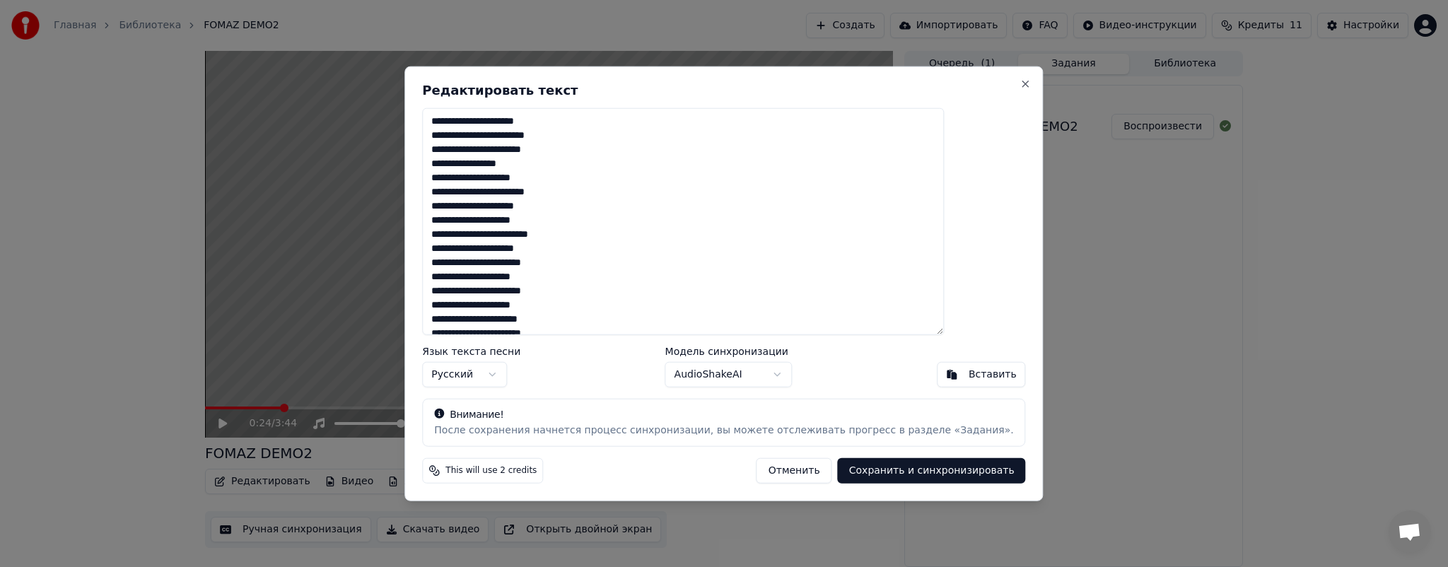
click at [770, 467] on button "Отменить" at bounding box center [795, 470] width 76 height 25
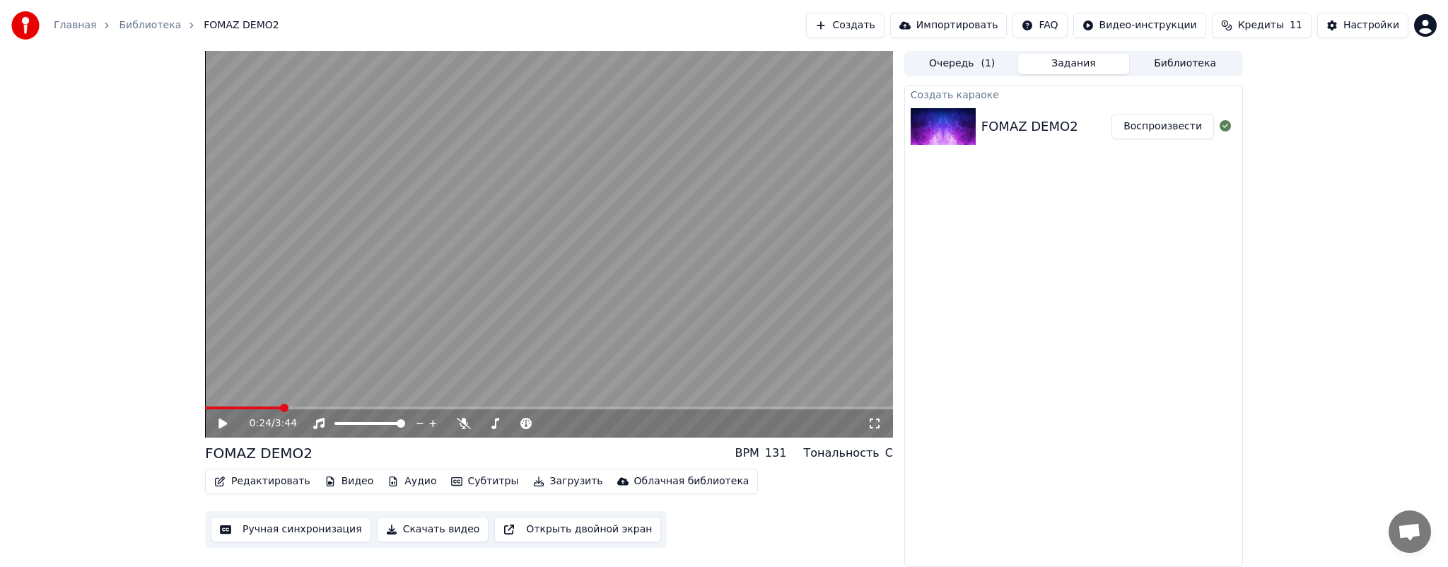
click at [224, 421] on icon at bounding box center [223, 424] width 8 height 10
click at [220, 423] on icon at bounding box center [222, 423] width 7 height 8
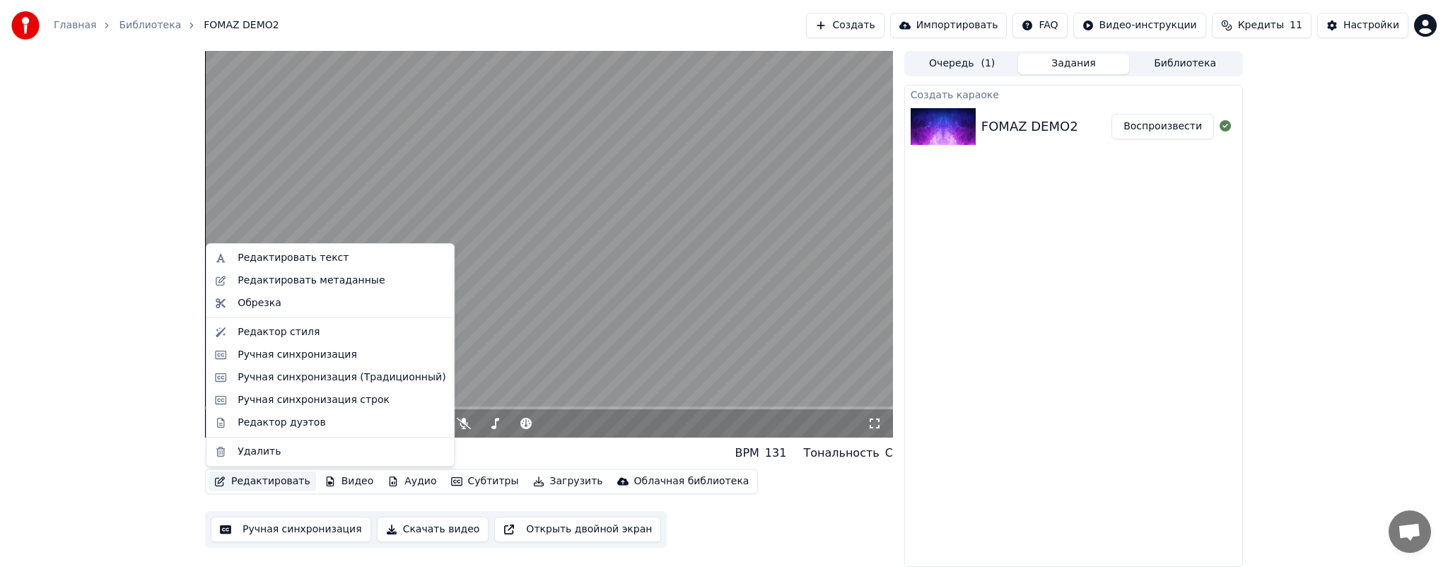
click at [252, 481] on button "Редактировать" at bounding box center [262, 482] width 107 height 20
click at [287, 330] on div "Редактор стиля" at bounding box center [279, 332] width 82 height 14
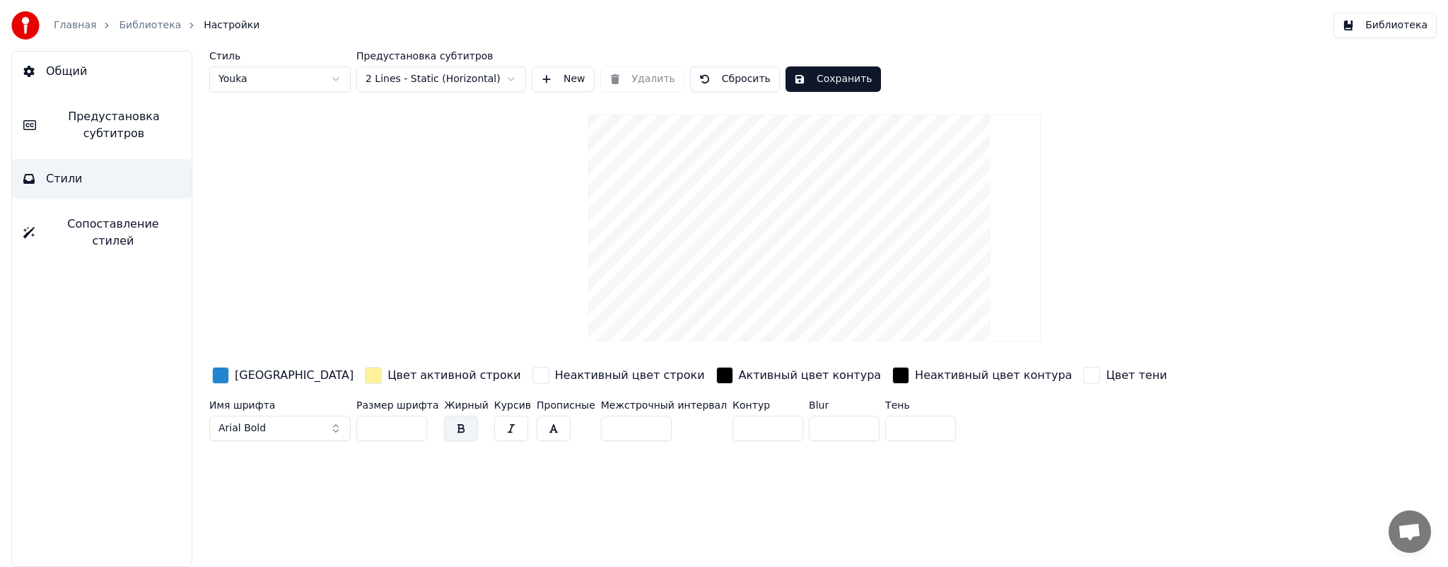
click at [127, 16] on div "Главная Библиотека Настройки" at bounding box center [135, 25] width 248 height 28
click at [139, 28] on link "Библиотека" at bounding box center [150, 25] width 62 height 14
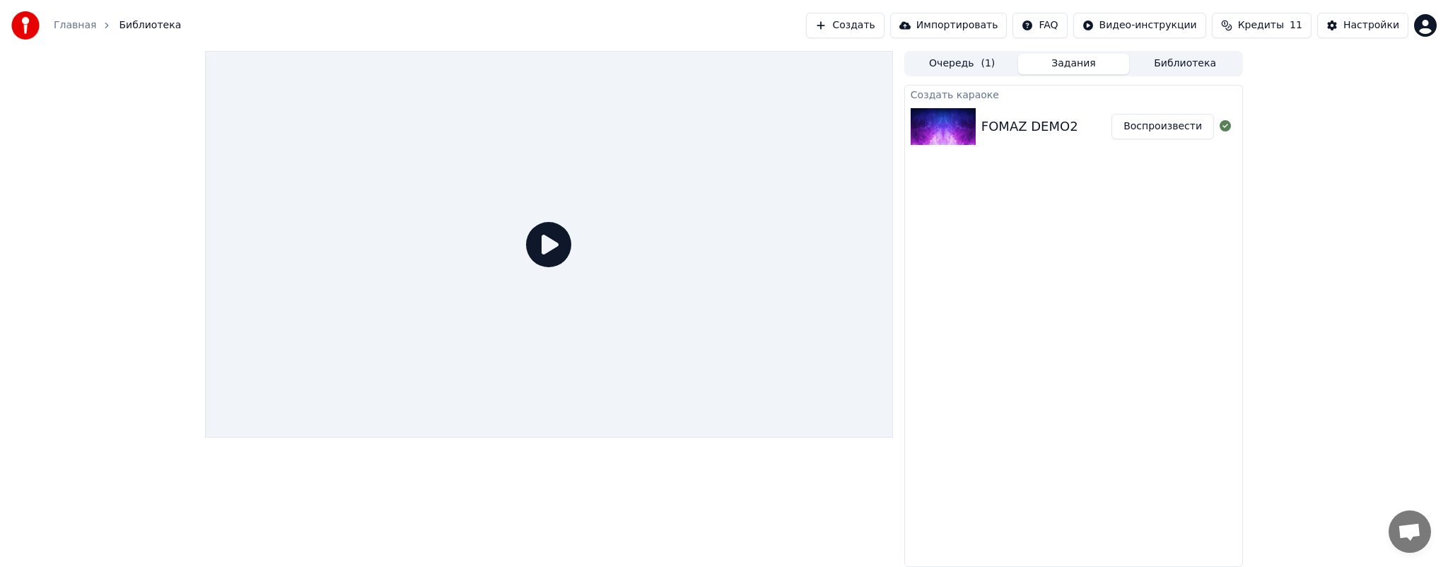
click at [1035, 103] on div "FOMAZ DEMO2 Воспроизвести" at bounding box center [1073, 127] width 337 height 48
click at [1027, 129] on div "FOMAZ DEMO2" at bounding box center [1030, 127] width 97 height 20
click at [1076, 117] on div "FOMAZ DEMO2" at bounding box center [1047, 127] width 130 height 20
click at [952, 63] on button "Очередь ( 1 )" at bounding box center [963, 64] width 112 height 21
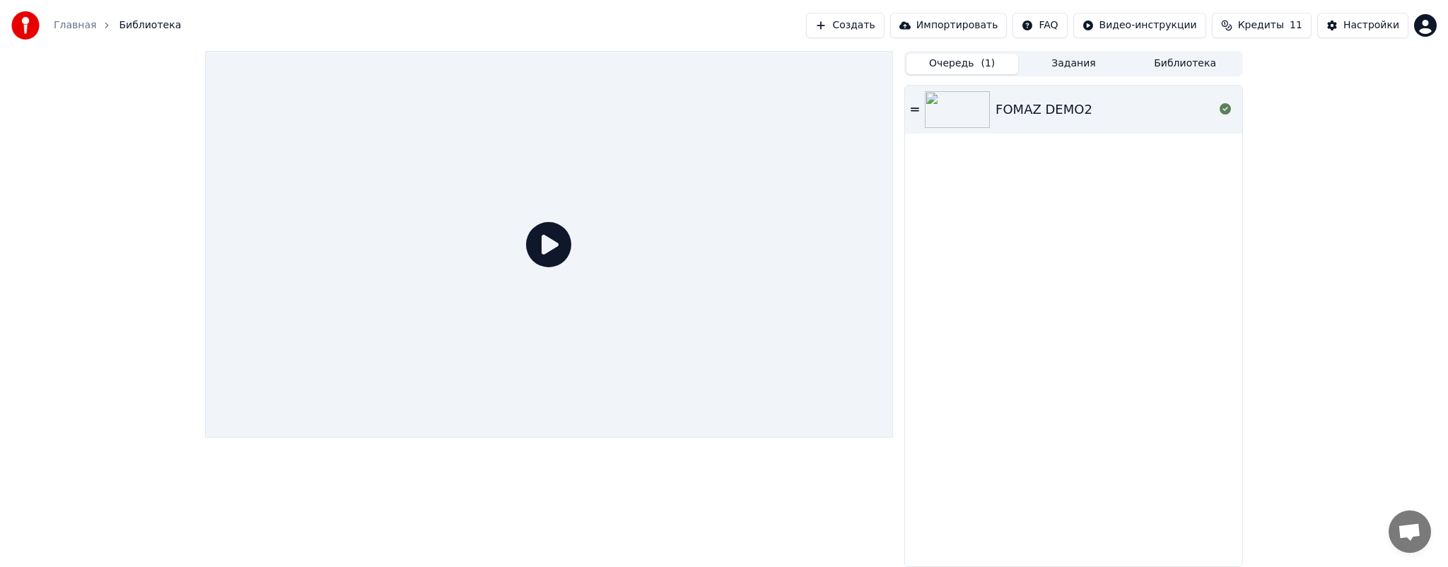
click at [1056, 107] on div "FOMAZ DEMO2" at bounding box center [1044, 110] width 97 height 20
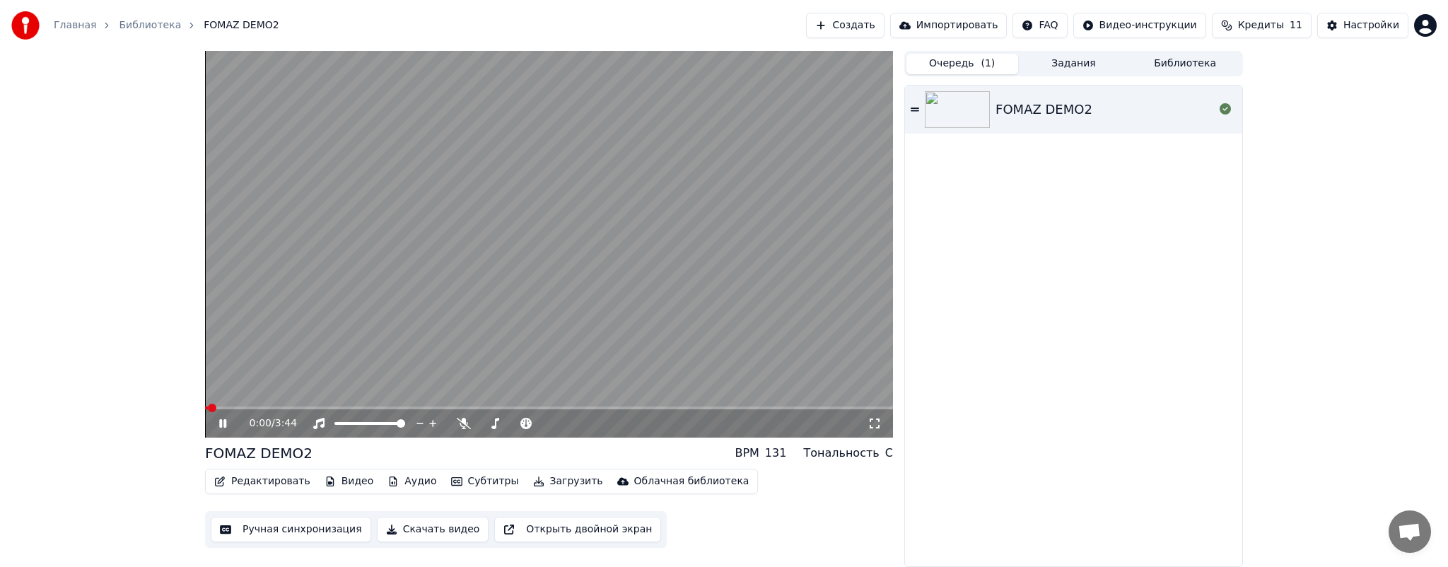
click at [220, 423] on icon at bounding box center [222, 423] width 7 height 8
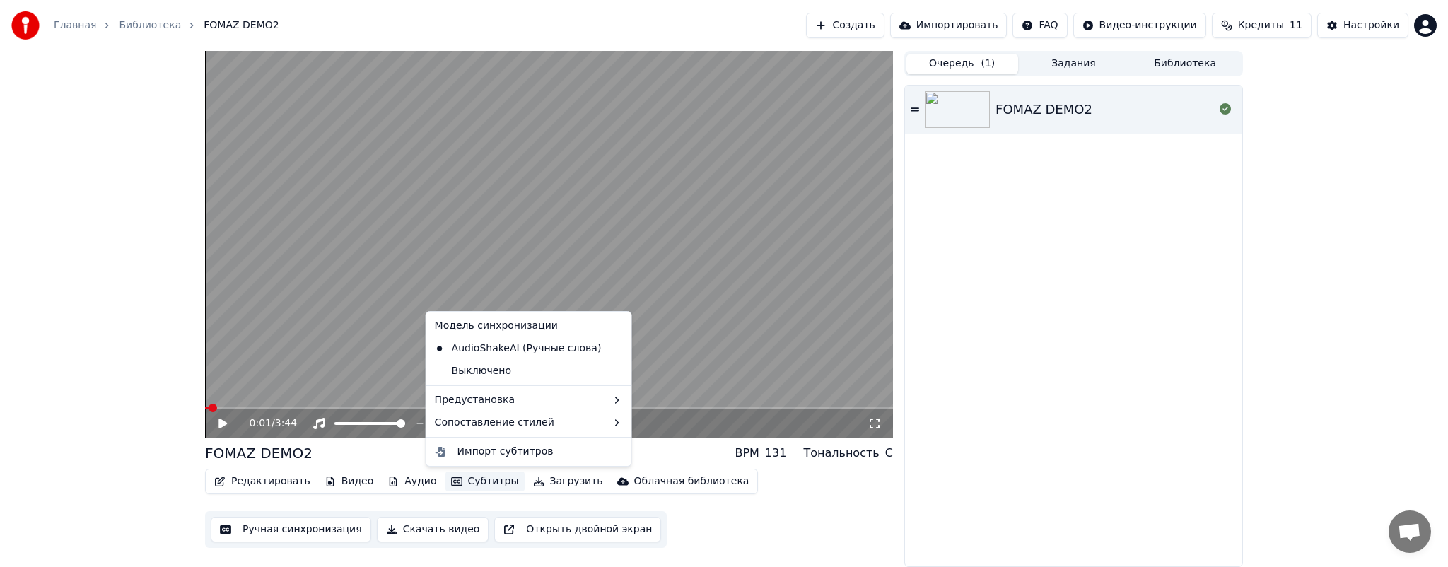
click at [448, 480] on button "Субтитры" at bounding box center [485, 482] width 79 height 20
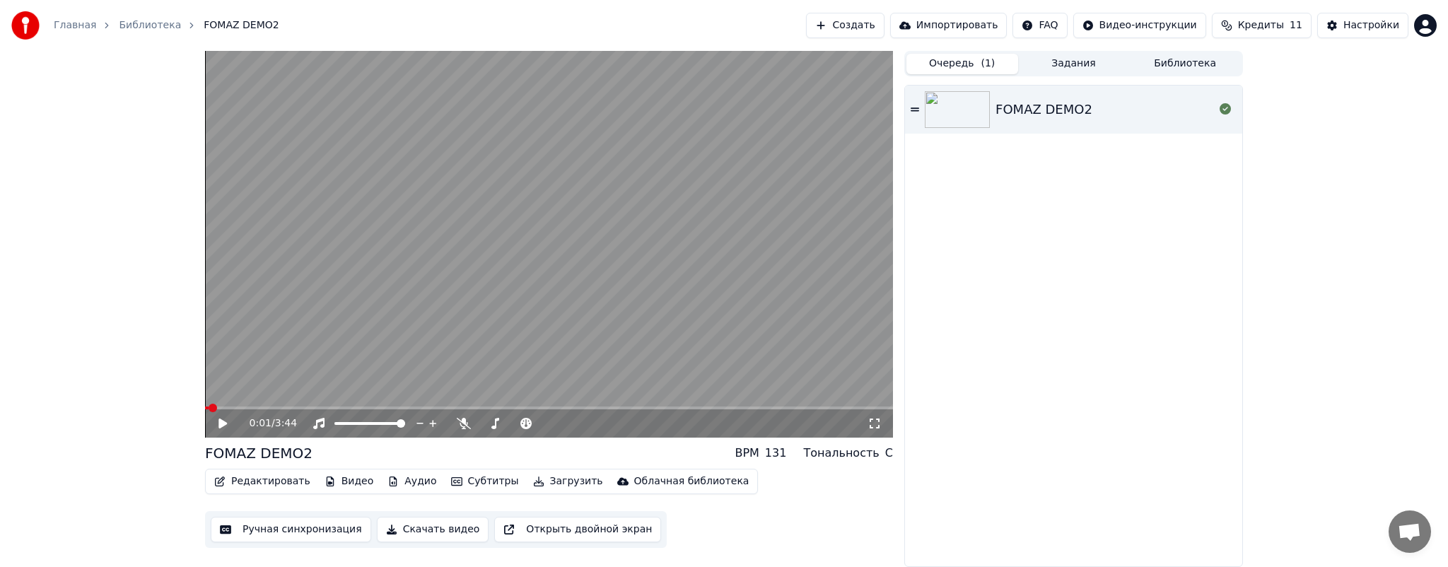
click at [772, 488] on div "Редактировать Видео Аудио Субтитры Загрузить Облачная библиотека Ручная синхрон…" at bounding box center [549, 508] width 688 height 79
click at [248, 482] on button "Редактировать" at bounding box center [262, 482] width 107 height 20
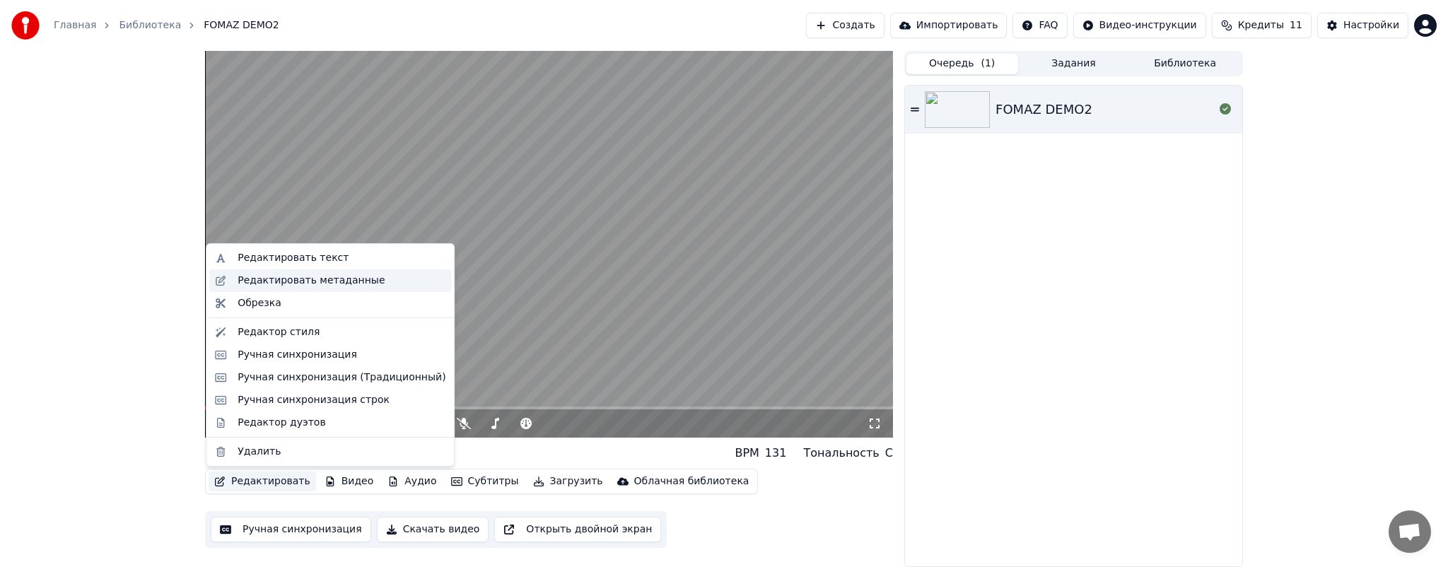
click at [293, 286] on div "Редактировать метаданные" at bounding box center [311, 281] width 147 height 14
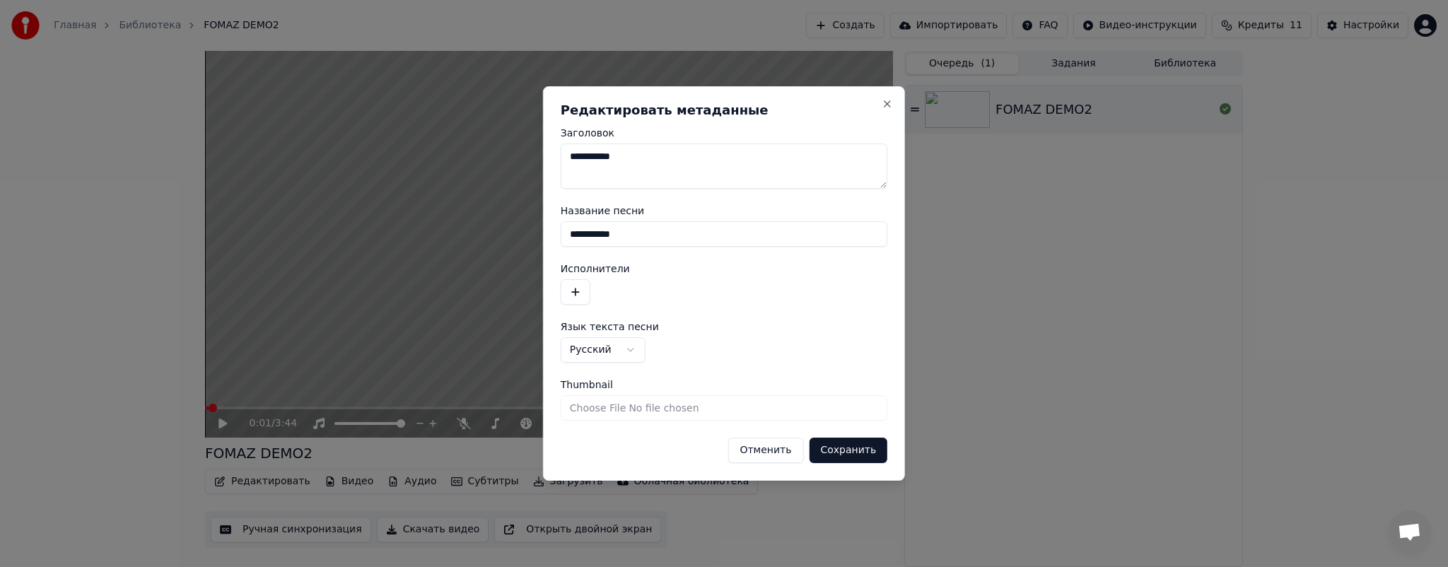
drag, startPoint x: 661, startPoint y: 156, endPoint x: 415, endPoint y: 161, distance: 246.2
click at [415, 161] on body "**********" at bounding box center [724, 283] width 1448 height 567
drag, startPoint x: 564, startPoint y: 233, endPoint x: 484, endPoint y: 223, distance: 79.7
click at [484, 223] on body "**********" at bounding box center [724, 283] width 1448 height 567
type input "**********"
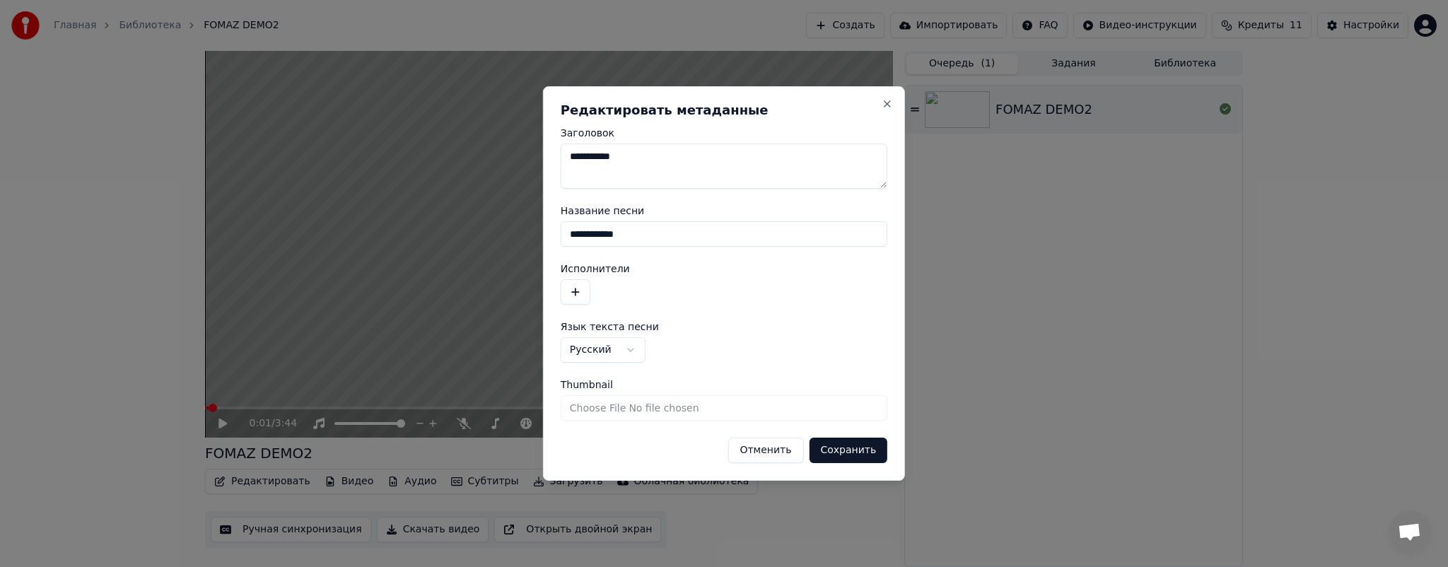
click at [844, 436] on form "**********" at bounding box center [724, 295] width 327 height 335
click at [847, 443] on button "Сохранить" at bounding box center [848, 450] width 78 height 25
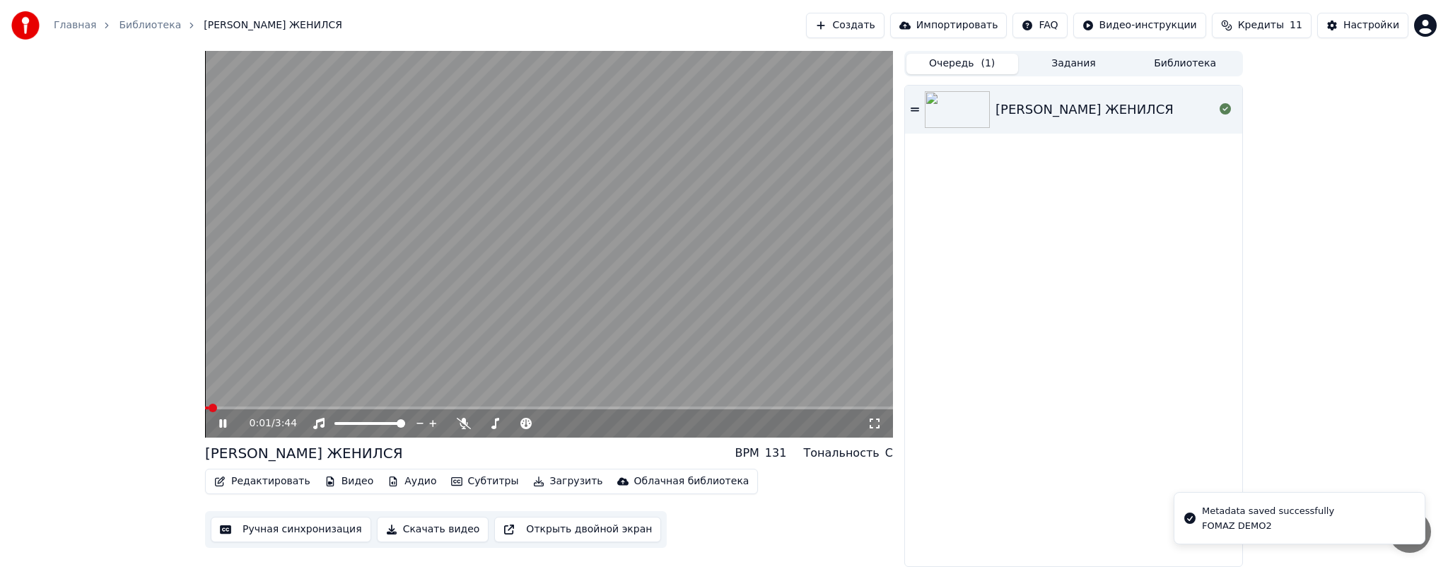
click at [226, 423] on icon at bounding box center [222, 423] width 7 height 8
click at [226, 423] on icon at bounding box center [223, 424] width 8 height 10
click at [530, 406] on video at bounding box center [549, 244] width 688 height 387
click at [532, 409] on span at bounding box center [549, 408] width 688 height 3
click at [227, 425] on icon at bounding box center [232, 423] width 33 height 11
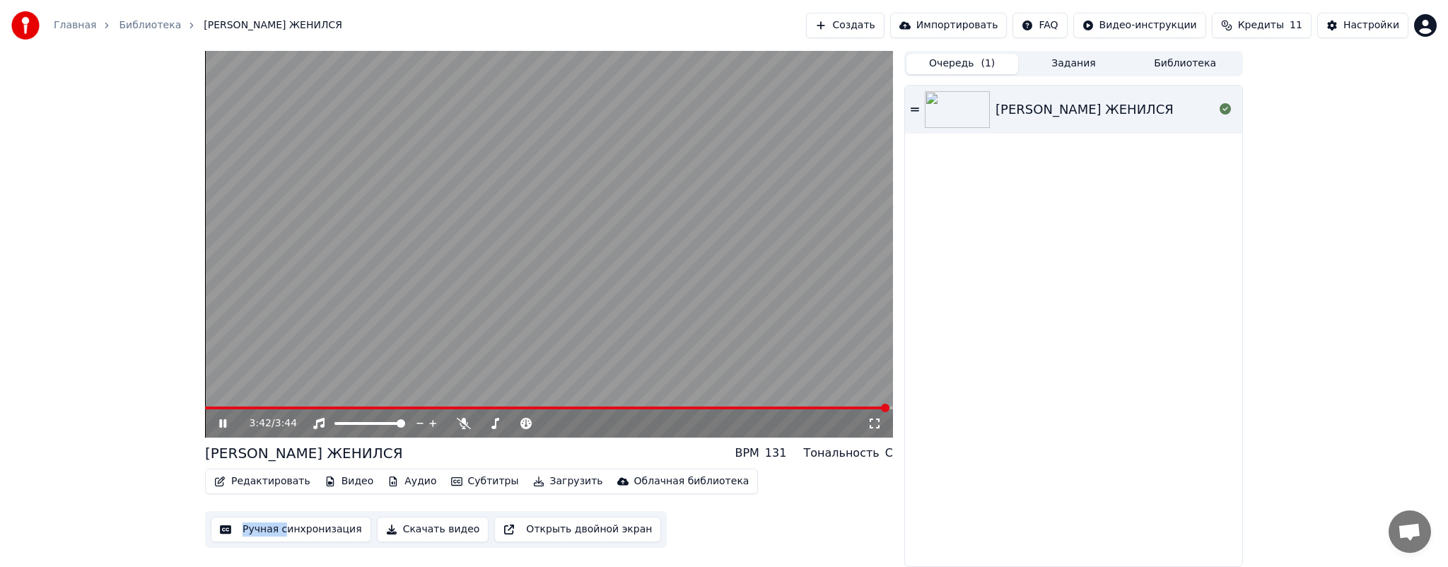
drag, startPoint x: 261, startPoint y: 529, endPoint x: 283, endPoint y: 537, distance: 23.3
click at [283, 537] on div "Ручная синхронизация Скачать видео Открыть двойной экран" at bounding box center [436, 529] width 462 height 37
click at [297, 532] on button "Ручная синхронизация" at bounding box center [291, 529] width 161 height 25
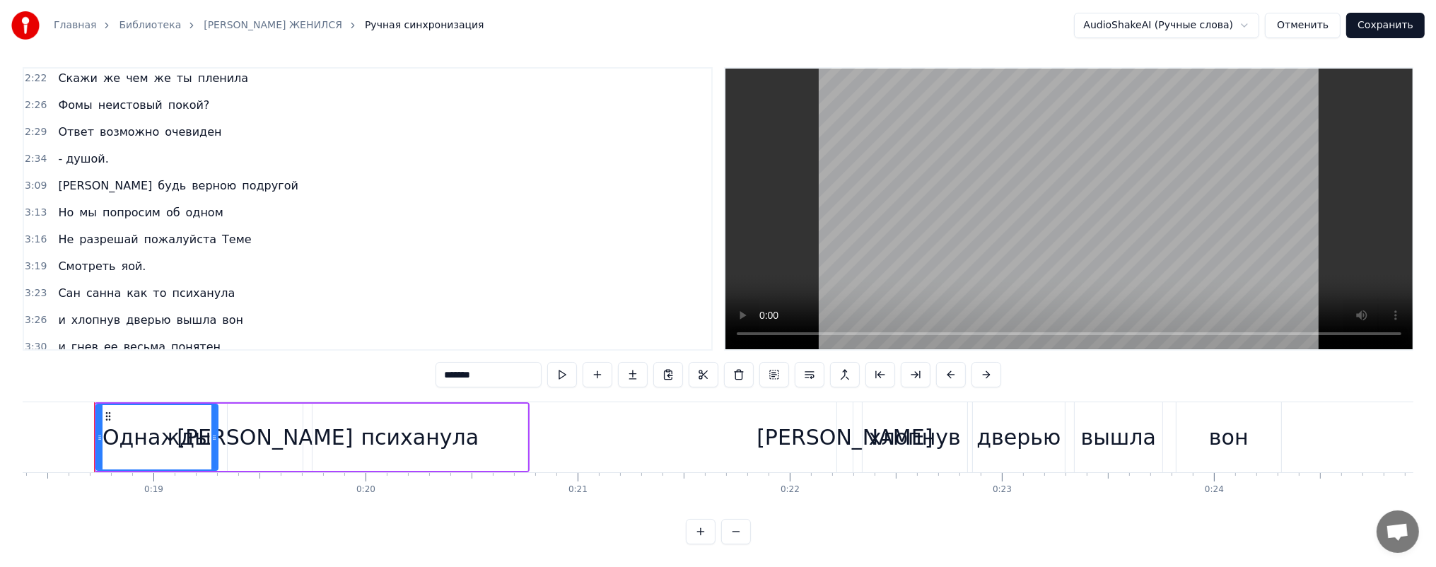
scroll to position [18, 0]
click at [190, 177] on span "верною" at bounding box center [213, 185] width 47 height 16
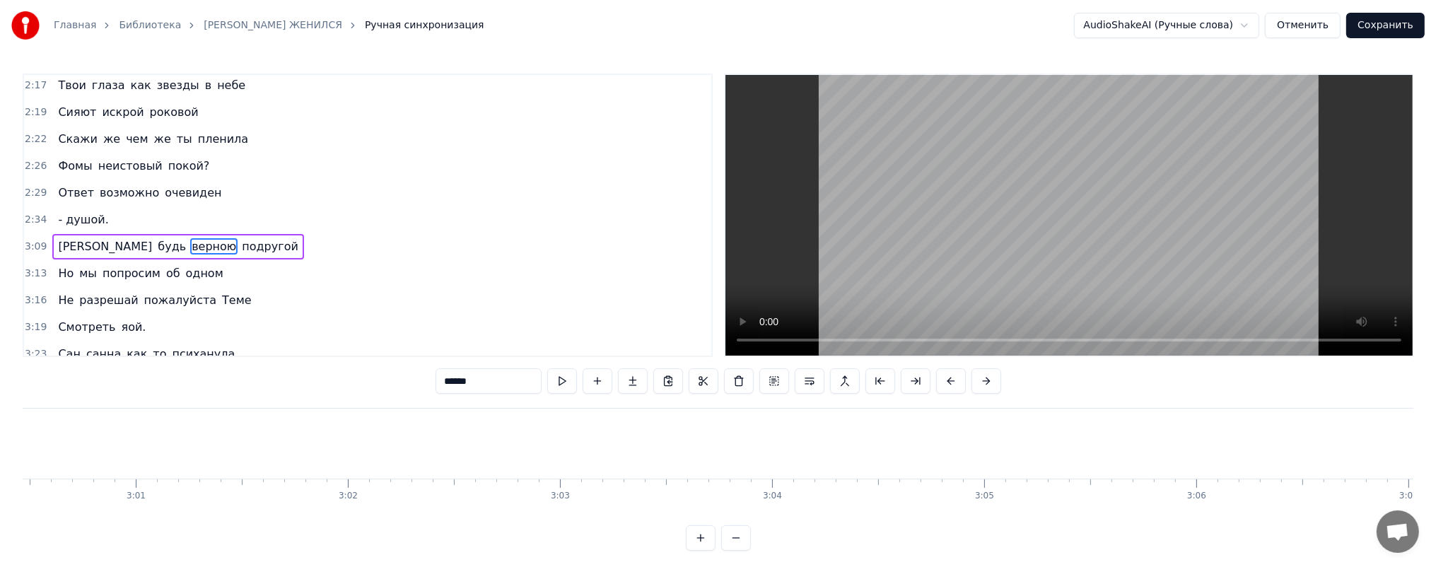
scroll to position [0, 40308]
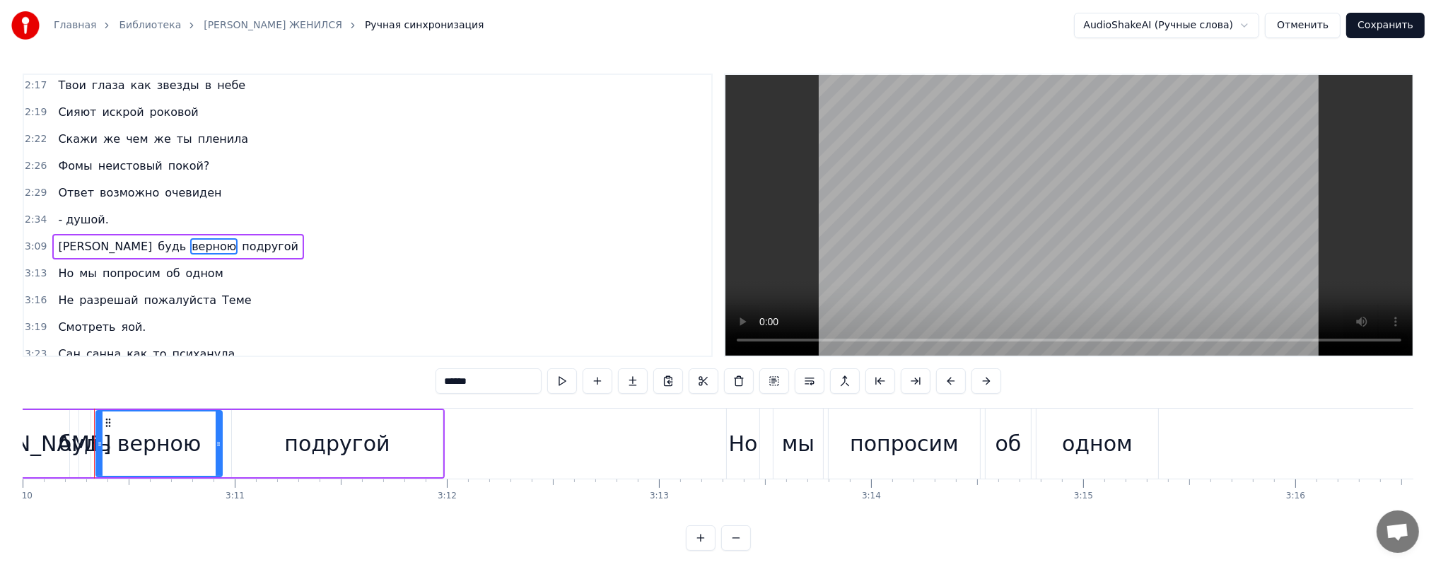
click at [81, 211] on span "- душой." at bounding box center [83, 219] width 53 height 16
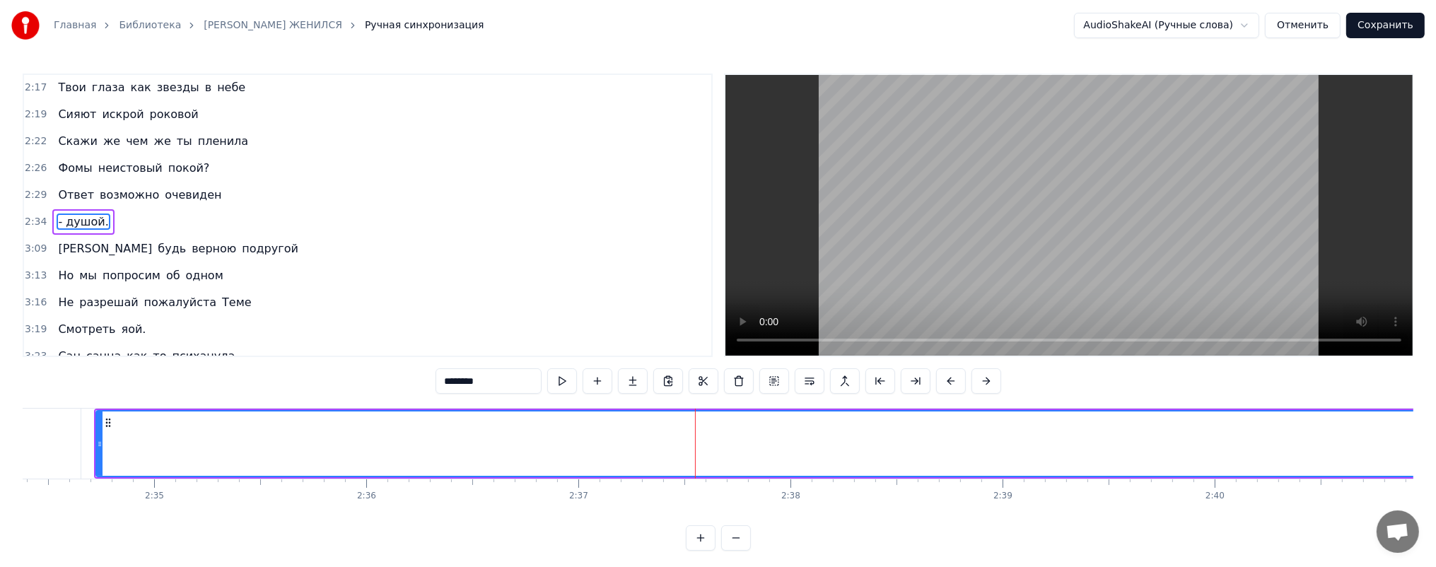
scroll to position [18, 0]
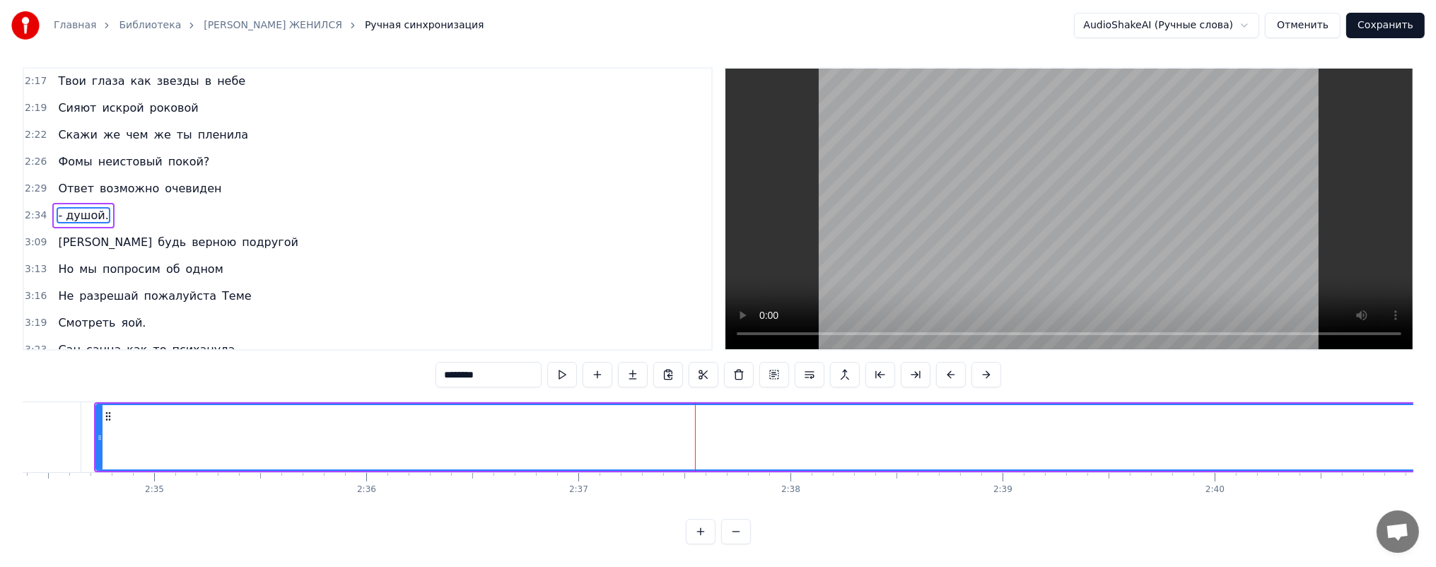
click at [741, 532] on button at bounding box center [736, 531] width 30 height 25
click at [99, 180] on span "возможно" at bounding box center [129, 188] width 62 height 16
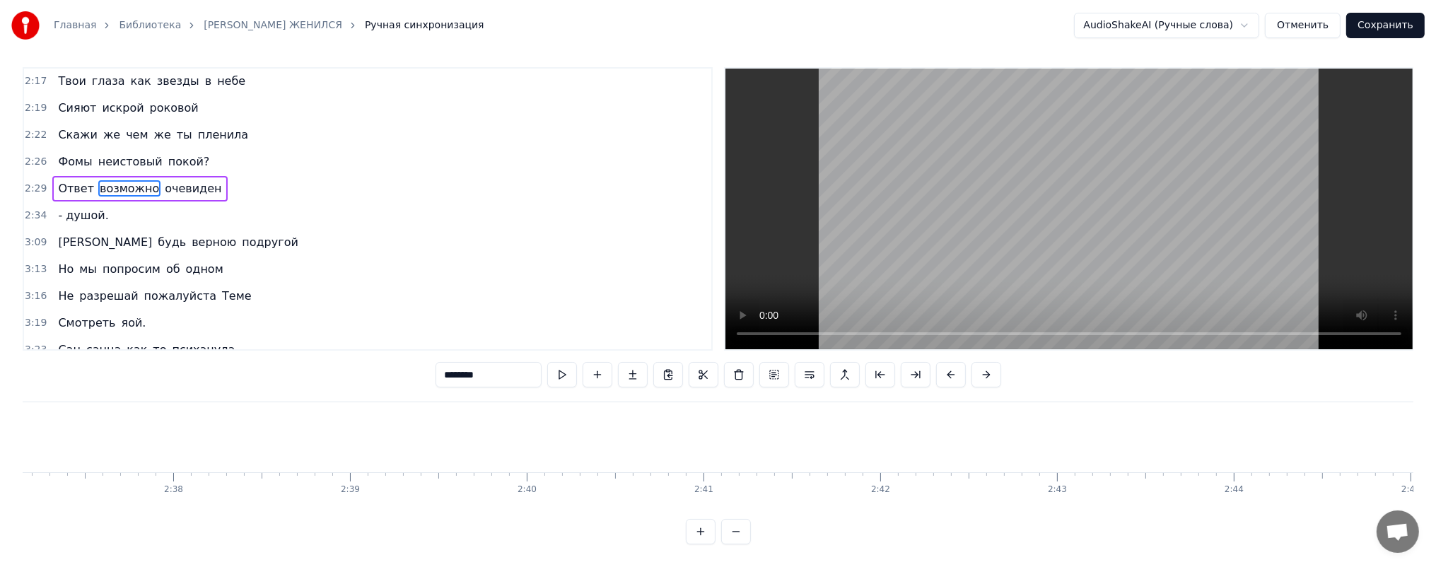
scroll to position [13, 0]
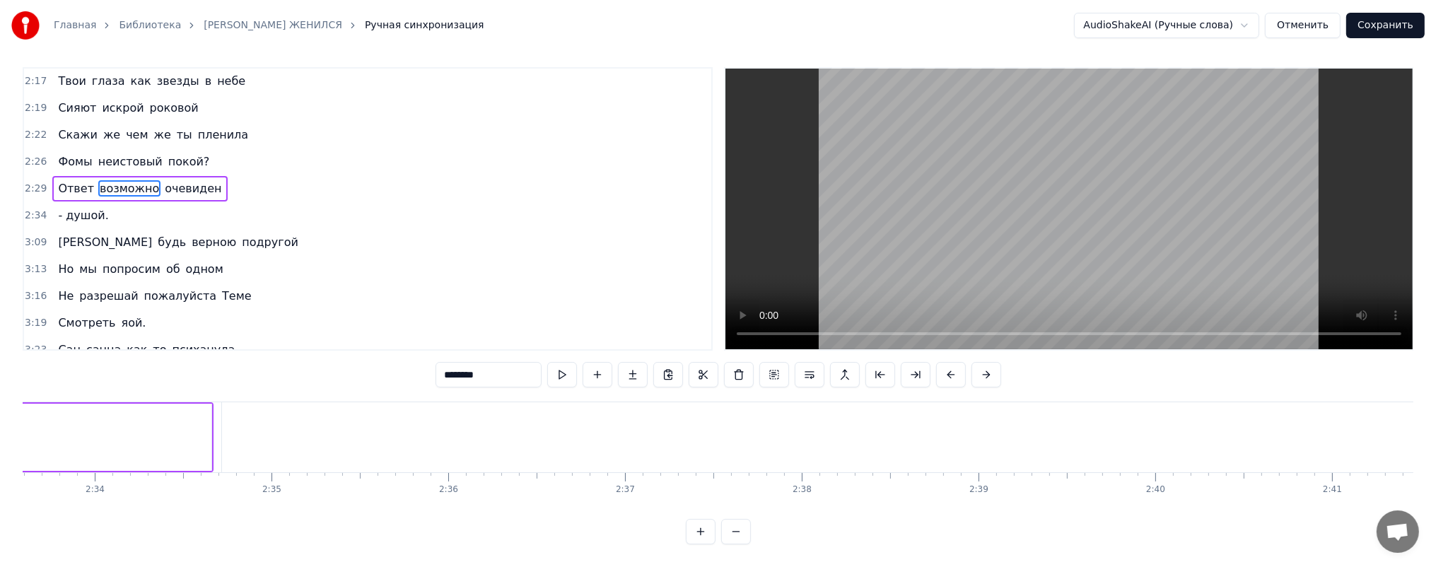
click at [63, 207] on span "- душой." at bounding box center [83, 215] width 53 height 16
type input "********"
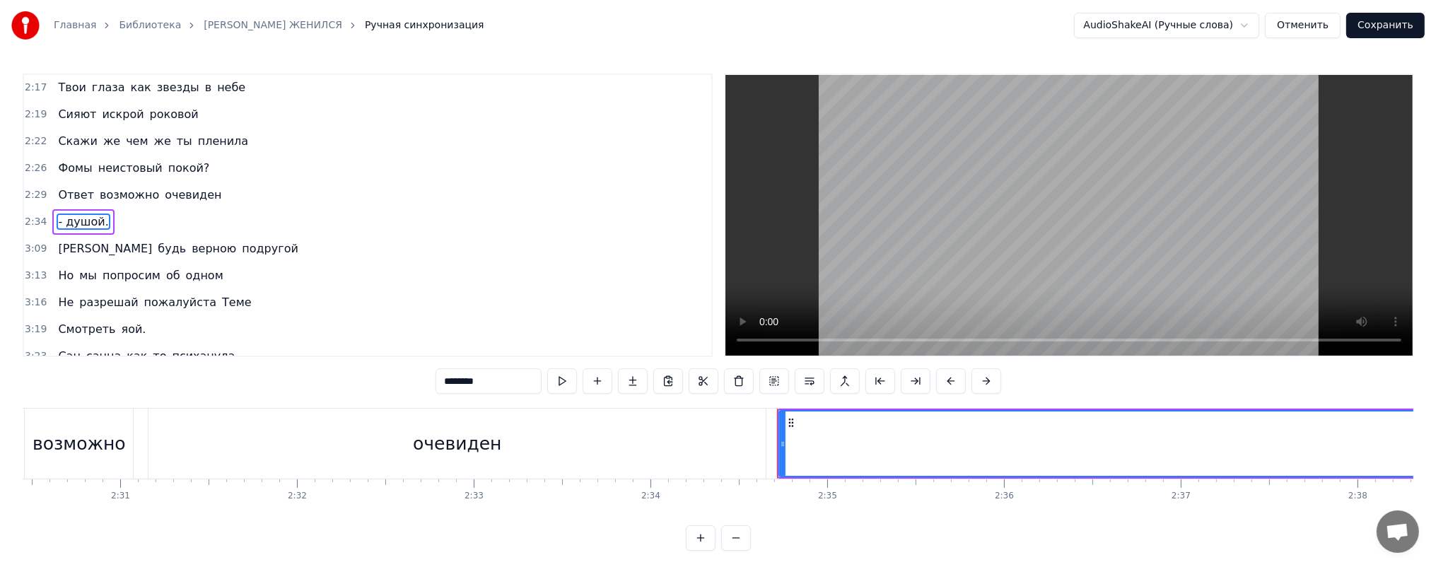
scroll to position [0, 26527]
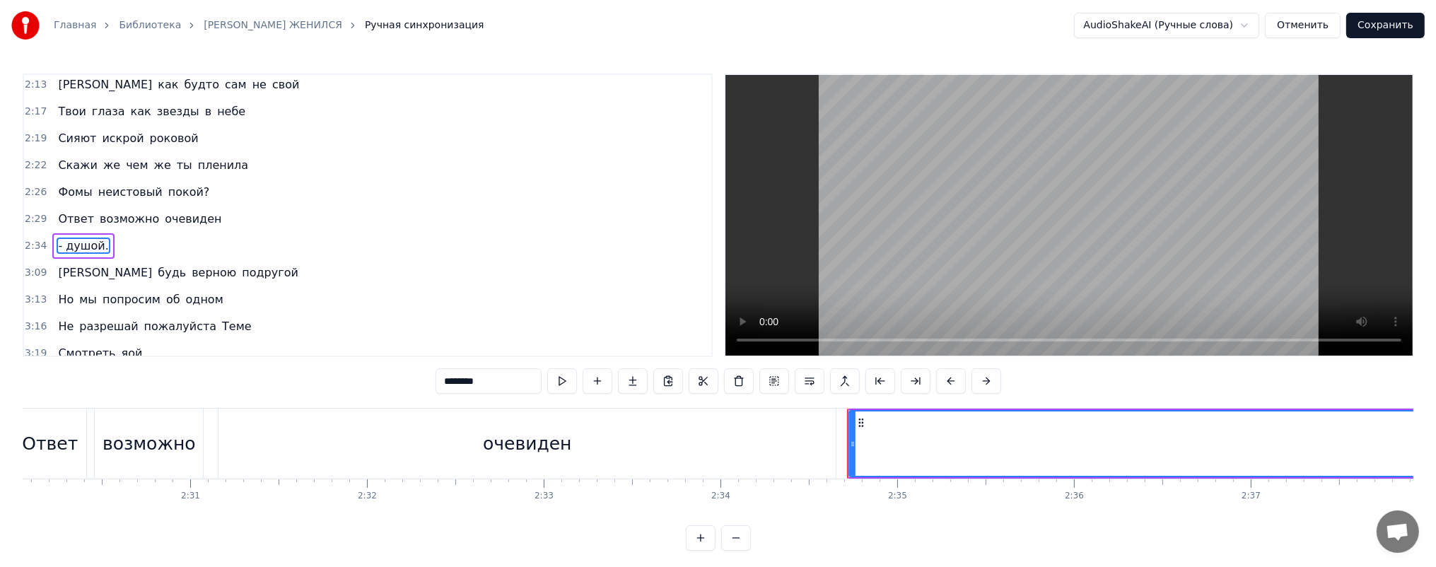
click at [733, 551] on button at bounding box center [736, 537] width 30 height 25
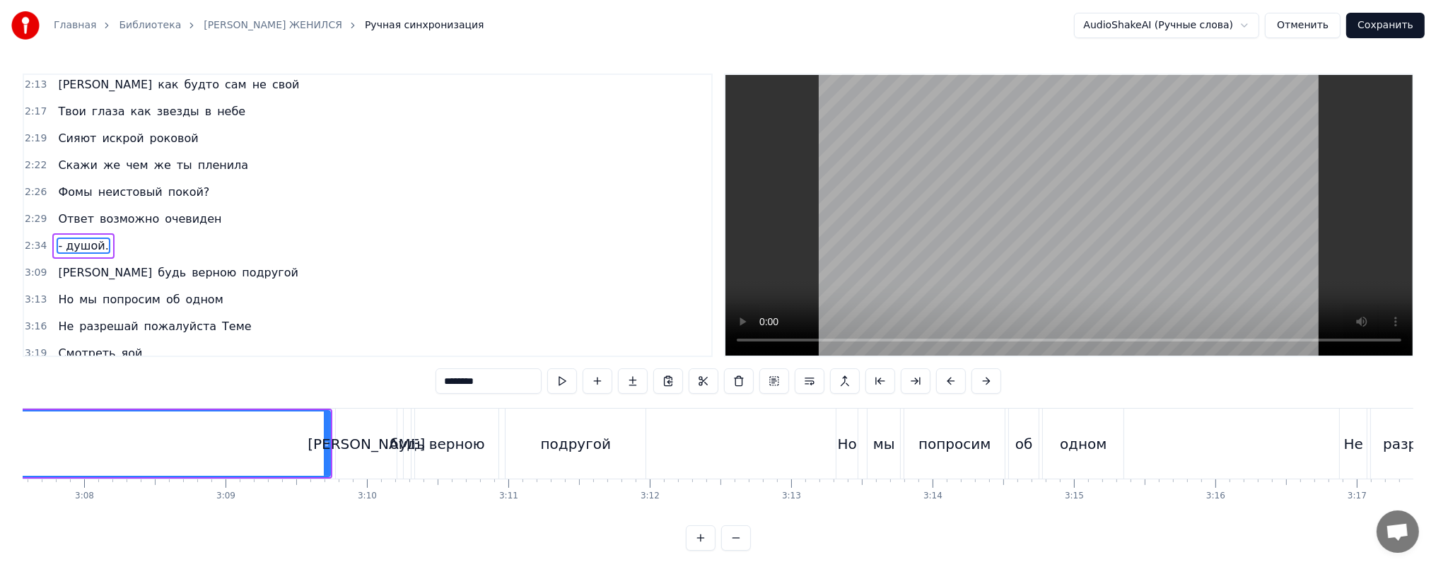
click at [733, 551] on button at bounding box center [736, 537] width 30 height 25
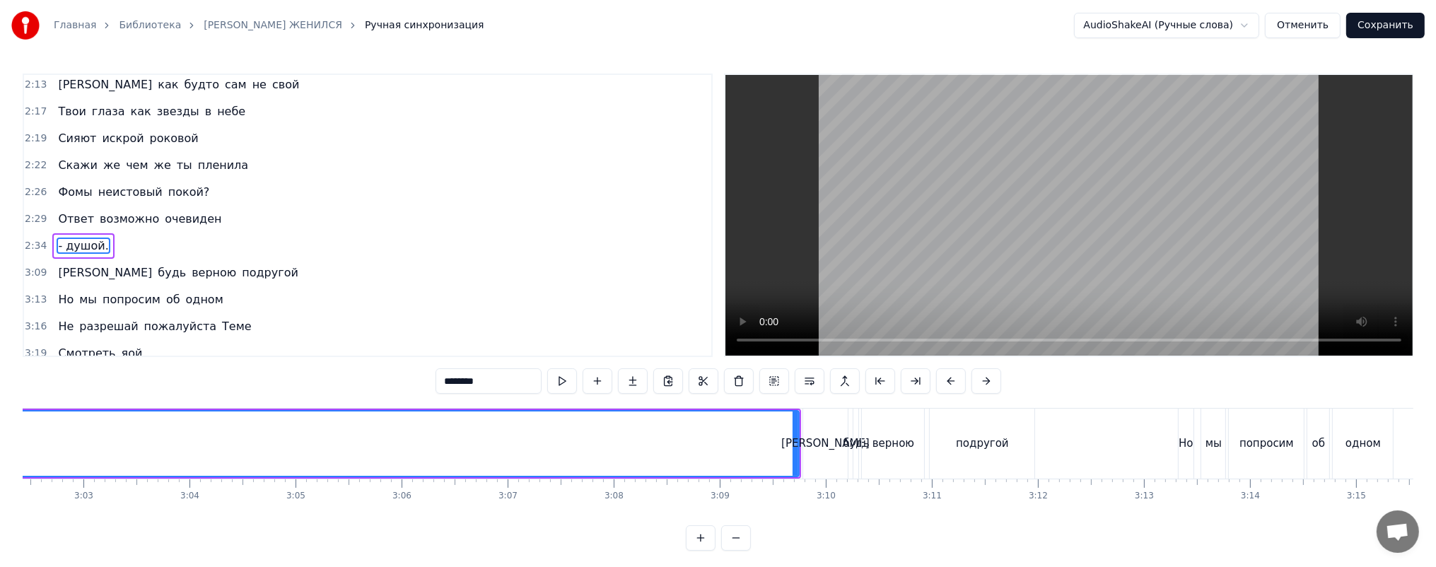
click at [733, 551] on button at bounding box center [736, 537] width 30 height 25
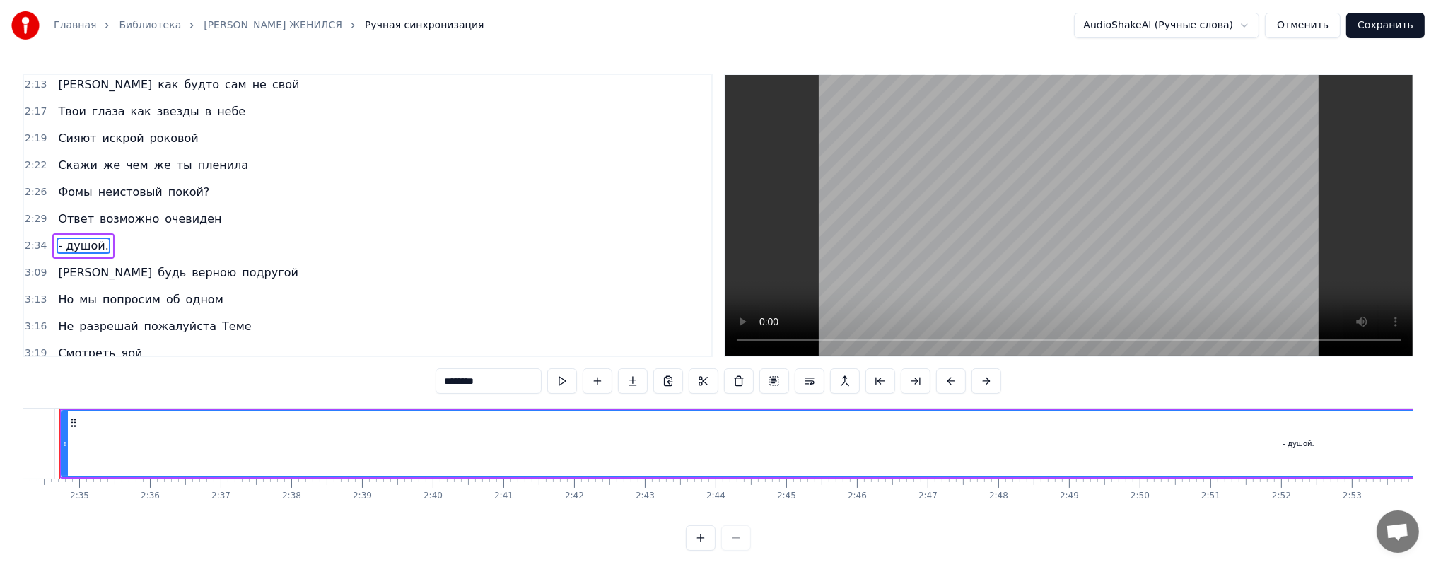
scroll to position [0, 10870]
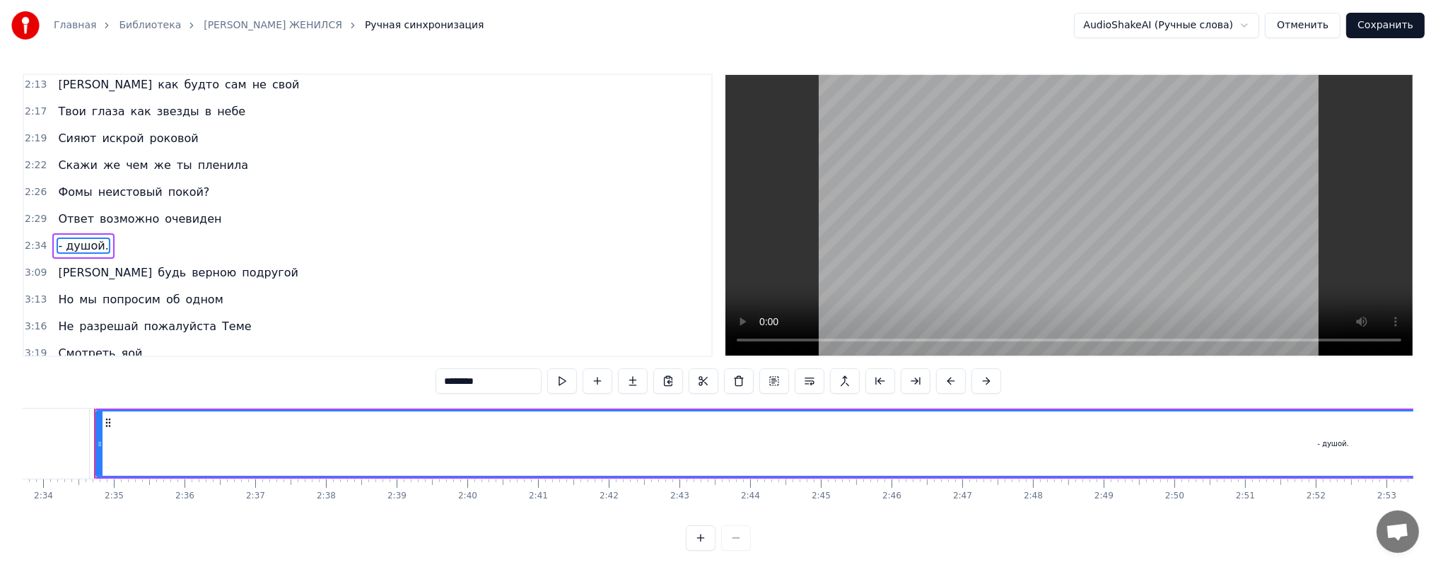
click at [733, 549] on div at bounding box center [718, 537] width 65 height 25
click at [1139, 508] on div "Однажды [PERSON_NAME] психанула И хлопнув дверью вышла вон Но Настю мало кто за…" at bounding box center [718, 461] width 1391 height 106
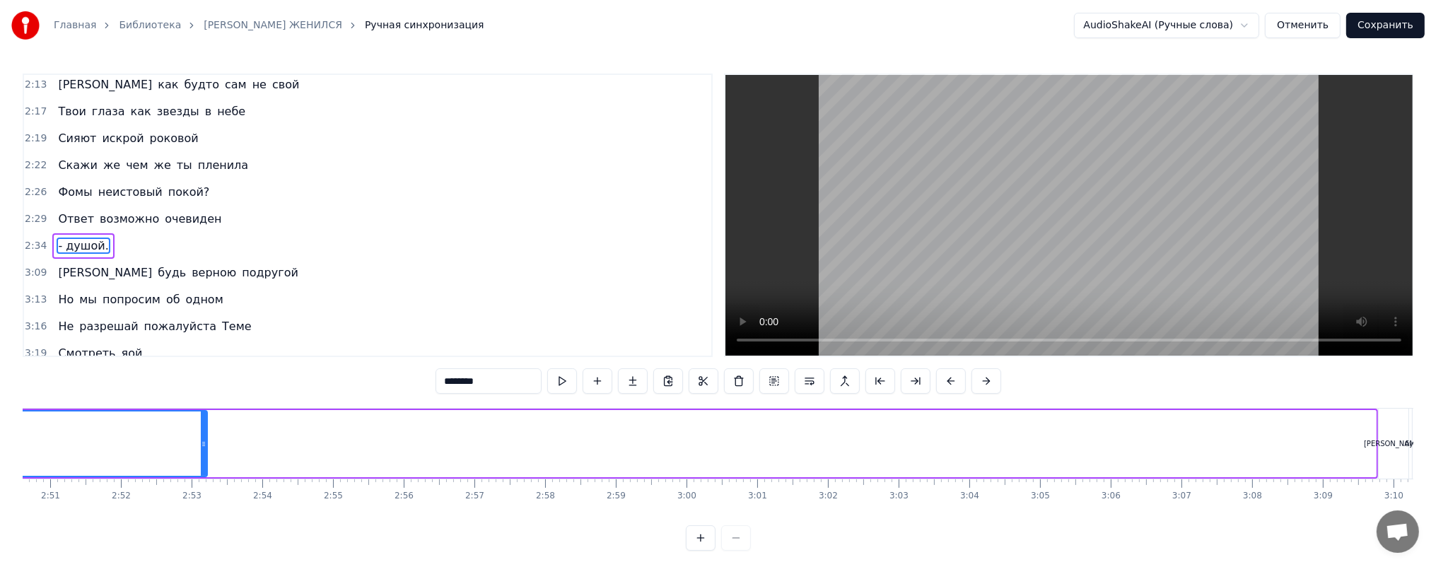
drag, startPoint x: 1363, startPoint y: 436, endPoint x: 167, endPoint y: 447, distance: 1196.6
click at [201, 447] on div at bounding box center [204, 444] width 6 height 64
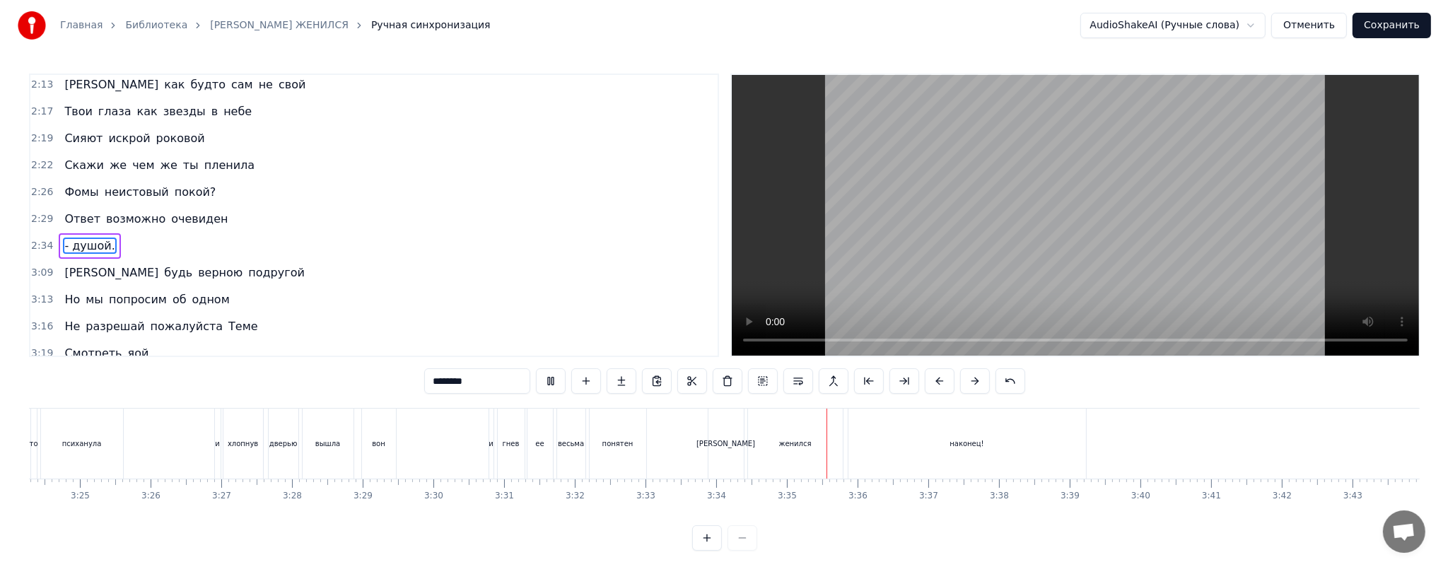
scroll to position [0, 14450]
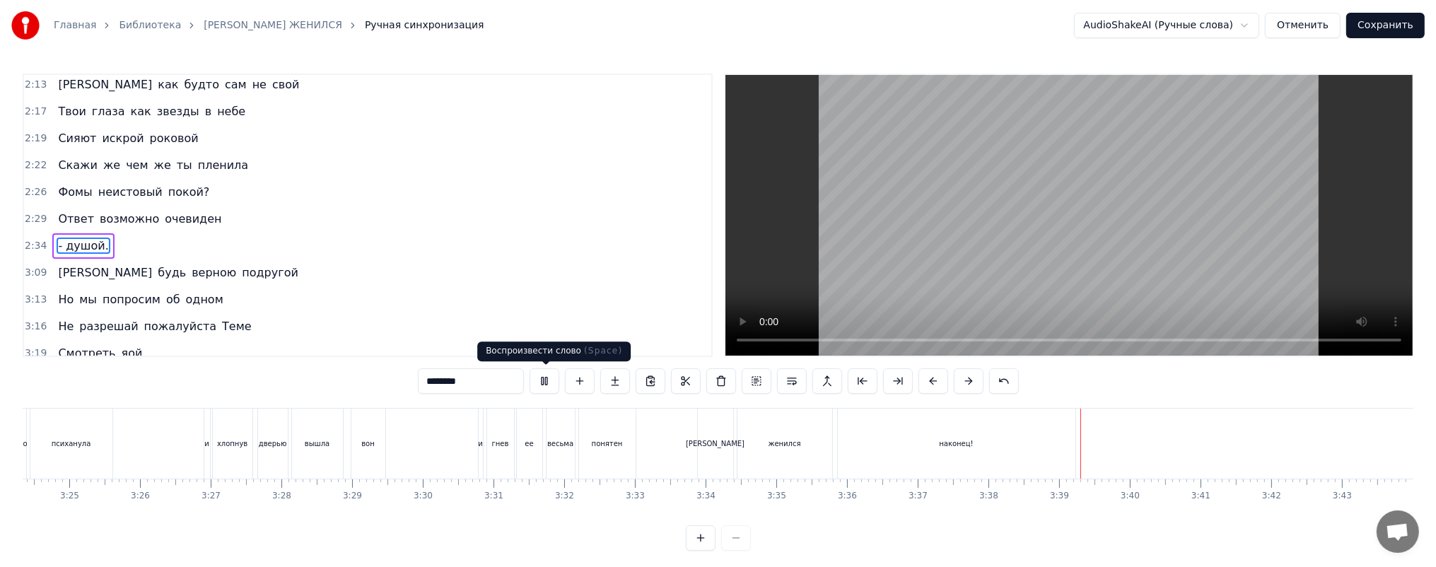
click at [551, 385] on button at bounding box center [545, 380] width 30 height 25
click at [1402, 25] on button "Сохранить" at bounding box center [1385, 25] width 78 height 25
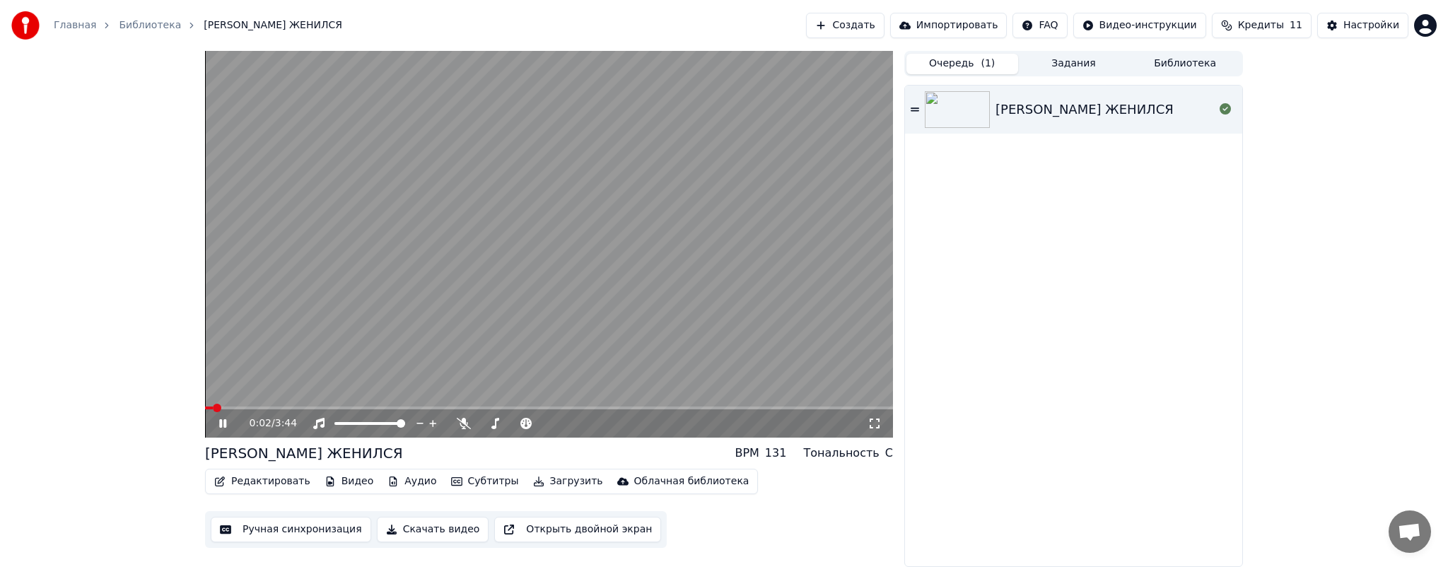
click at [223, 424] on icon at bounding box center [232, 423] width 33 height 11
click at [264, 486] on button "Редактировать" at bounding box center [262, 482] width 107 height 20
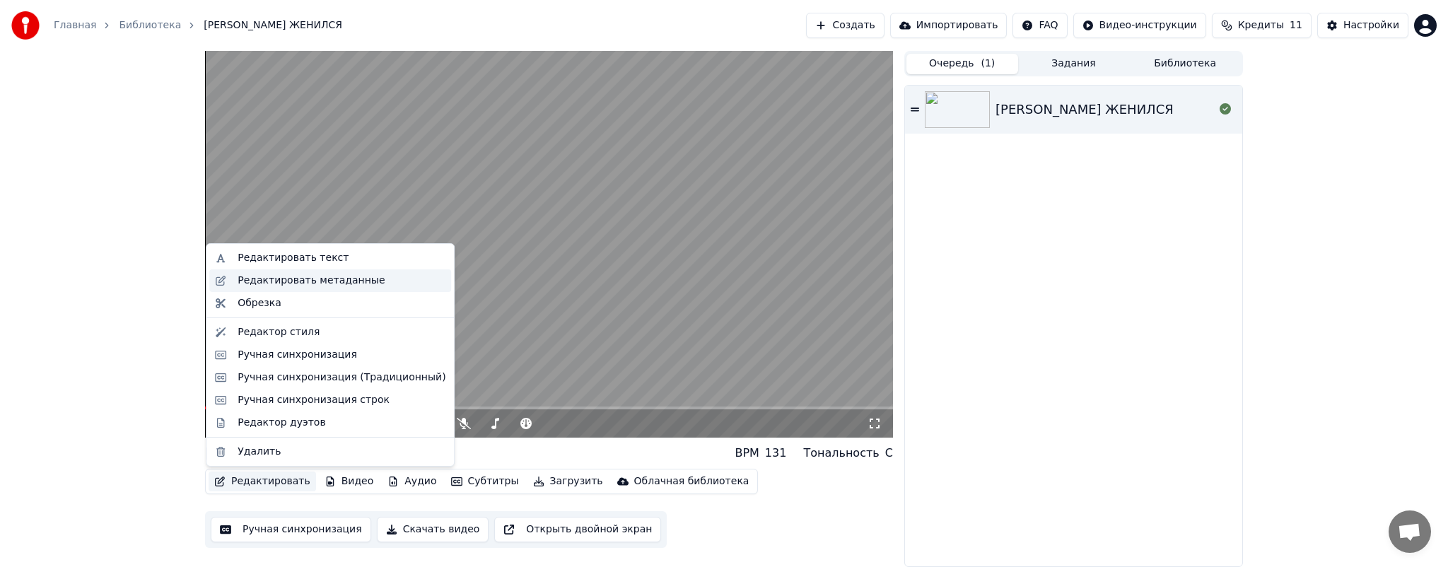
click at [327, 279] on div "Редактировать метаданные" at bounding box center [311, 281] width 147 height 14
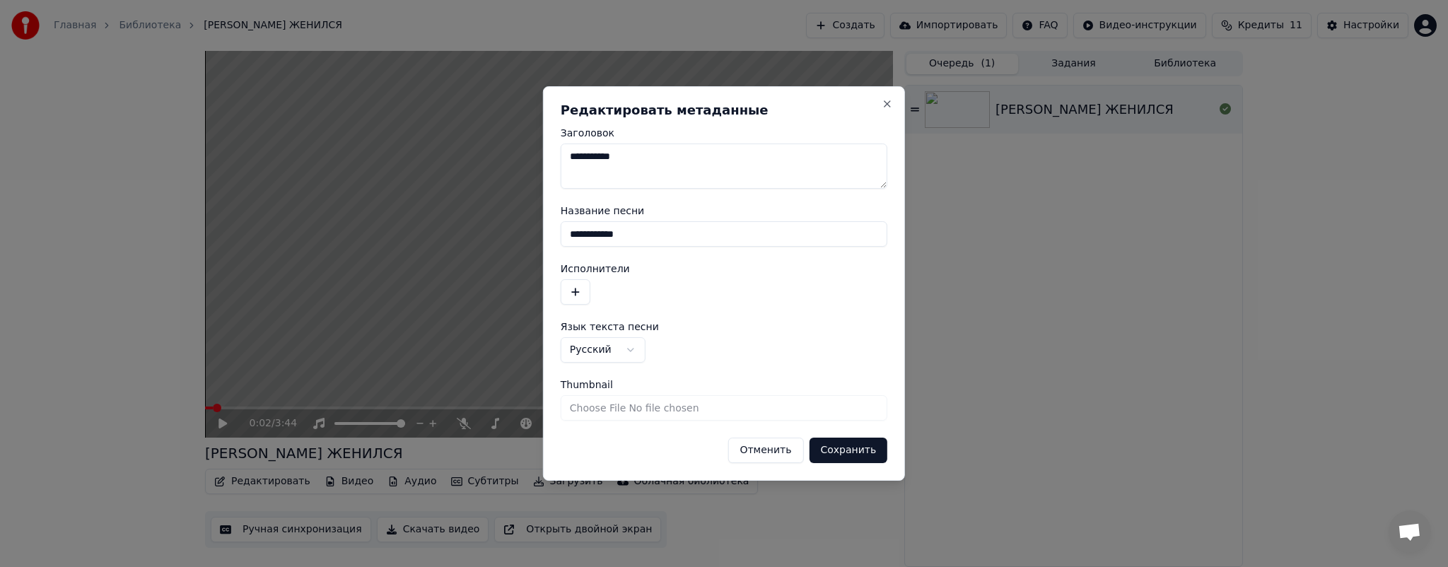
click at [719, 239] on input "**********" at bounding box center [724, 233] width 327 height 25
type input "**********"
click at [861, 452] on button "Сохранить" at bounding box center [848, 450] width 78 height 25
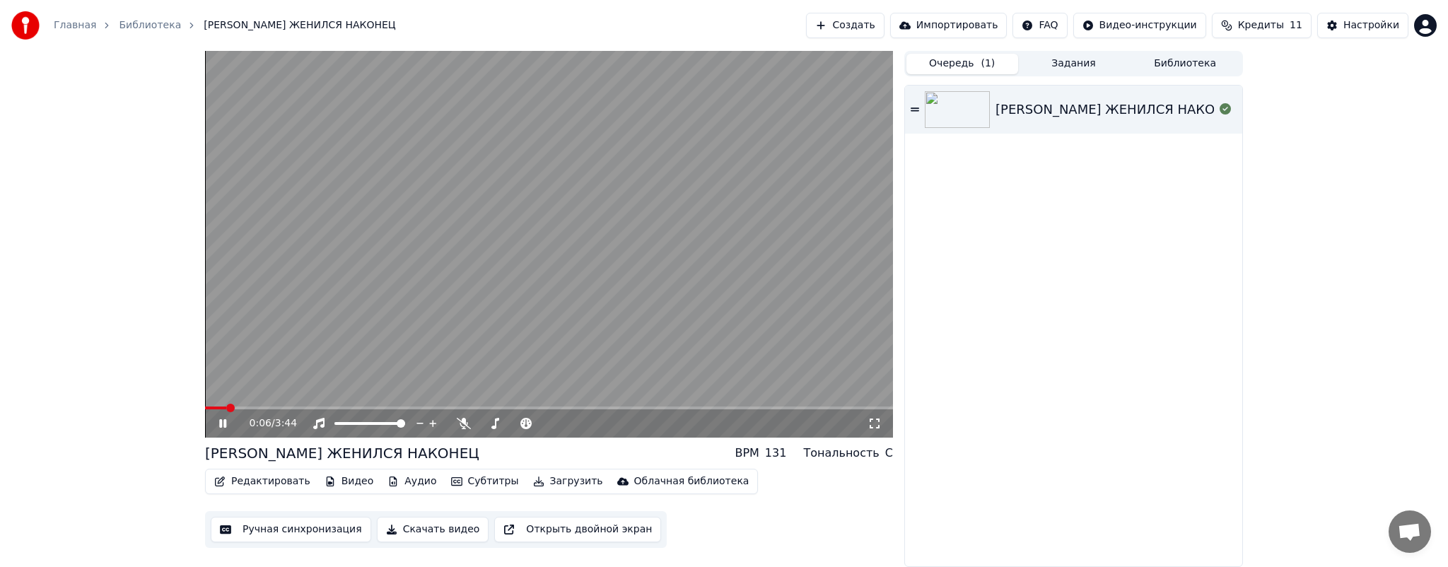
click at [222, 421] on icon at bounding box center [232, 423] width 33 height 11
click at [262, 479] on button "Редактировать" at bounding box center [262, 482] width 107 height 20
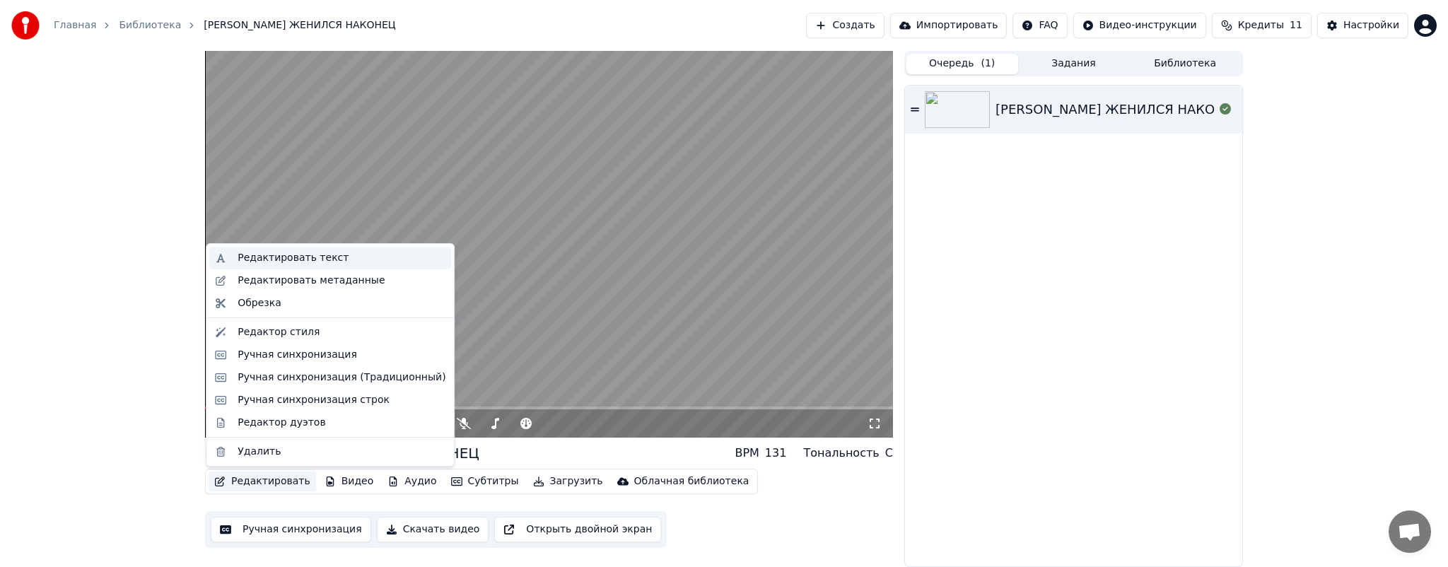
click at [293, 257] on div "Редактировать текст" at bounding box center [293, 258] width 111 height 14
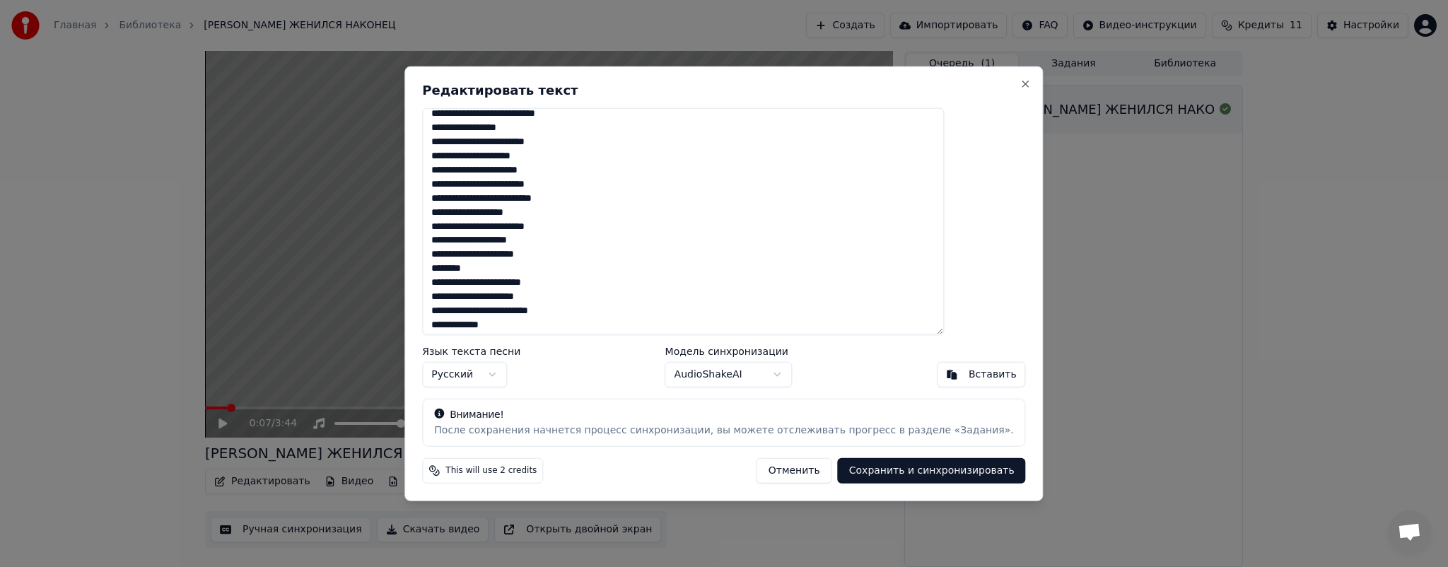
scroll to position [407, 0]
click at [477, 322] on textarea at bounding box center [683, 221] width 522 height 227
click at [544, 268] on textarea at bounding box center [683, 221] width 522 height 227
click at [517, 209] on textarea at bounding box center [683, 221] width 522 height 227
type textarea "**********"
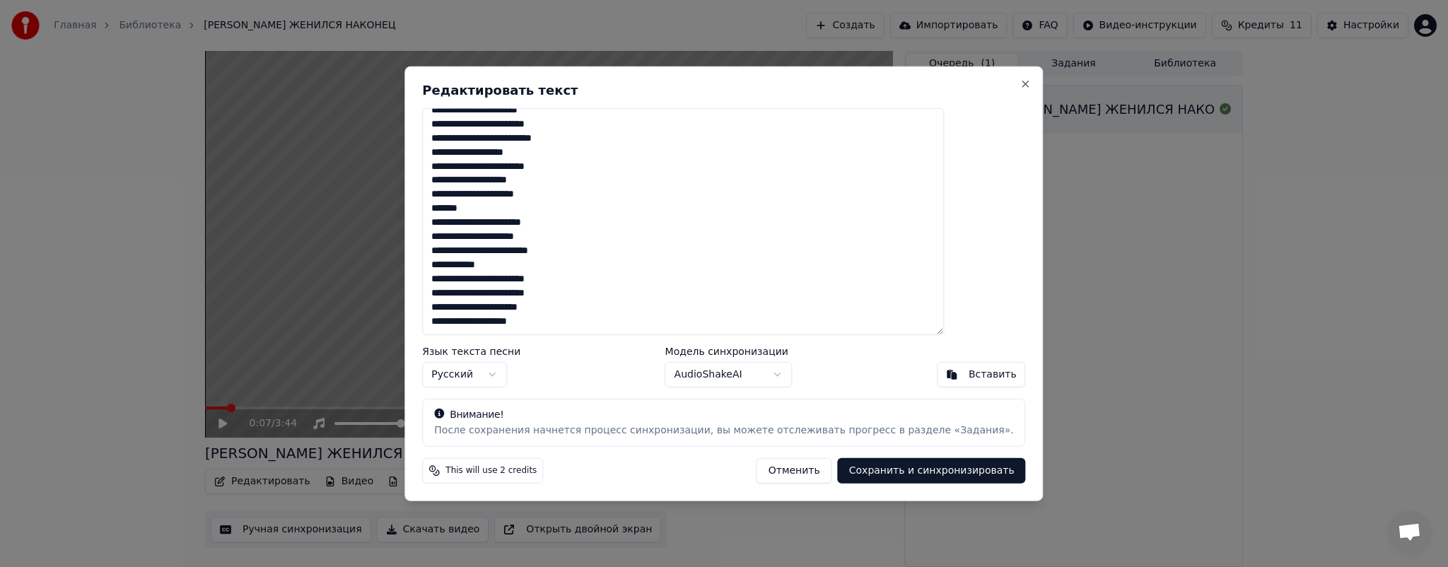
click at [854, 465] on button "Сохранить и синхронизировать" at bounding box center [932, 470] width 188 height 25
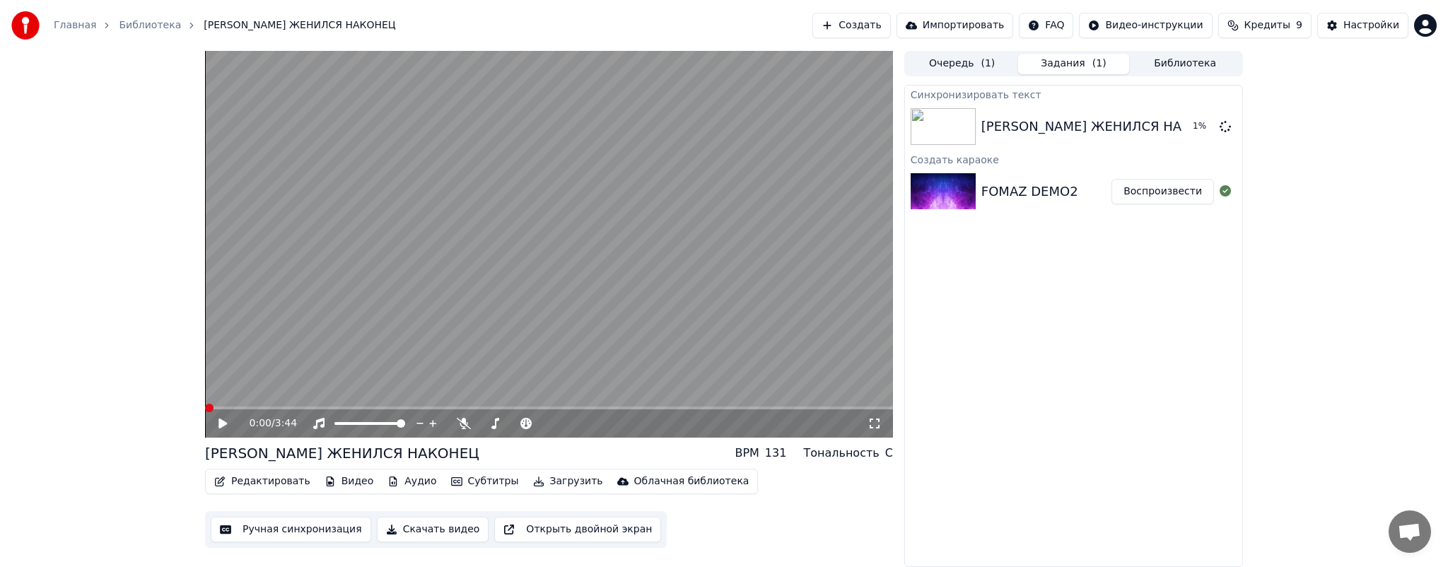
click at [205, 406] on span at bounding box center [209, 408] width 8 height 8
click at [427, 537] on button "Скачать видео" at bounding box center [433, 529] width 112 height 25
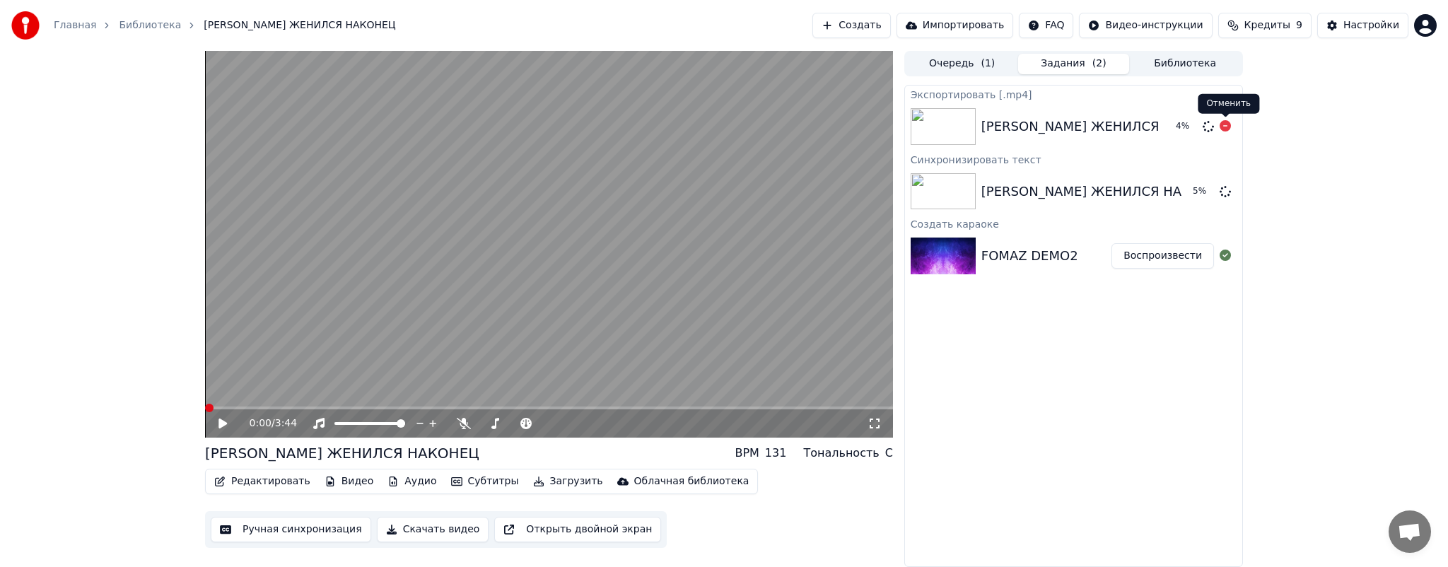
click at [1226, 127] on icon at bounding box center [1225, 125] width 11 height 11
click at [643, 407] on span at bounding box center [549, 408] width 688 height 3
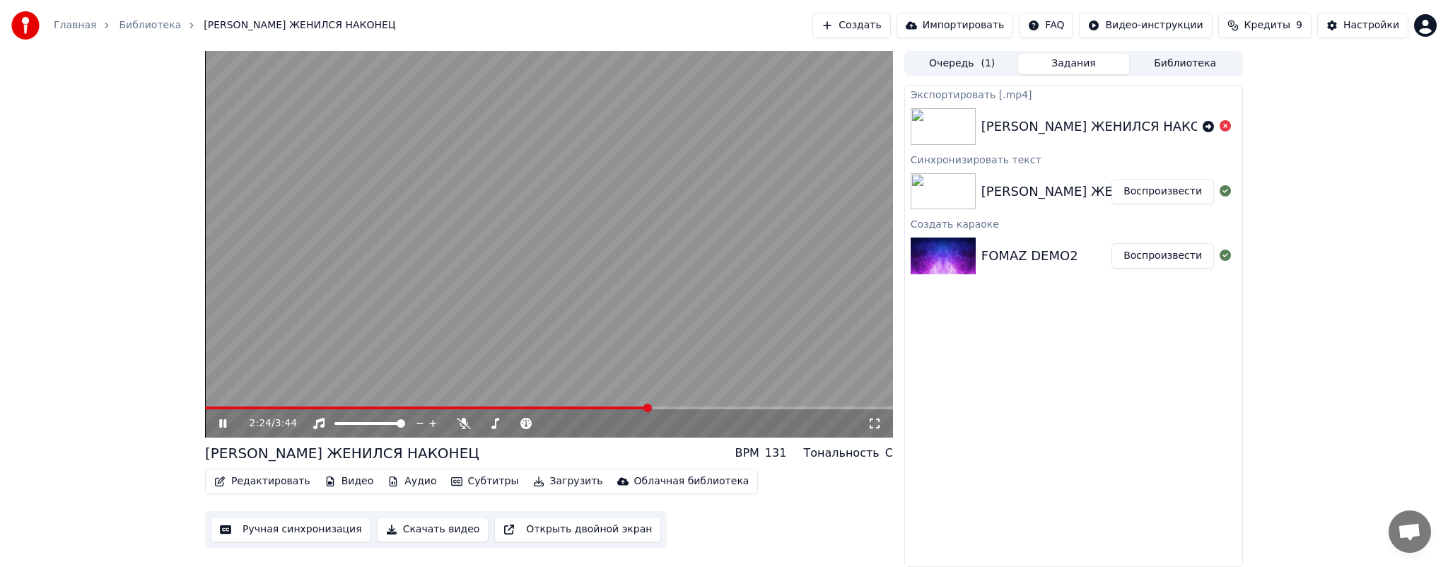
click at [670, 407] on span at bounding box center [549, 408] width 688 height 3
click at [218, 426] on icon at bounding box center [232, 423] width 33 height 11
click at [277, 530] on button "Ручная синхронизация" at bounding box center [291, 529] width 161 height 25
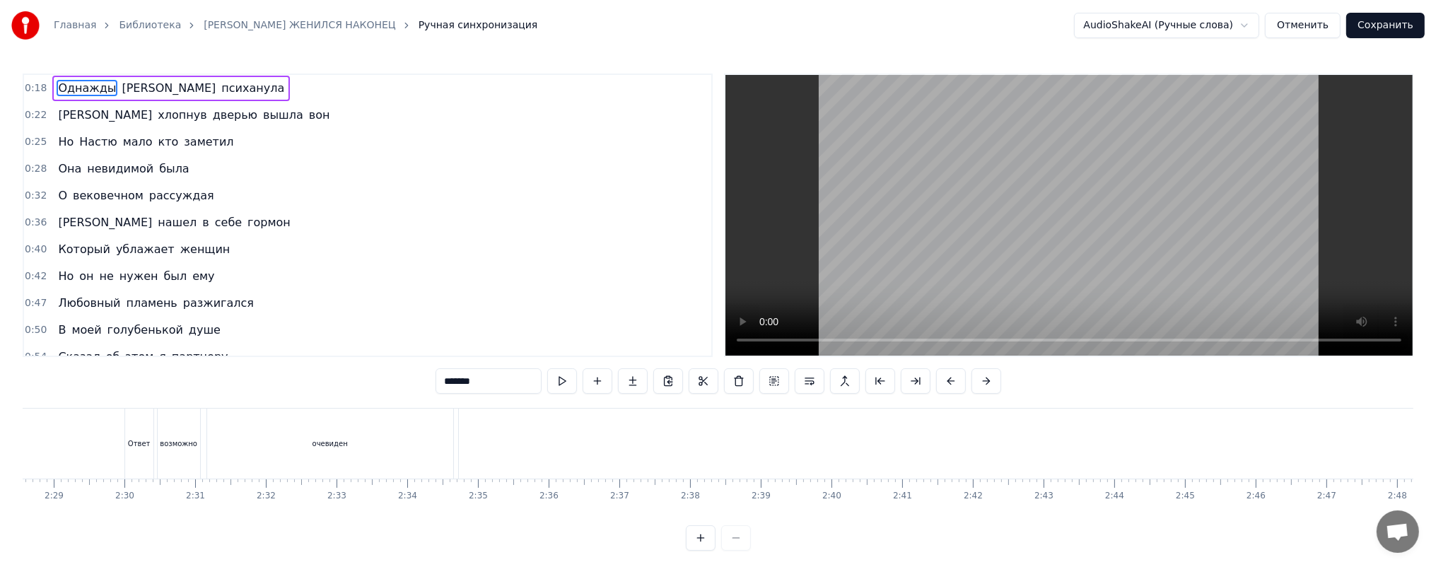
scroll to position [0, 10517]
type input "*******"
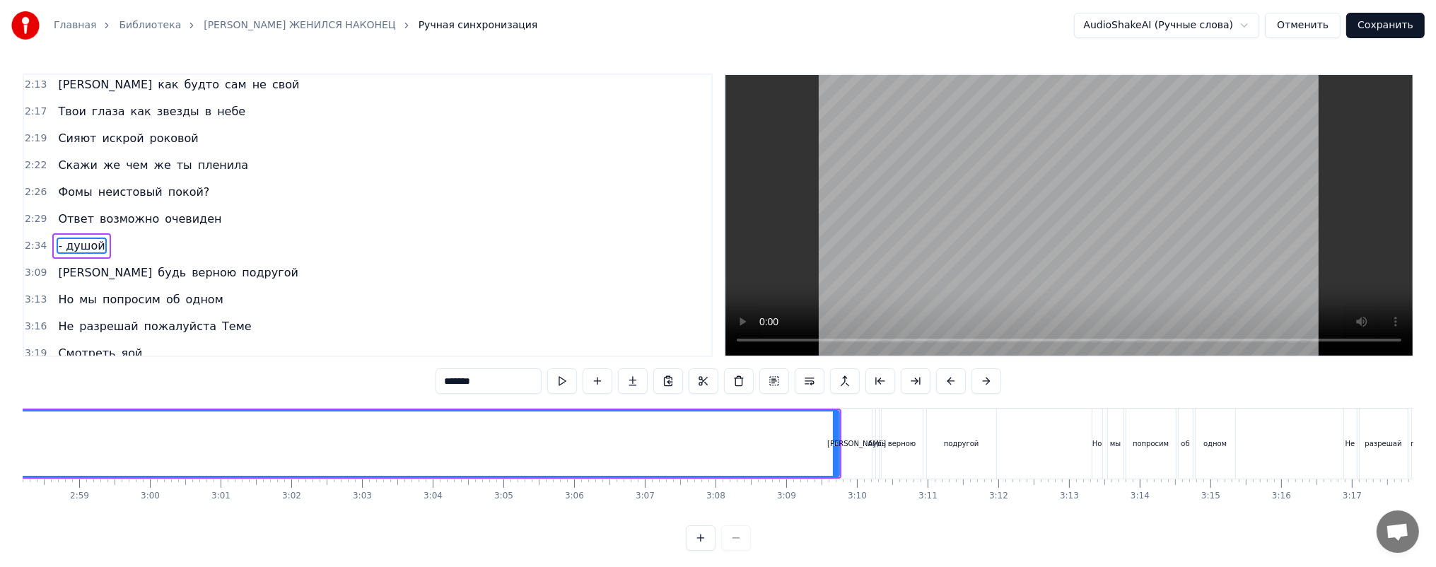
scroll to position [0, 12714]
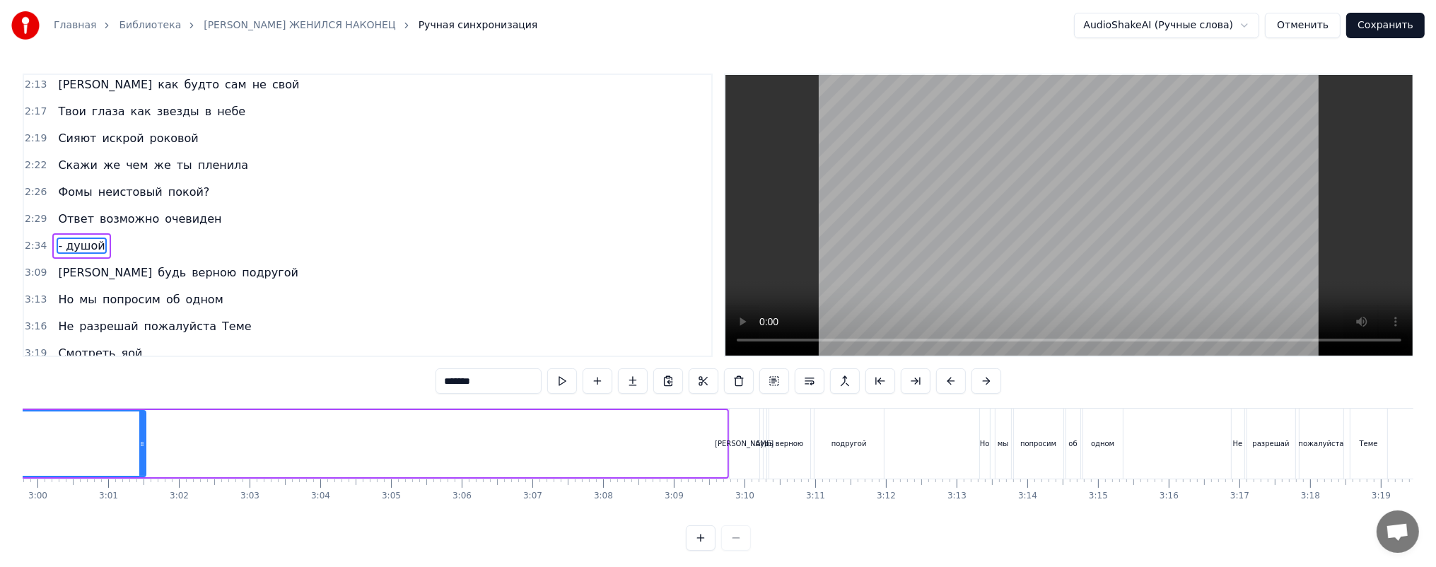
drag, startPoint x: 723, startPoint y: 443, endPoint x: 115, endPoint y: 449, distance: 607.5
click at [139, 449] on div at bounding box center [142, 444] width 6 height 64
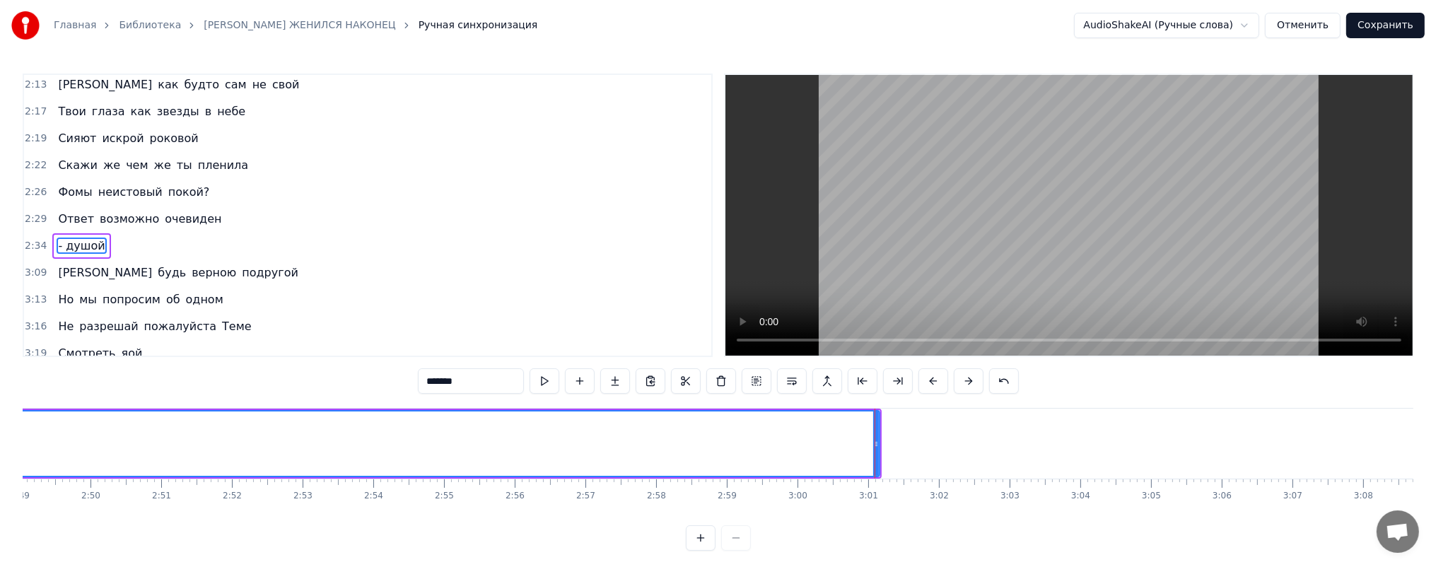
scroll to position [0, 11959]
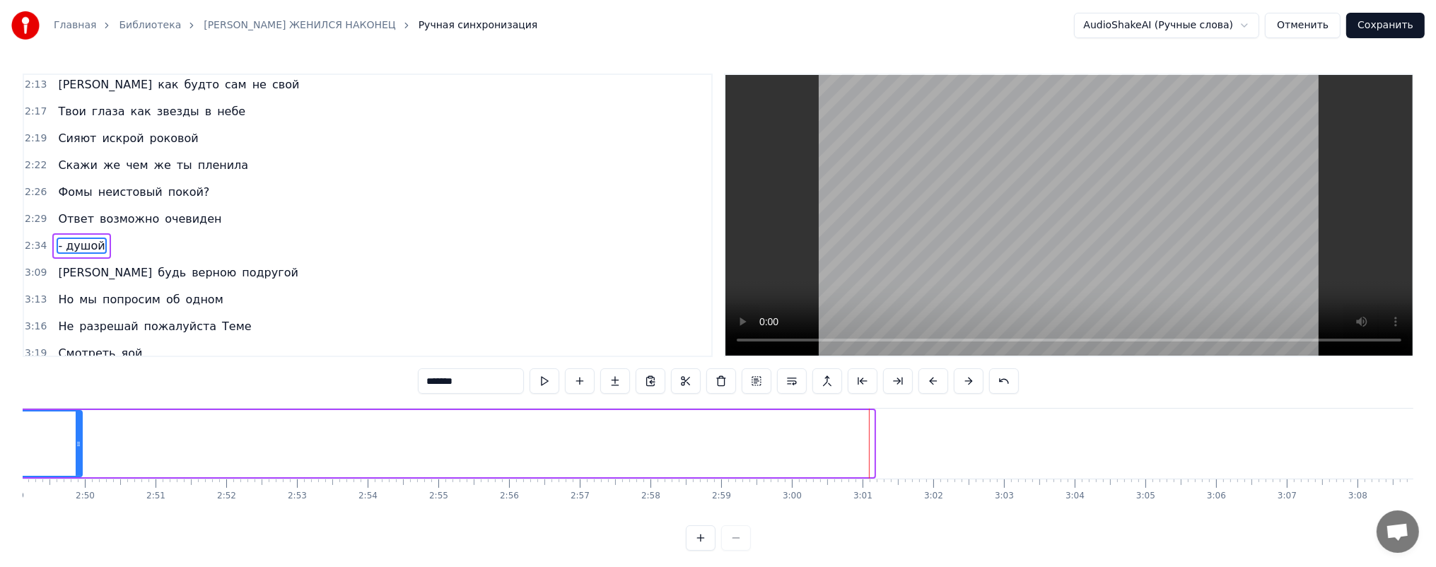
drag, startPoint x: 871, startPoint y: 436, endPoint x: 75, endPoint y: 447, distance: 796.3
click at [76, 447] on div at bounding box center [79, 444] width 6 height 64
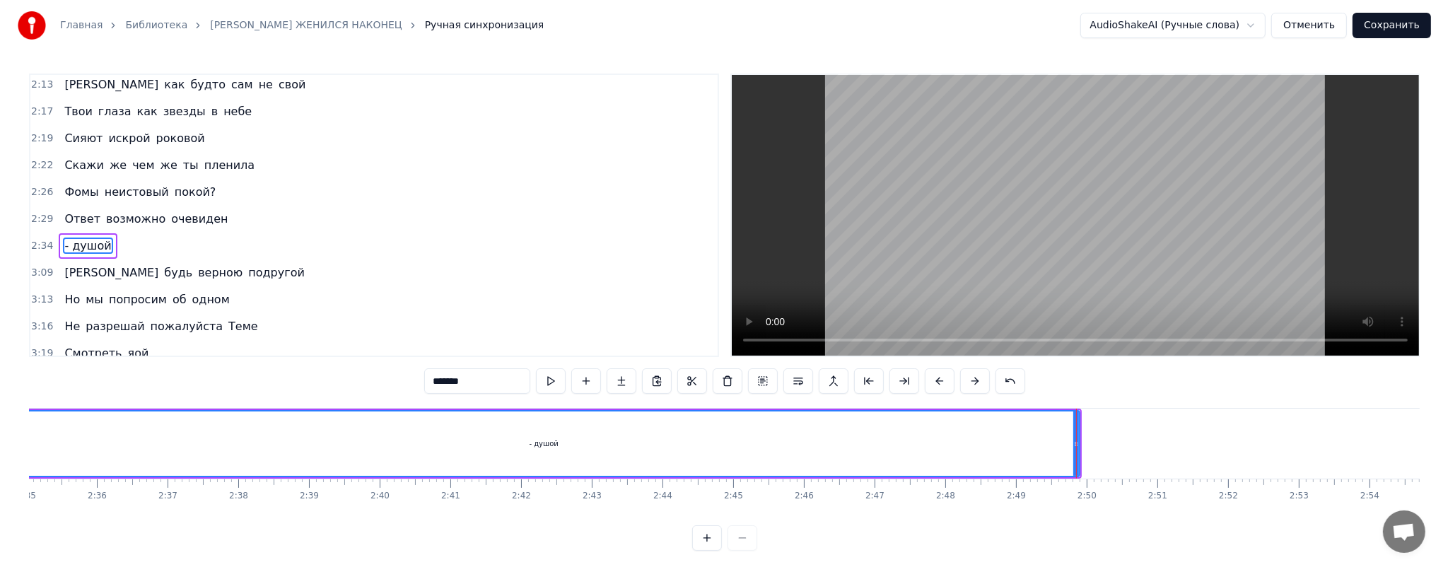
scroll to position [0, 10839]
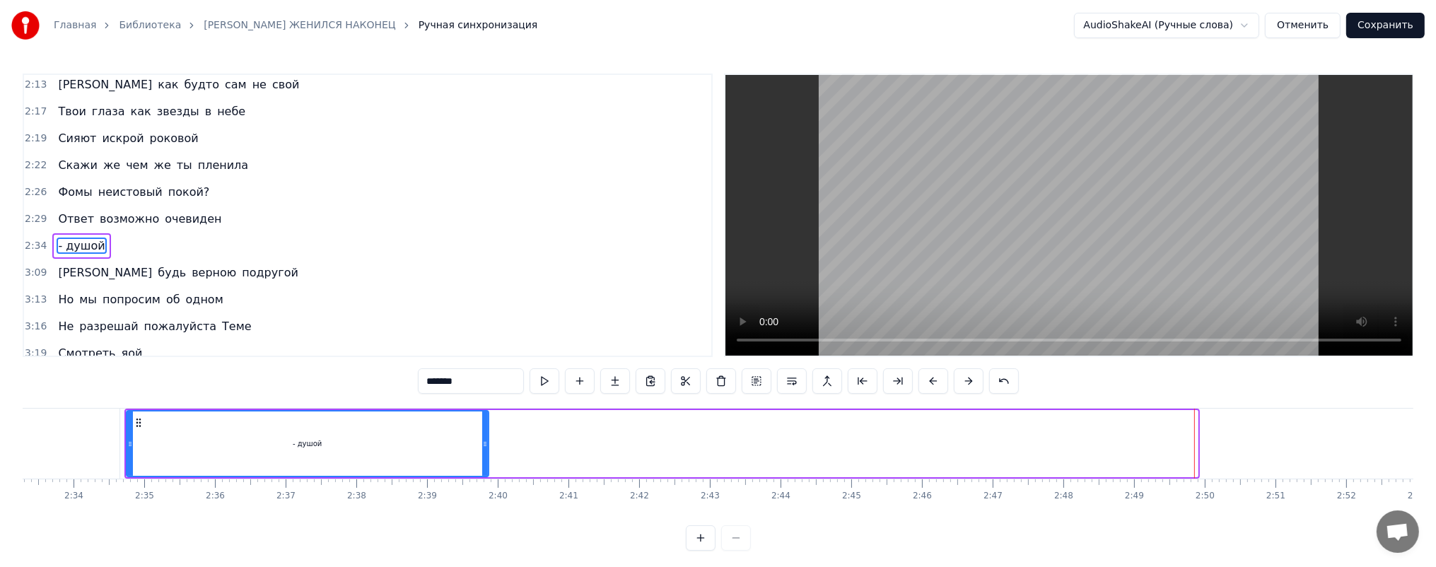
drag, startPoint x: 1194, startPoint y: 447, endPoint x: 462, endPoint y: 451, distance: 731.9
click at [482, 451] on div at bounding box center [485, 444] width 6 height 64
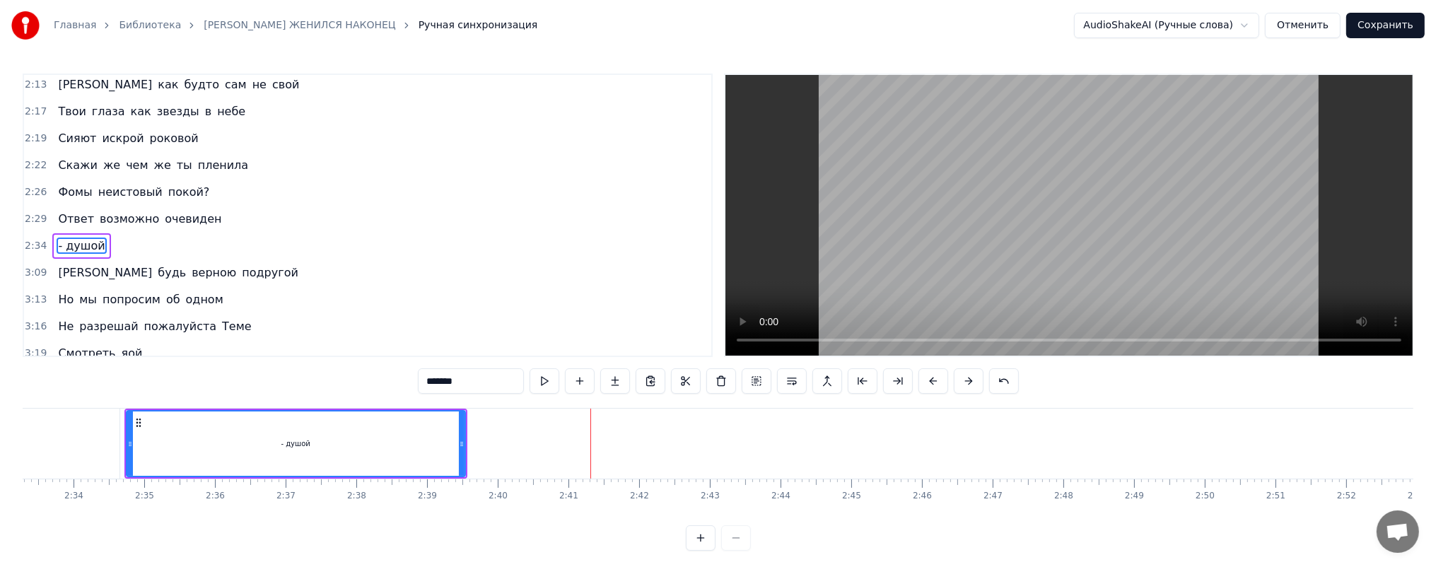
click at [1398, 25] on button "Сохранить" at bounding box center [1385, 25] width 78 height 25
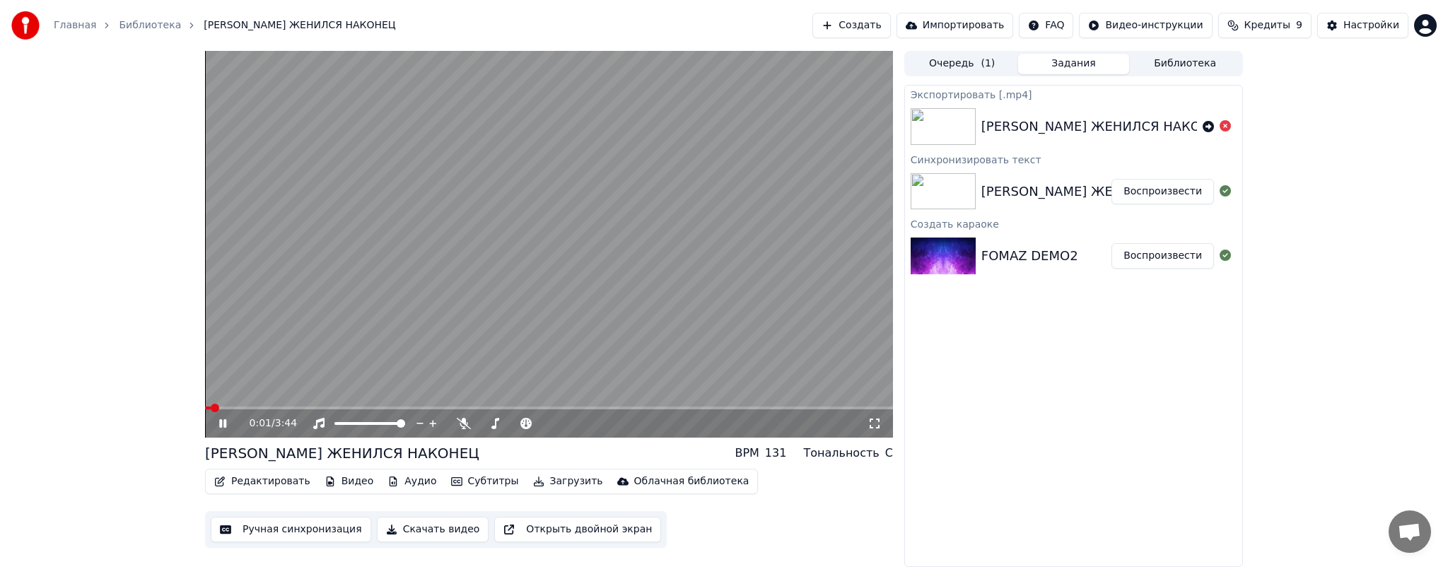
click at [659, 409] on span at bounding box center [549, 408] width 688 height 3
click at [720, 407] on span at bounding box center [549, 408] width 688 height 3
click at [732, 408] on span at bounding box center [549, 408] width 688 height 3
click at [745, 408] on span at bounding box center [549, 408] width 688 height 3
click at [756, 408] on span at bounding box center [549, 408] width 688 height 3
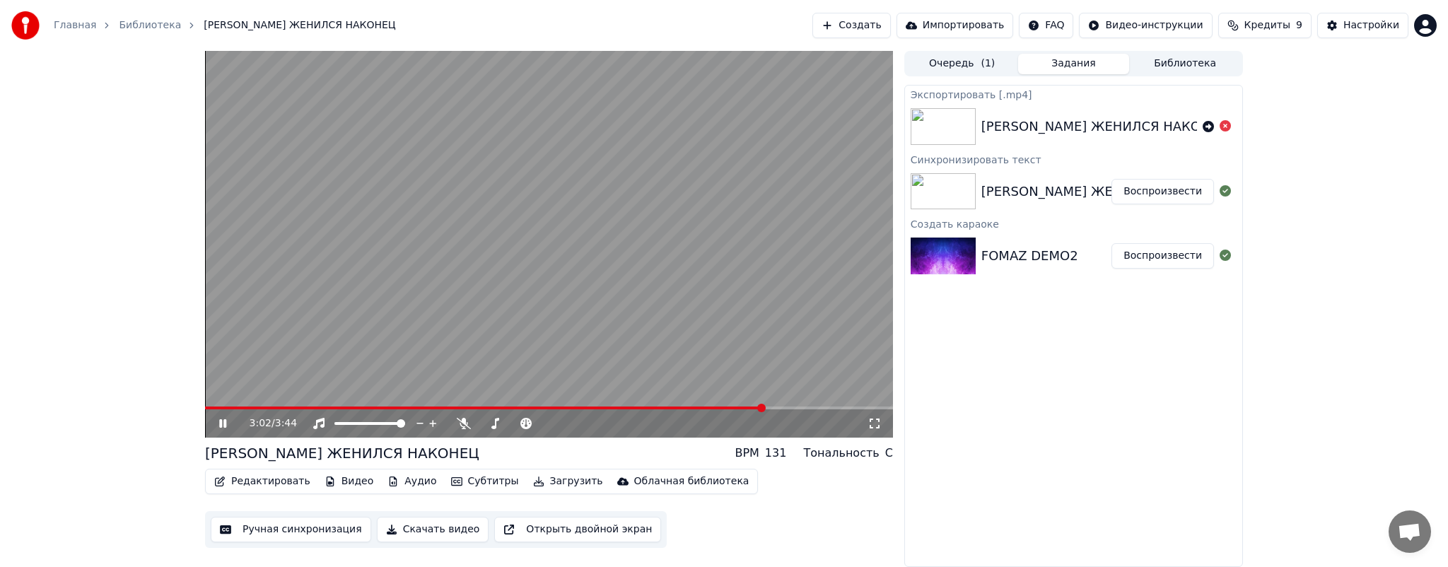
click at [764, 409] on span at bounding box center [549, 408] width 688 height 3
click at [226, 426] on icon at bounding box center [232, 423] width 33 height 11
click at [399, 525] on button "Скачать видео" at bounding box center [433, 529] width 112 height 25
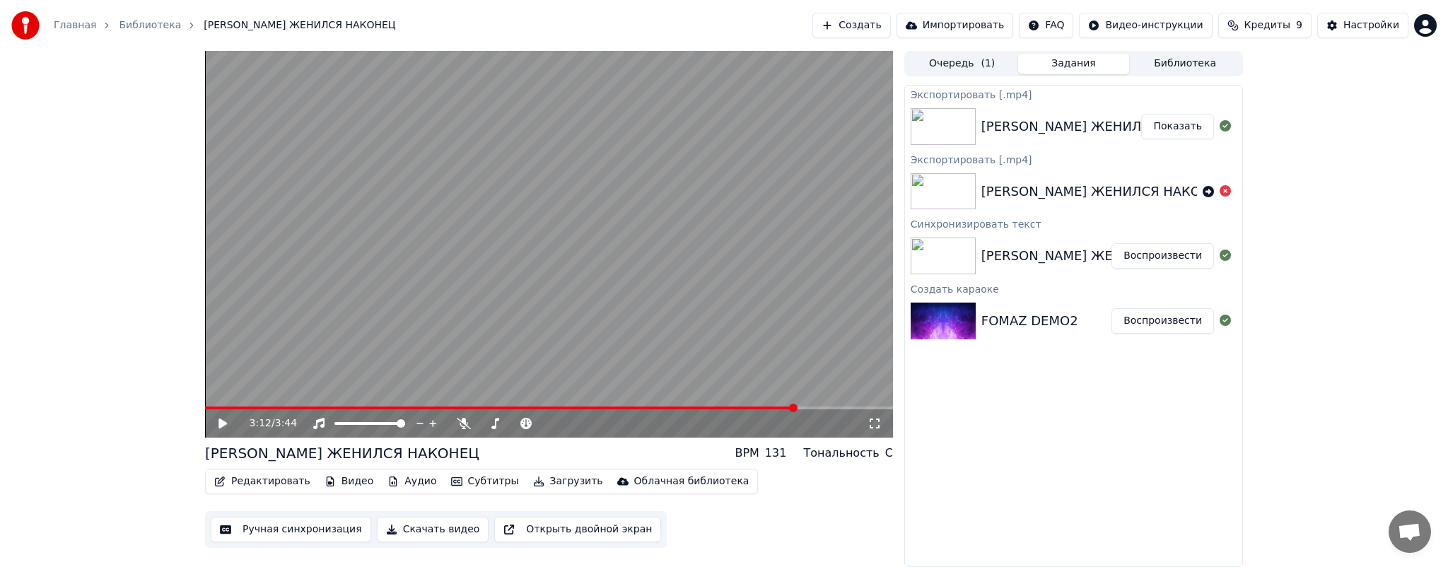
click at [1172, 127] on button "Показать" at bounding box center [1177, 126] width 73 height 25
